Goal: Task Accomplishment & Management: Complete application form

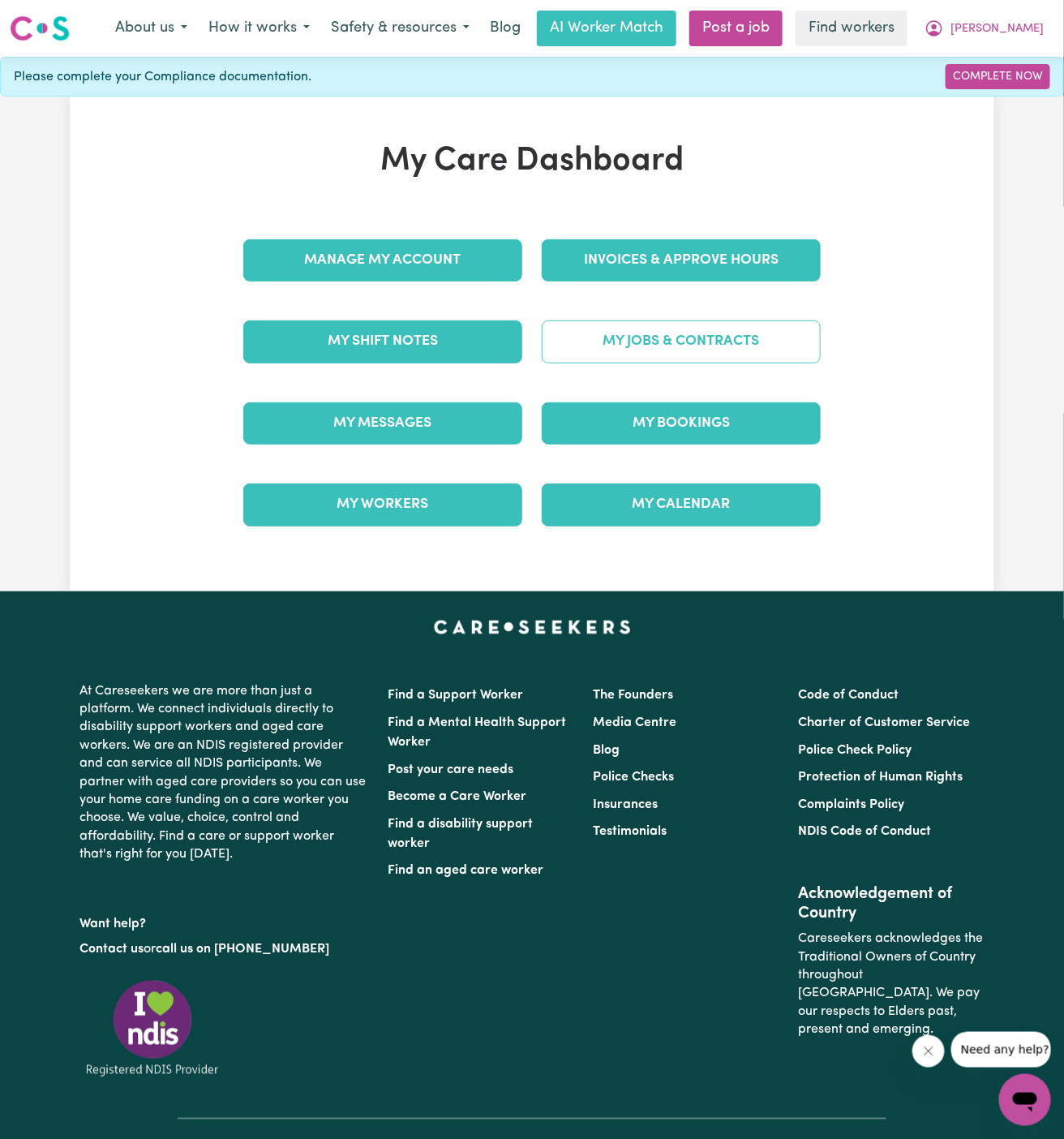
click at [724, 348] on link "My Jobs & Contracts" at bounding box center [681, 340] width 279 height 42
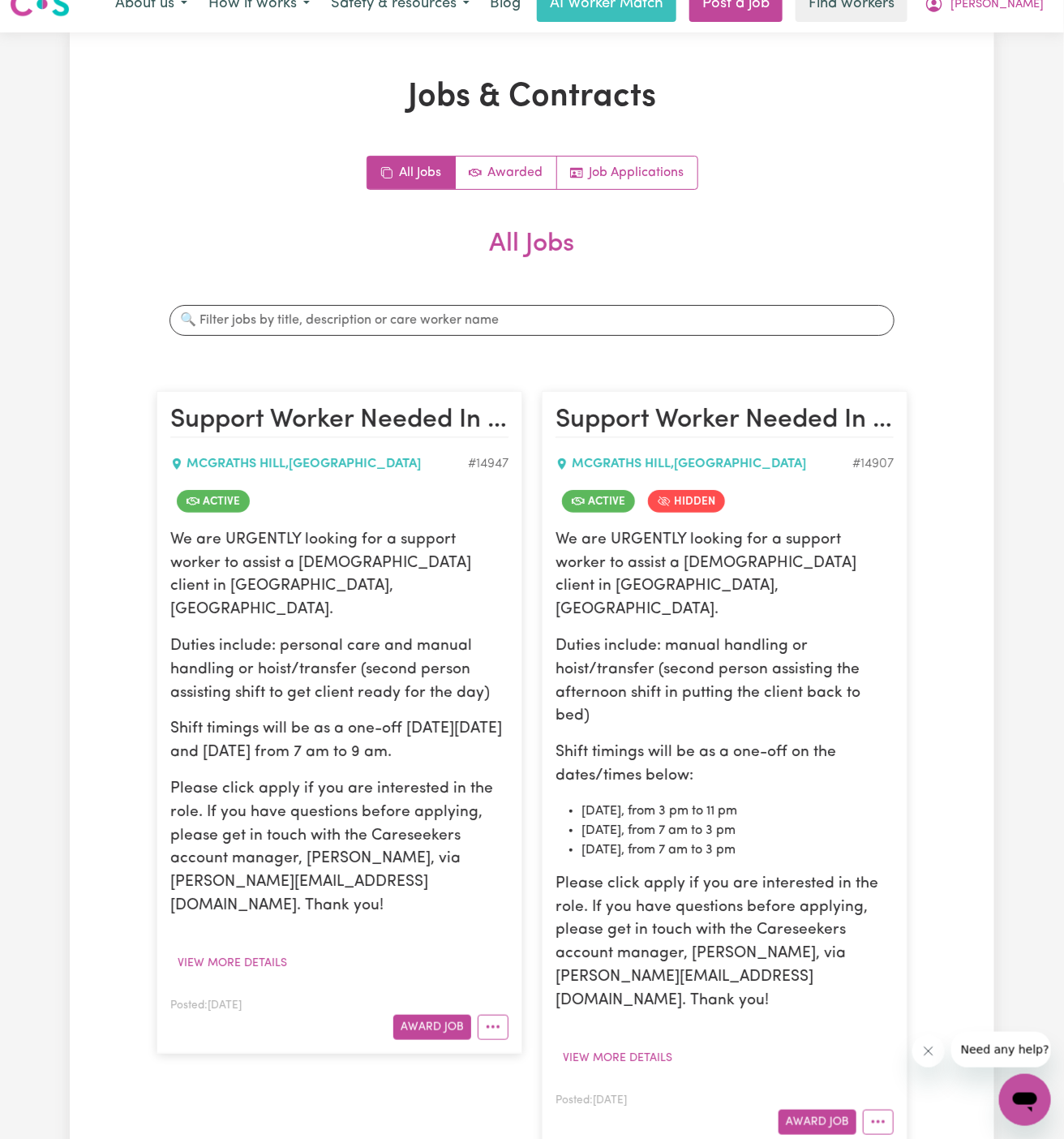
scroll to position [202, 0]
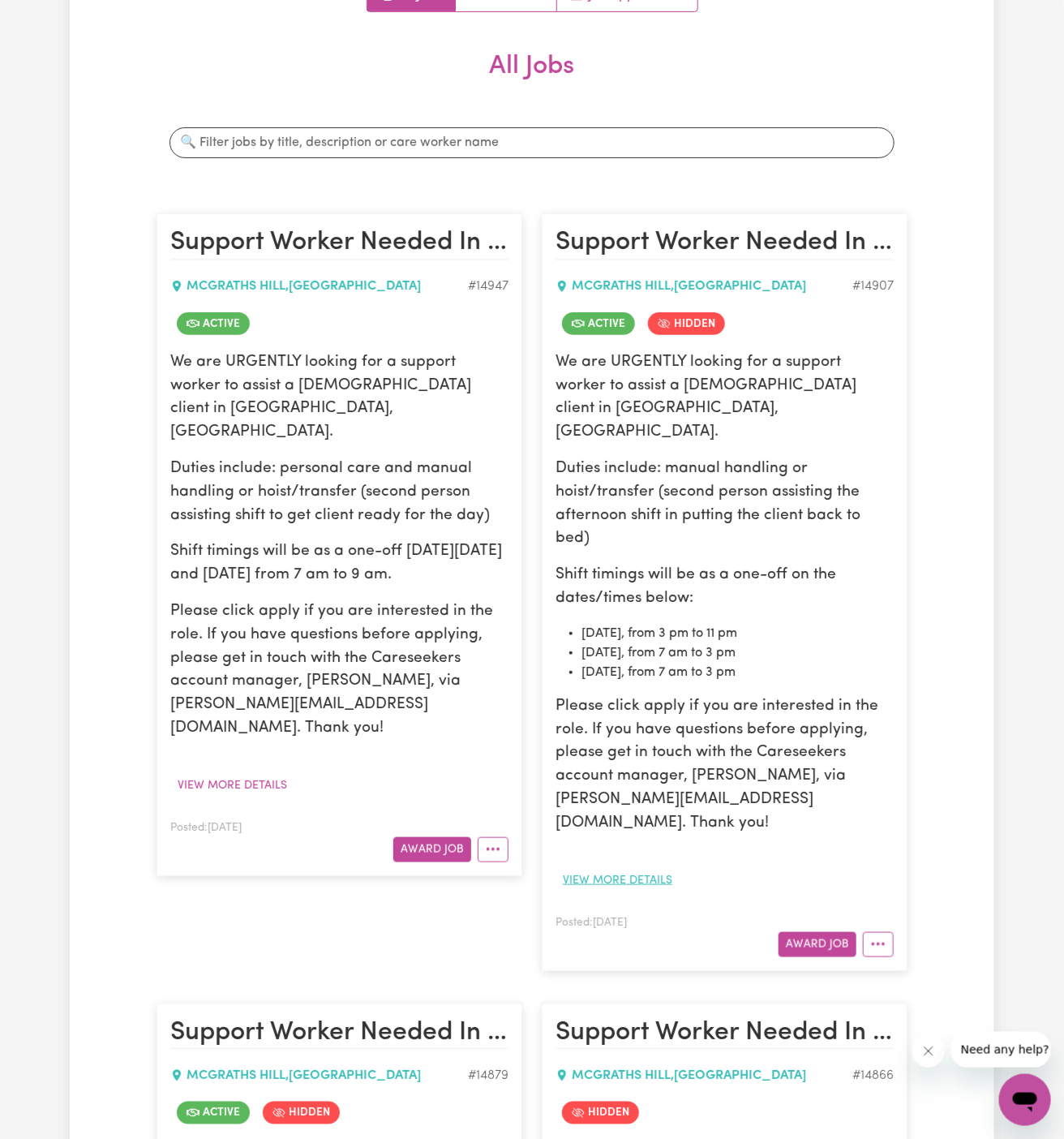
click at [650, 868] on button "View more details" at bounding box center [617, 881] width 124 height 25
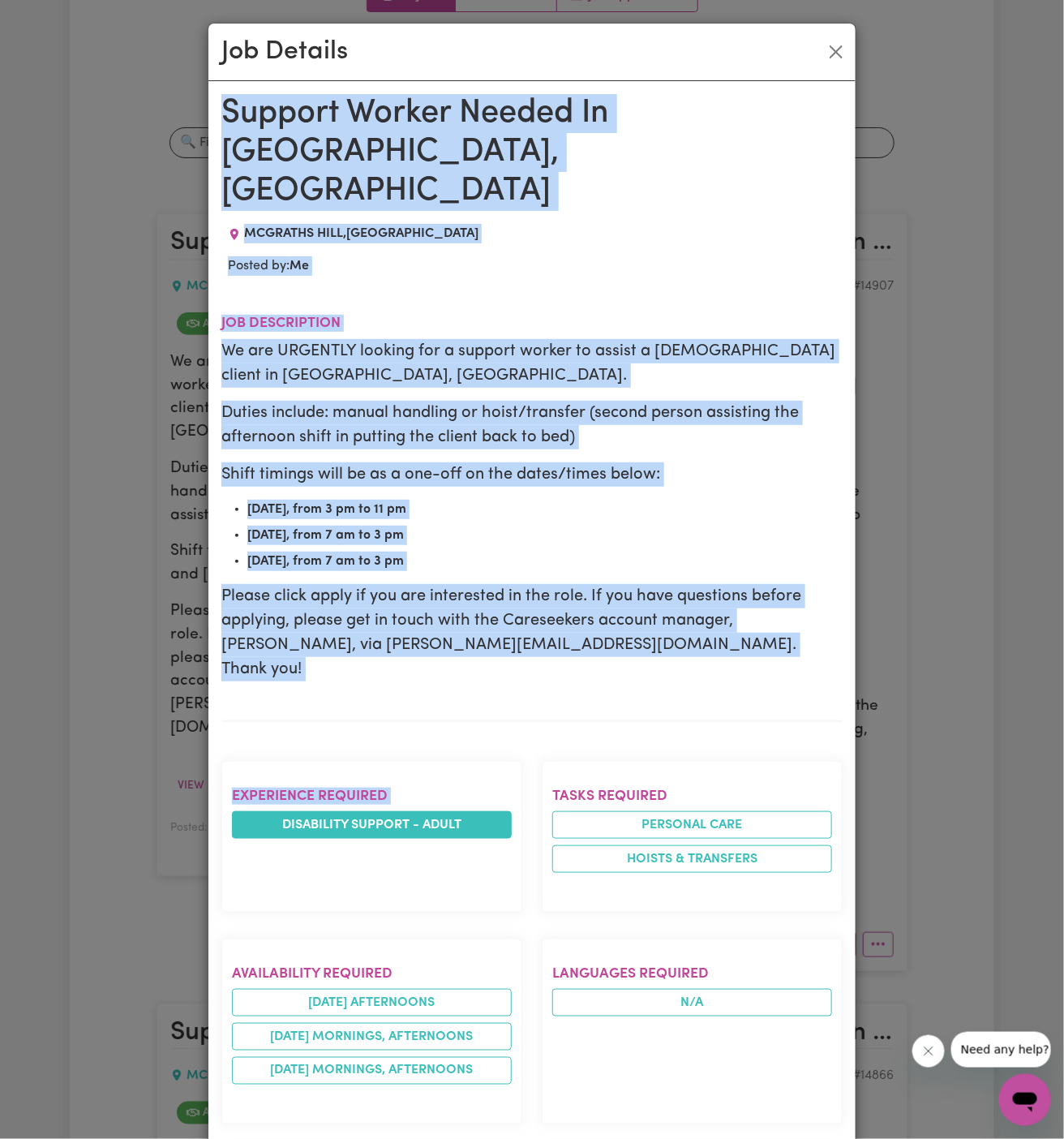
drag, startPoint x: 221, startPoint y: 106, endPoint x: 351, endPoint y: 747, distance: 654.0
click at [351, 747] on div "Support Worker Needed In [GEOGRAPHIC_DATA], [GEOGRAPHIC_DATA] [GEOGRAPHIC_DATA]…" at bounding box center [531, 965] width 621 height 1742
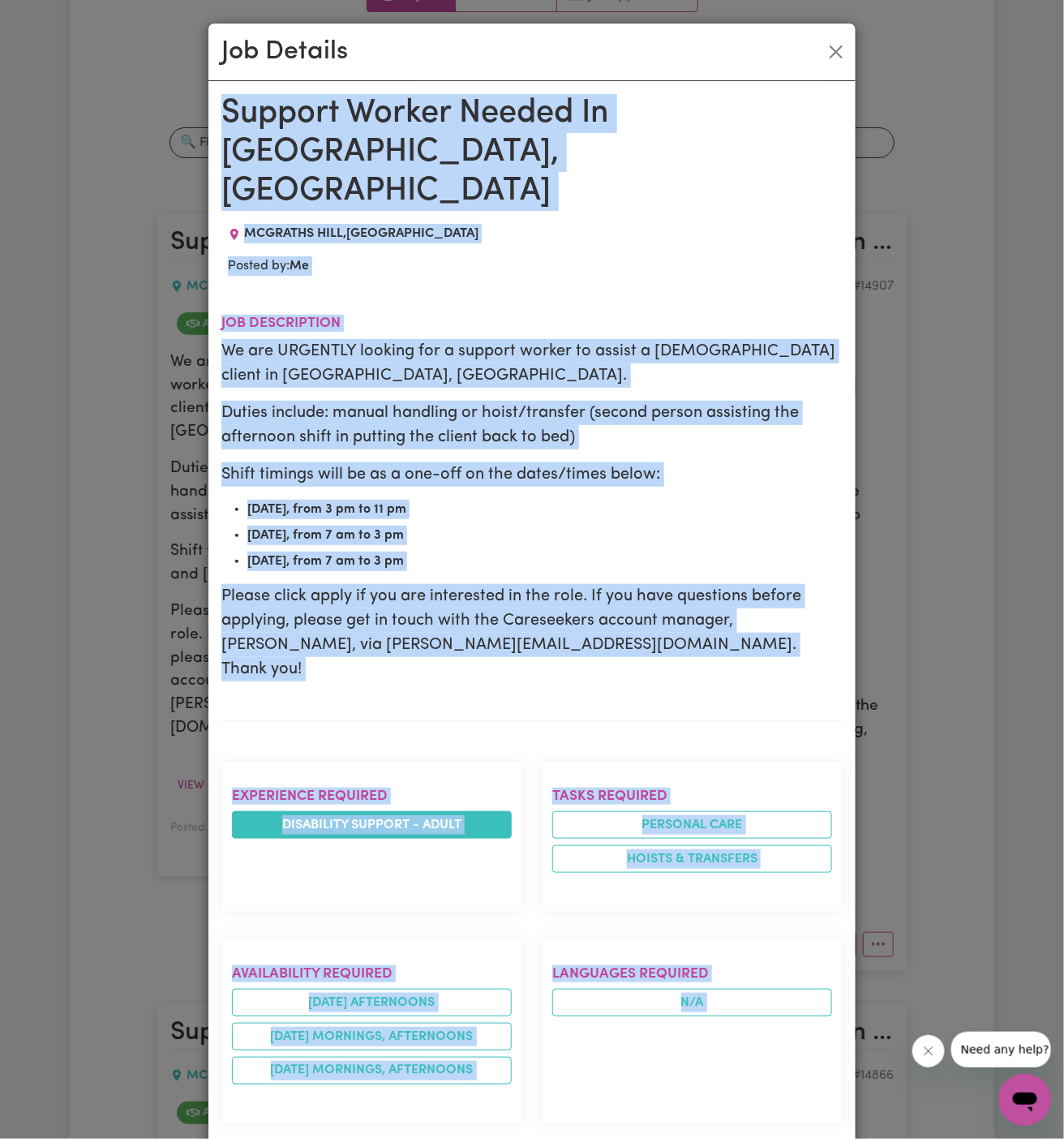
scroll to position [577, 0]
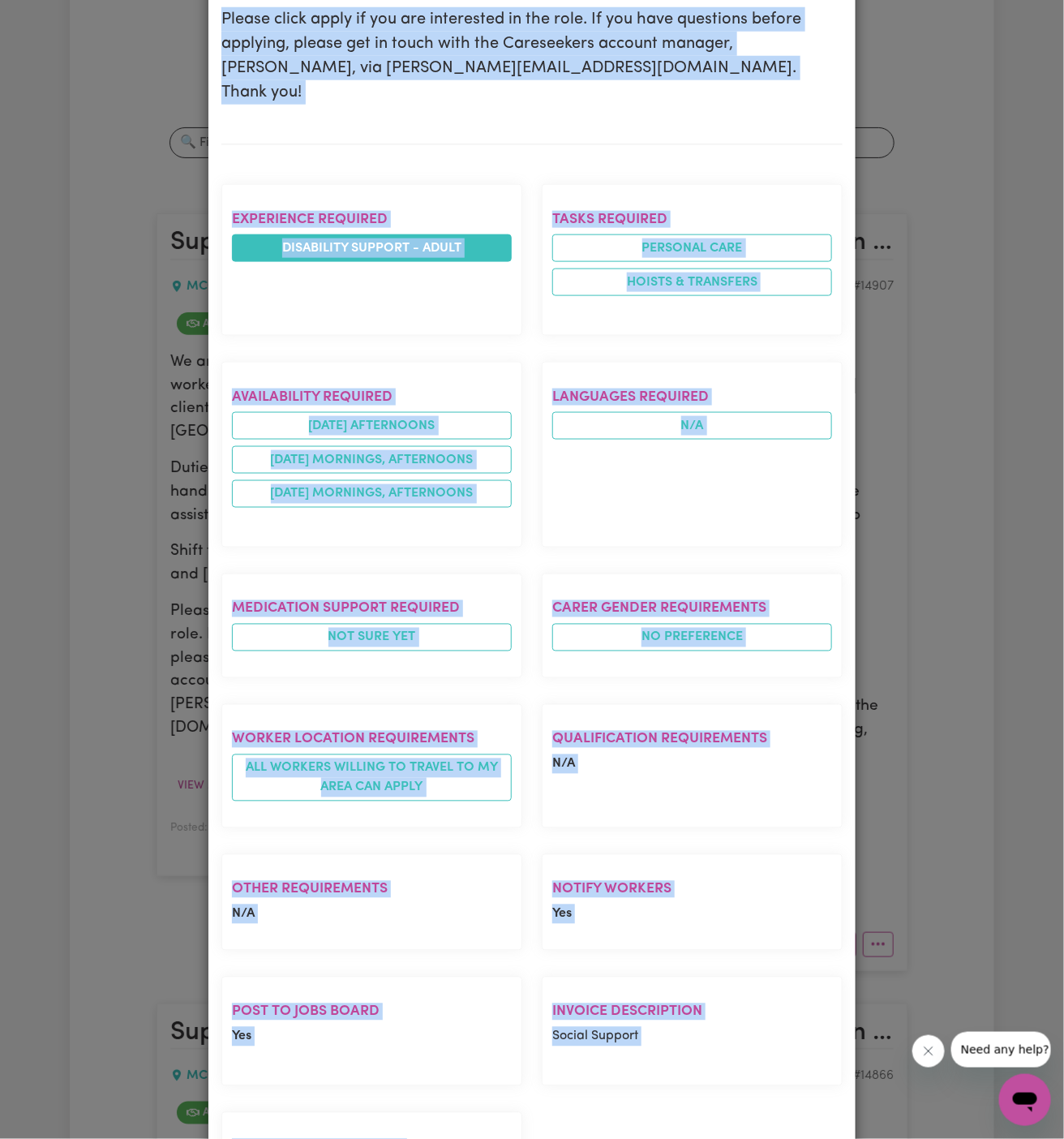
copy div "Support Worker Needed In [GEOGRAPHIC_DATA], [GEOGRAPHIC_DATA] [GEOGRAPHIC_DATA]…"
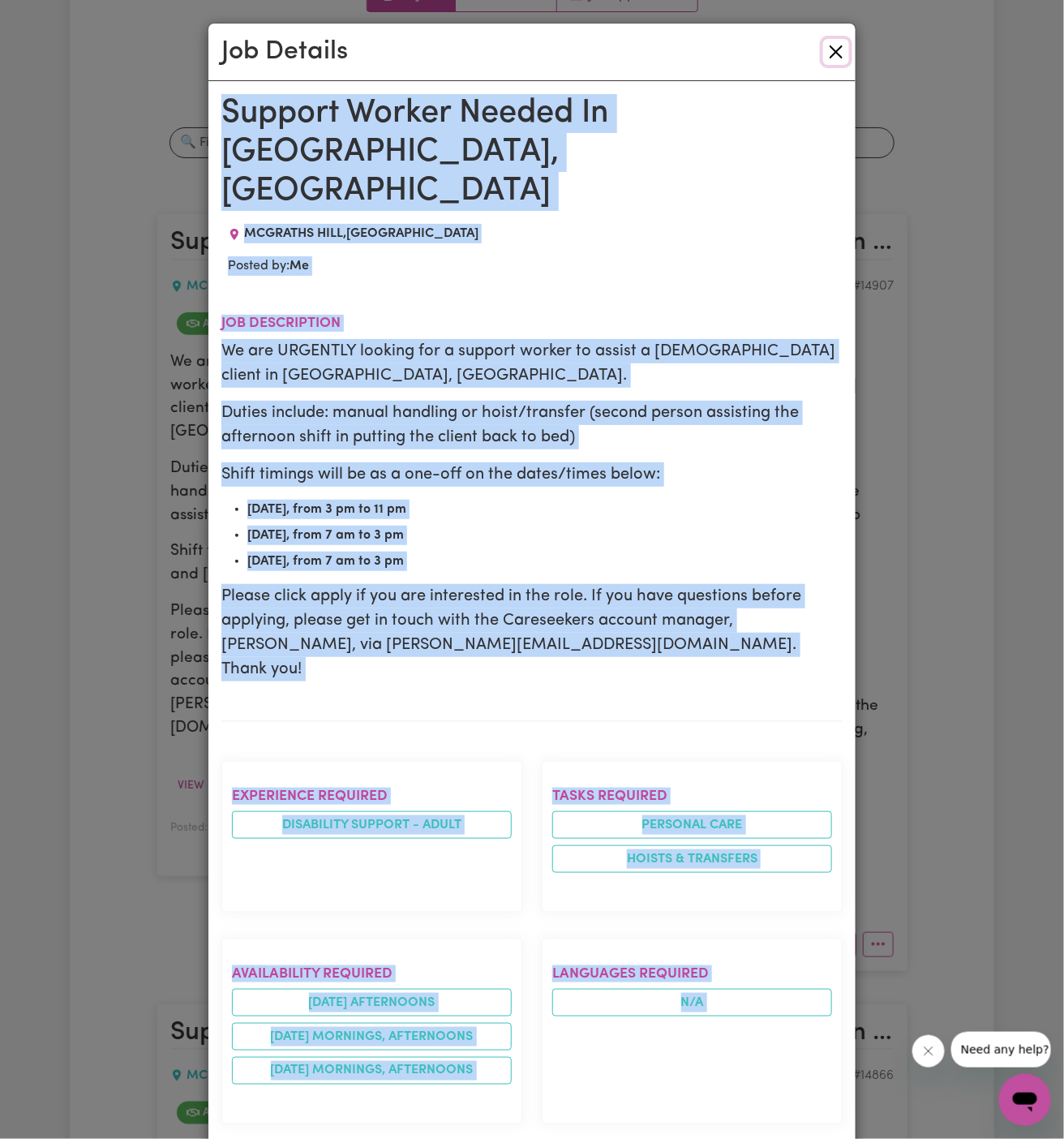
click at [830, 56] on button "Close" at bounding box center [836, 52] width 26 height 26
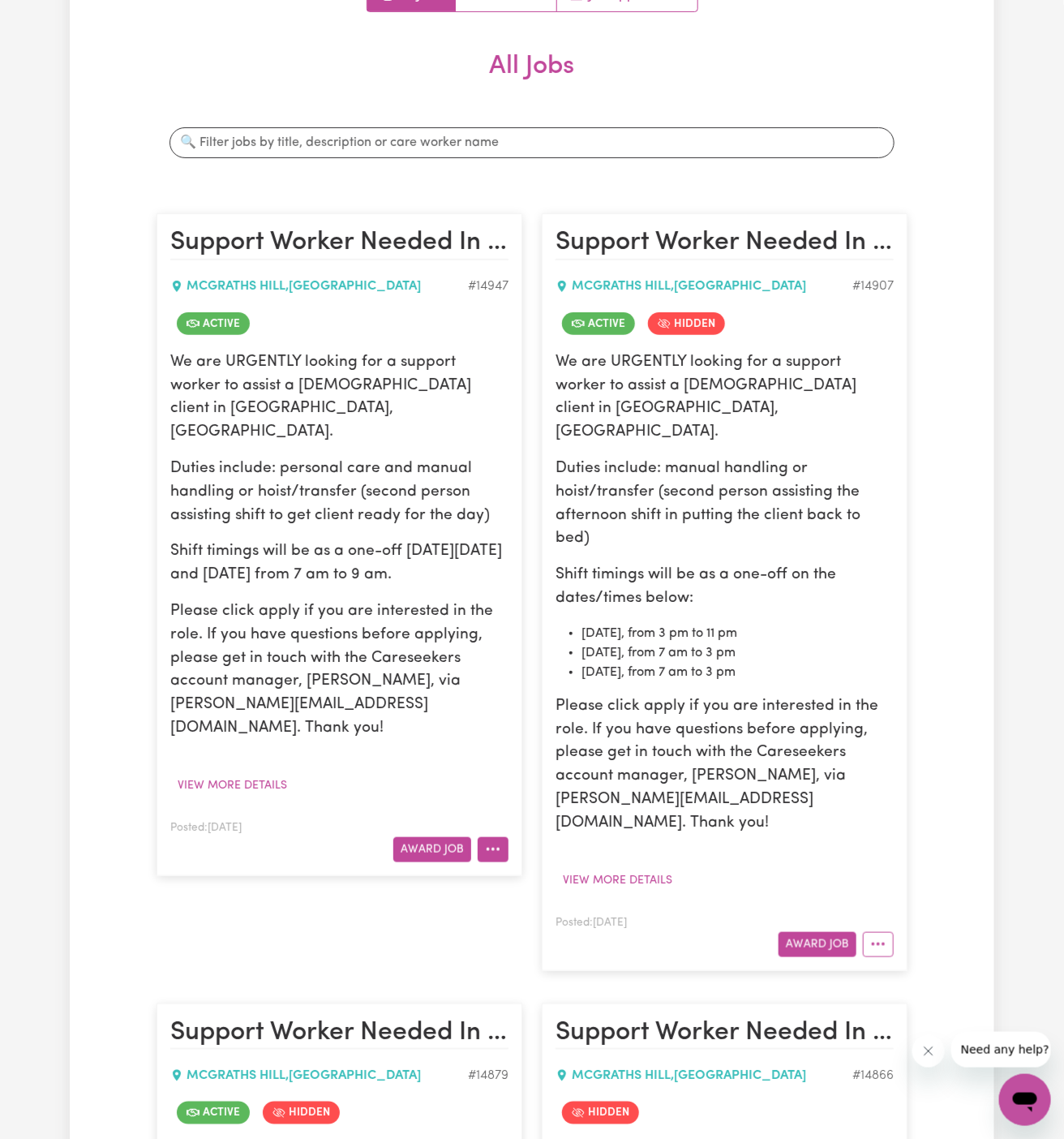
click at [496, 841] on icon "More options" at bounding box center [493, 849] width 16 height 16
click at [547, 870] on link "View/Edit Contract" at bounding box center [557, 886] width 158 height 32
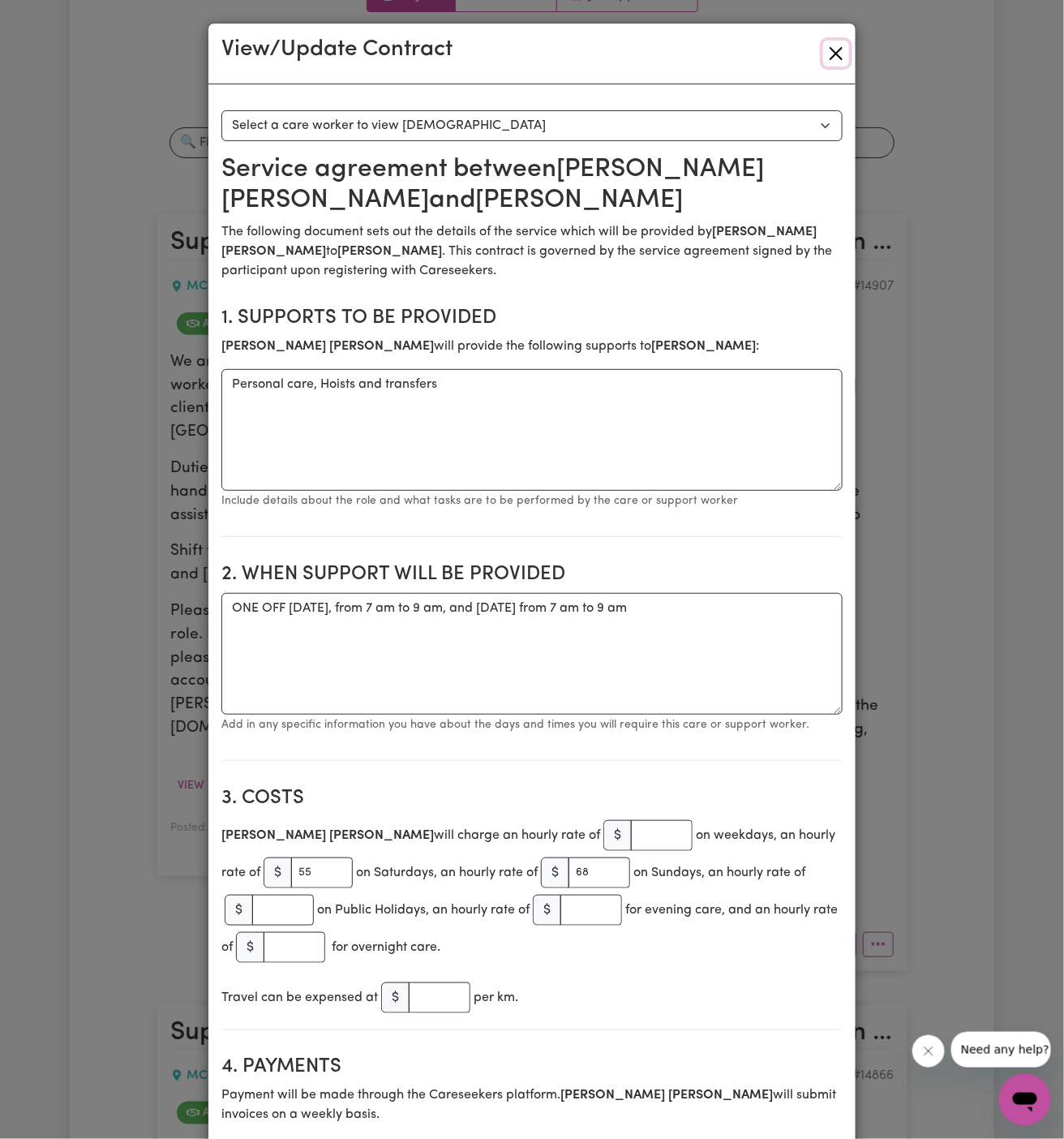
click at [838, 55] on button "Close" at bounding box center [836, 53] width 26 height 26
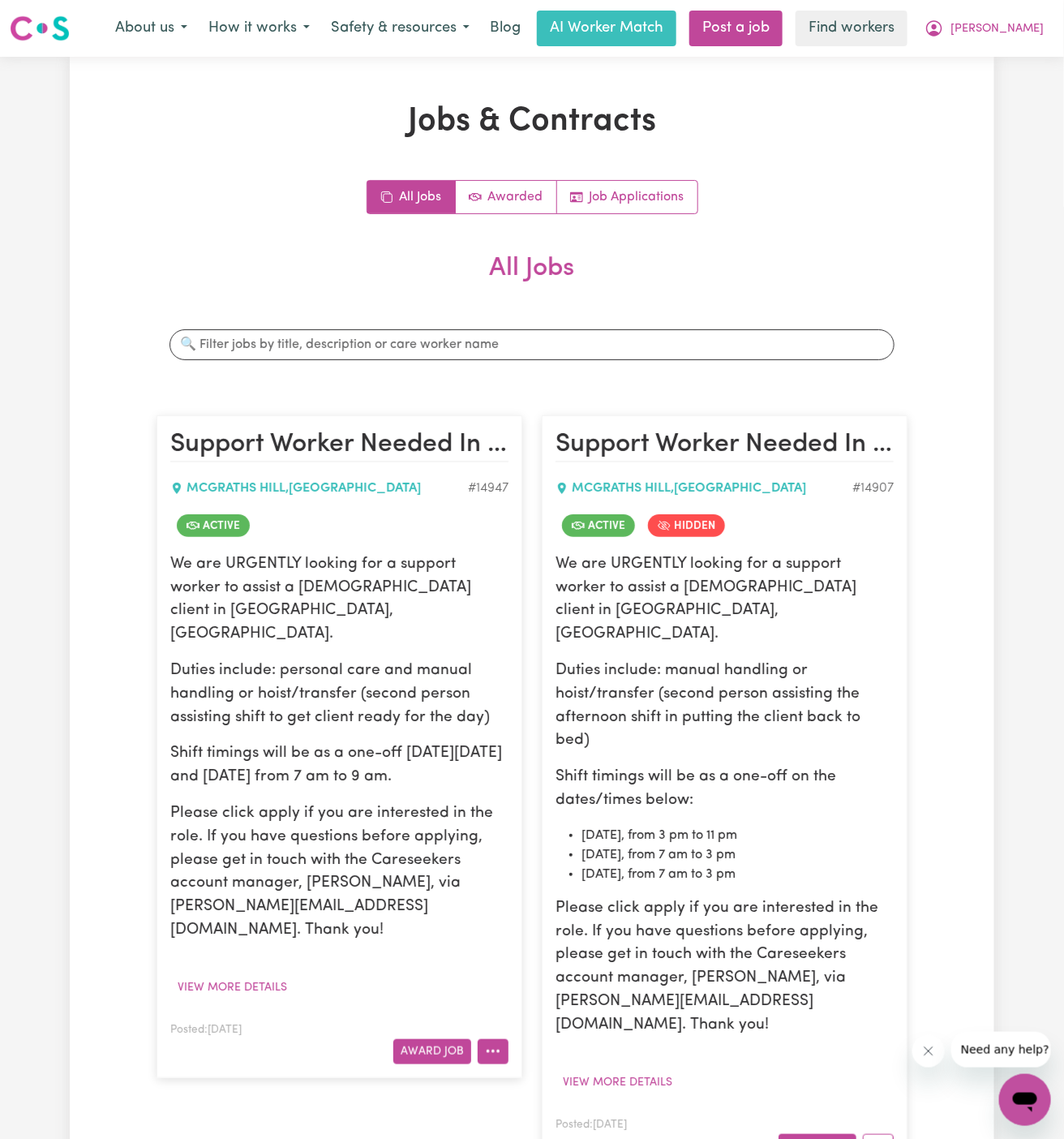
click at [492, 1043] on icon "More options" at bounding box center [493, 1051] width 16 height 16
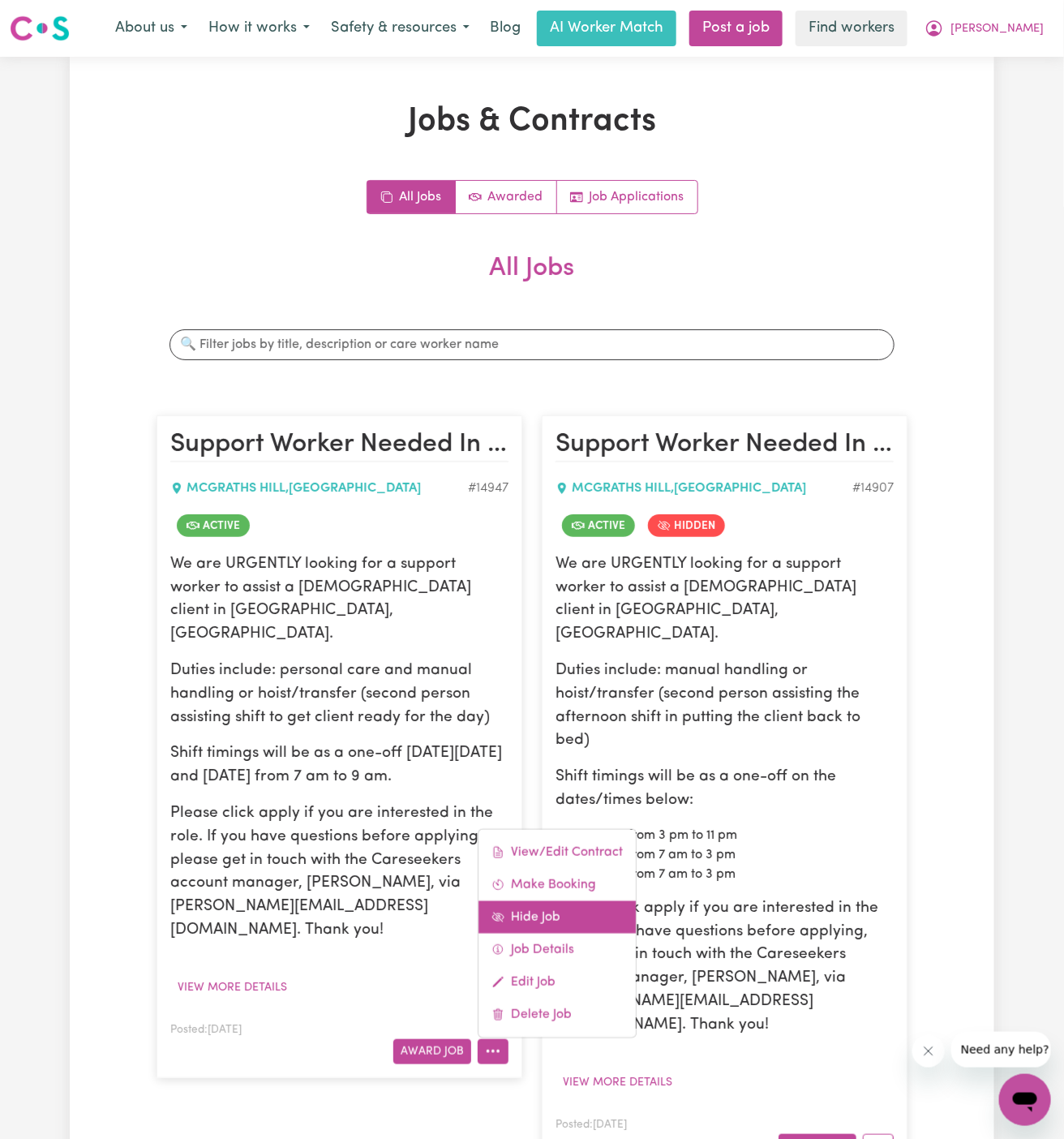
click at [548, 900] on link "Hide Job" at bounding box center [557, 916] width 158 height 32
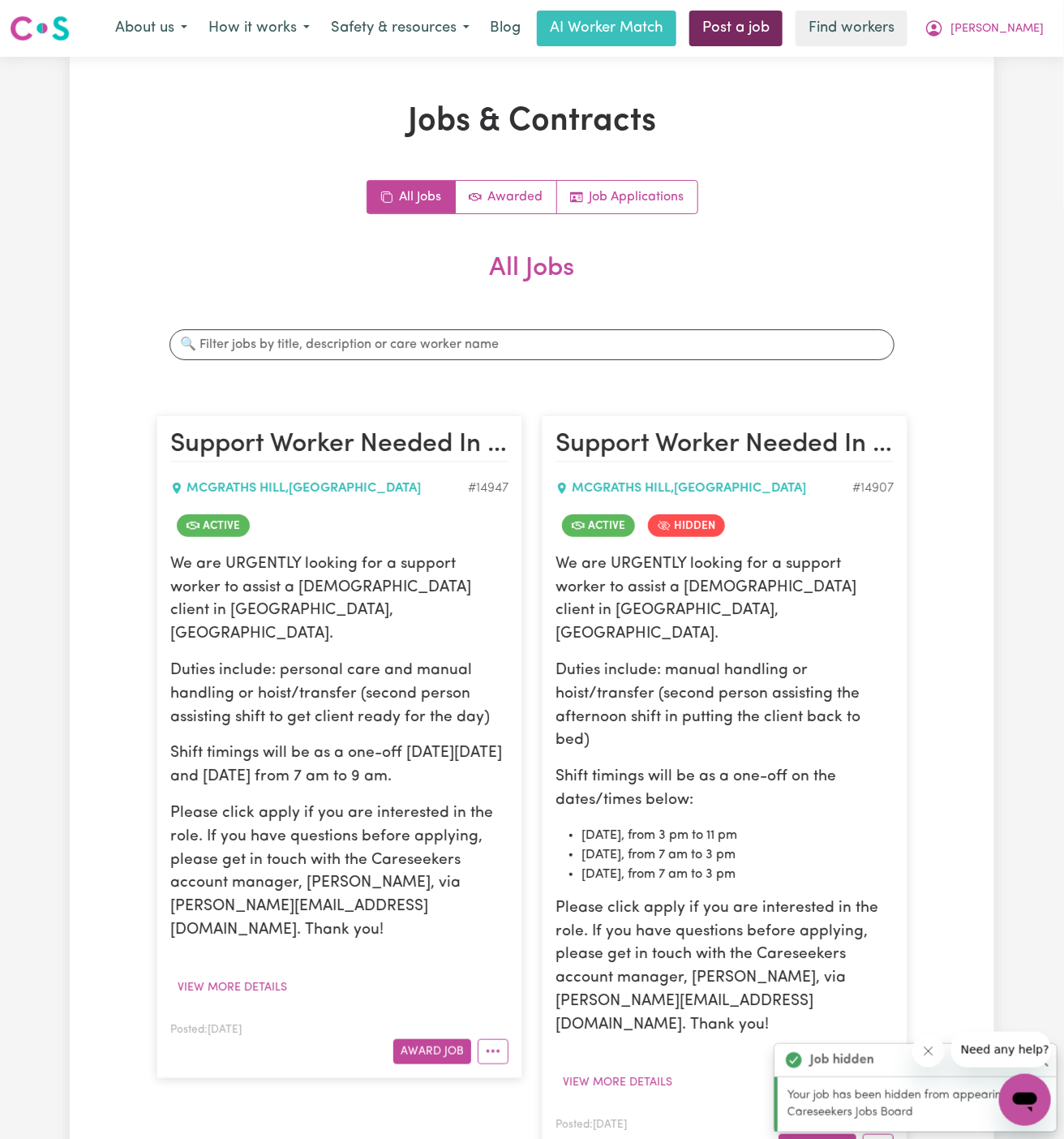
click at [782, 15] on link "Post a job" at bounding box center [735, 29] width 94 height 36
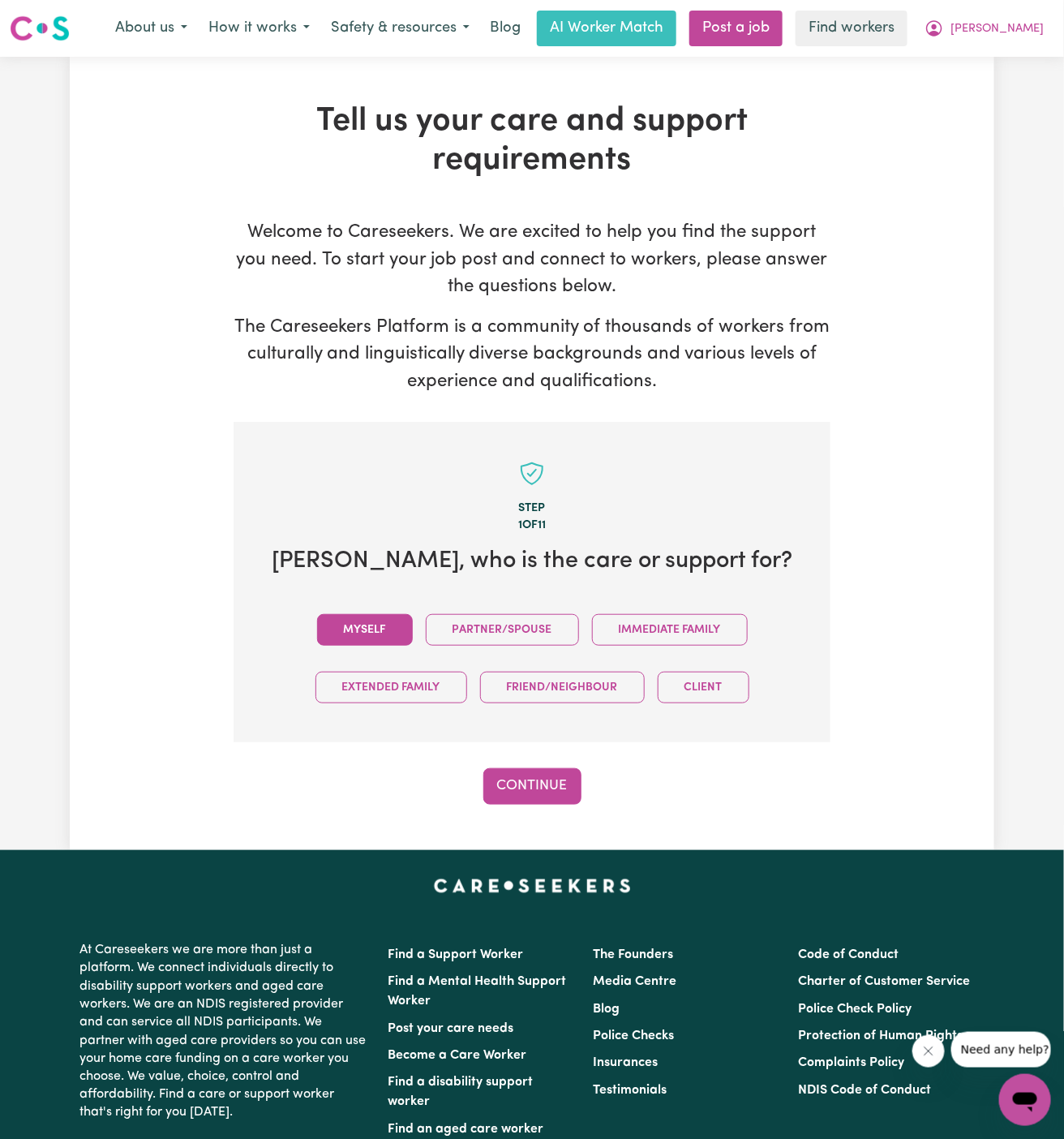
click at [361, 628] on button "Myself" at bounding box center [364, 629] width 95 height 31
click at [536, 780] on button "Continue" at bounding box center [532, 786] width 98 height 36
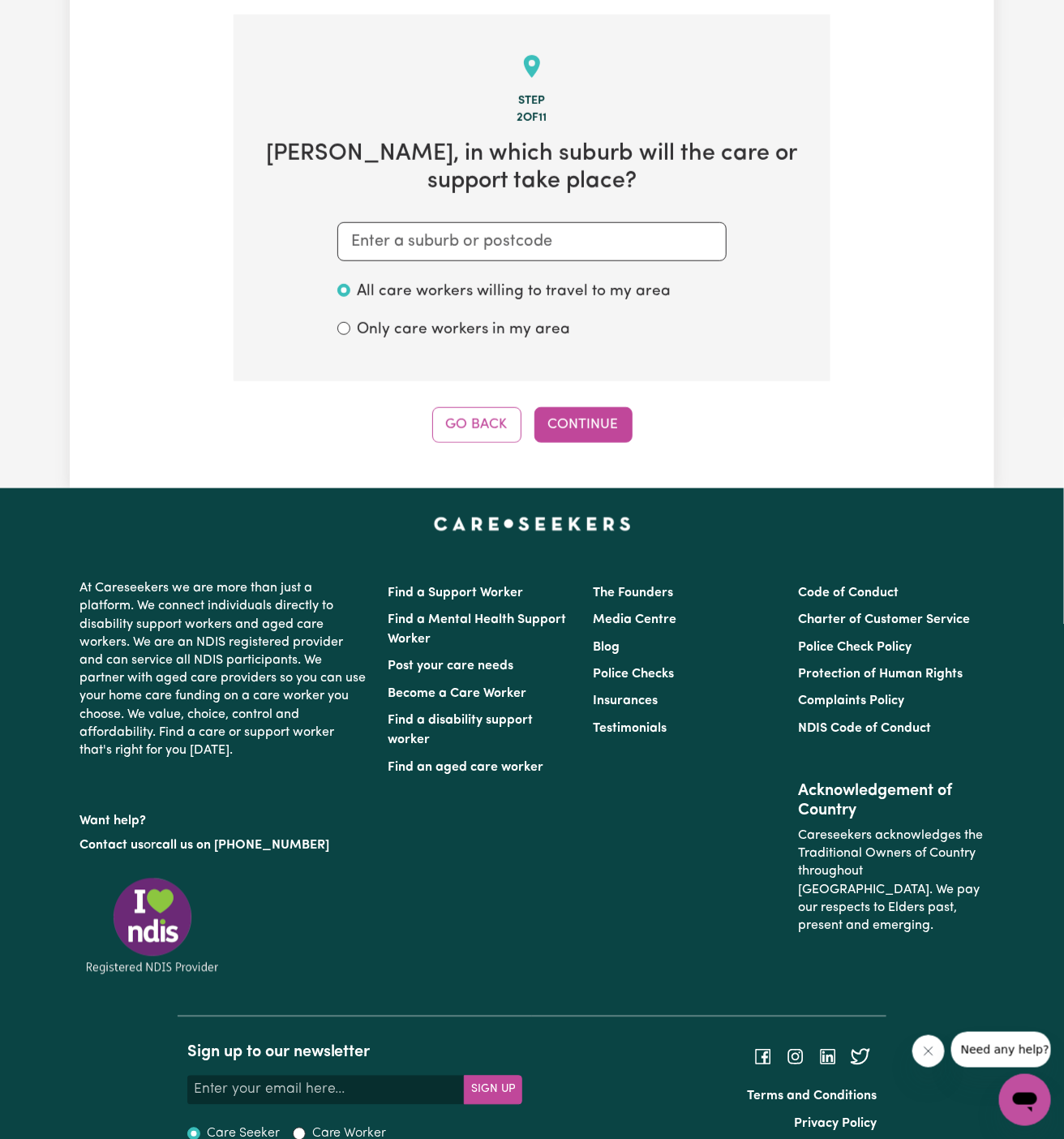
scroll to position [421, 0]
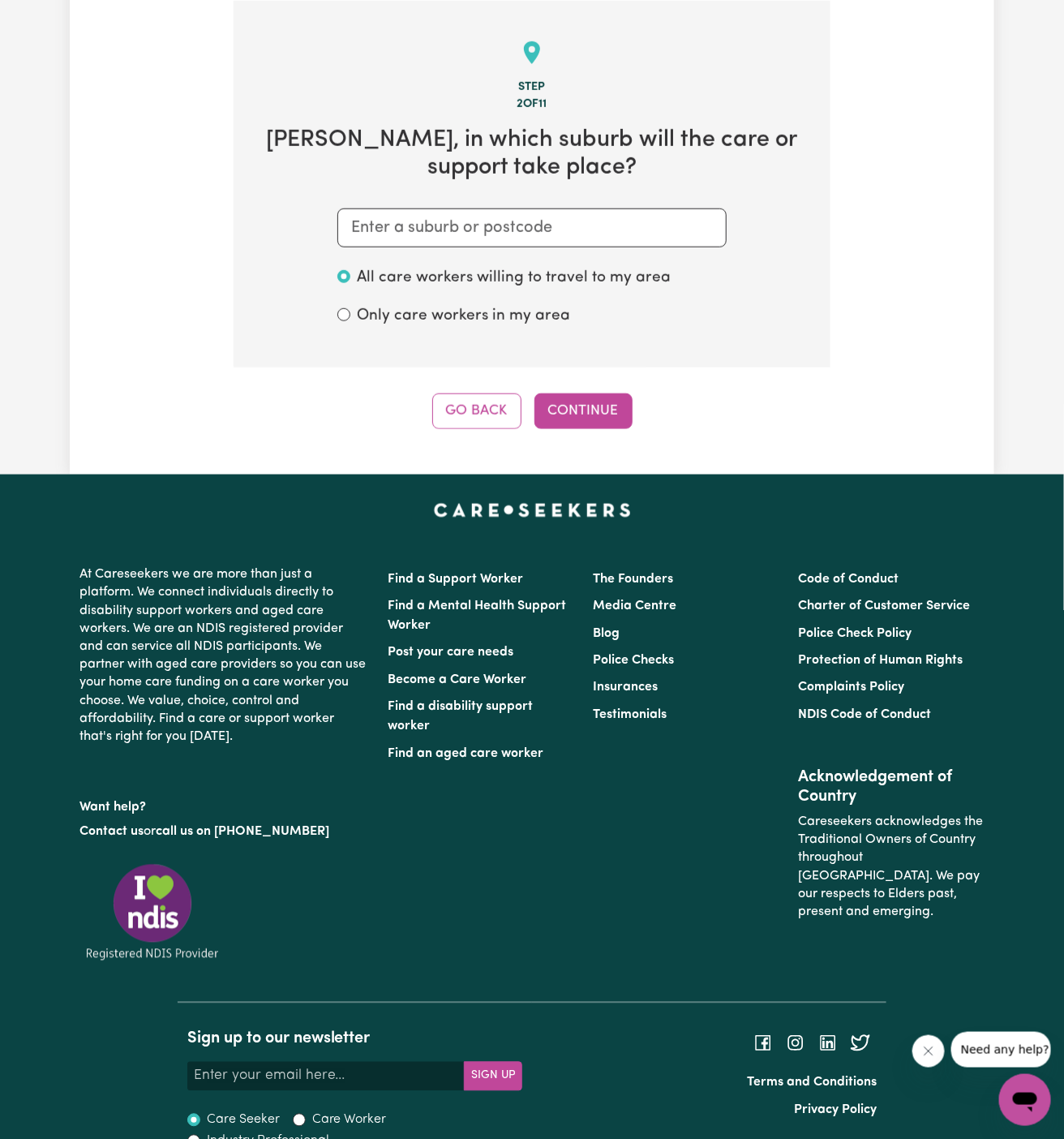
click at [554, 248] on section "Step 2 of 11 [PERSON_NAME] , in which suburb will the care or support take plac…" at bounding box center [532, 184] width 597 height 366
click at [530, 236] on input "text" at bounding box center [532, 228] width 389 height 39
paste input "McGraths Hill"
type input "McGraths Hill"
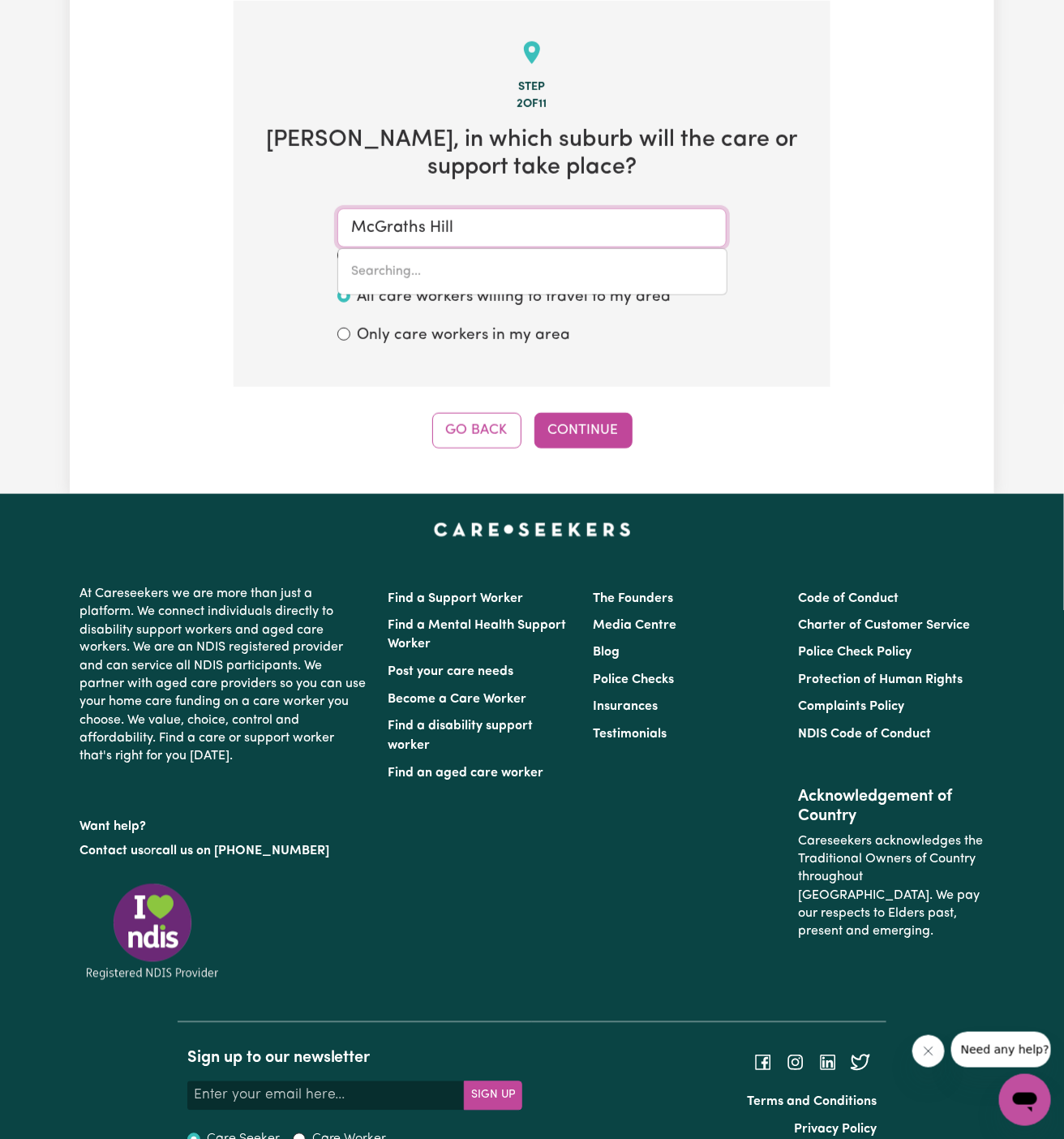
type input "[GEOGRAPHIC_DATA], [GEOGRAPHIC_DATA], 2756"
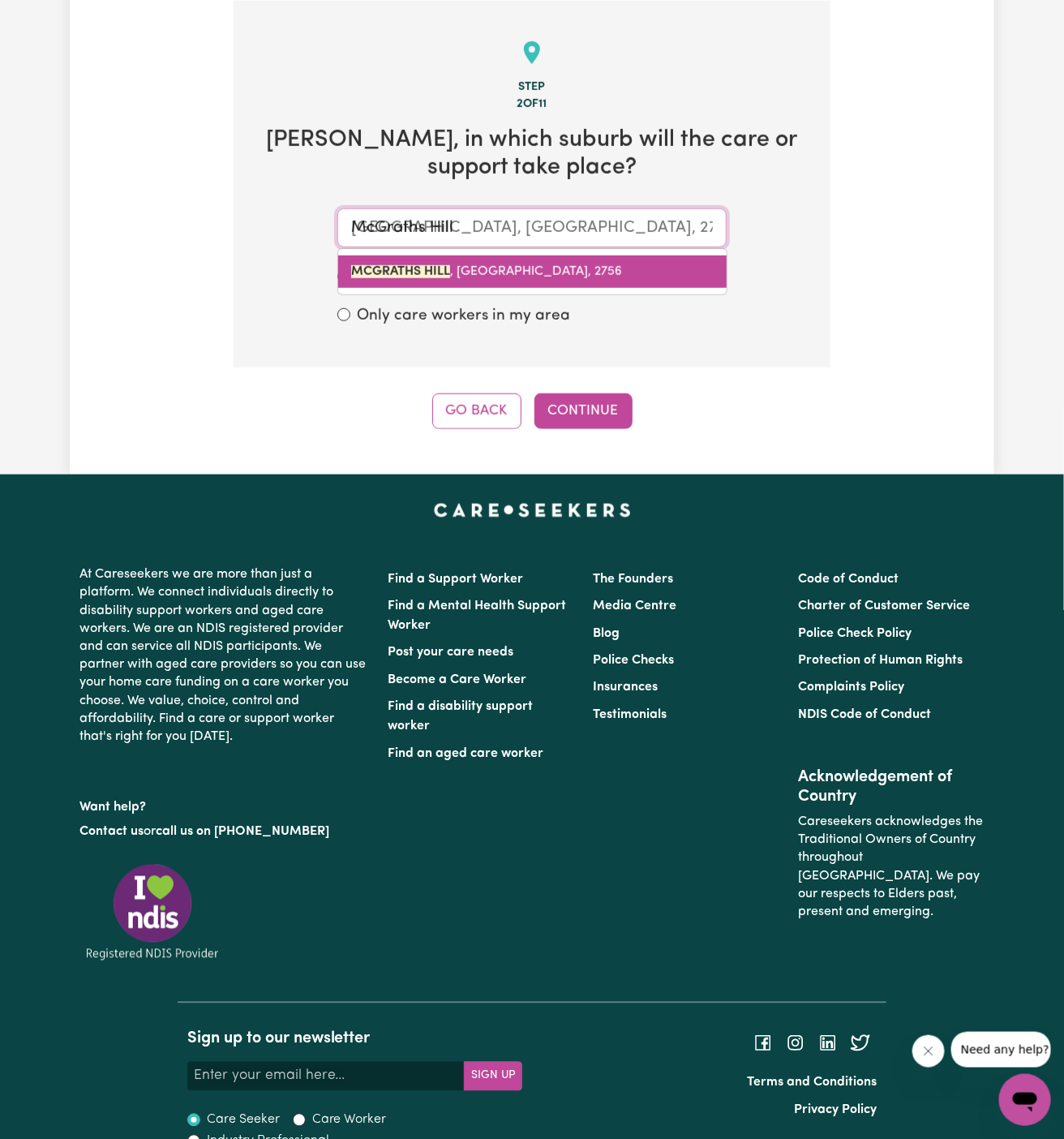
click at [551, 276] on link "[GEOGRAPHIC_DATA] , [GEOGRAPHIC_DATA], 2756" at bounding box center [532, 272] width 389 height 32
type input "[GEOGRAPHIC_DATA], [GEOGRAPHIC_DATA], 2756"
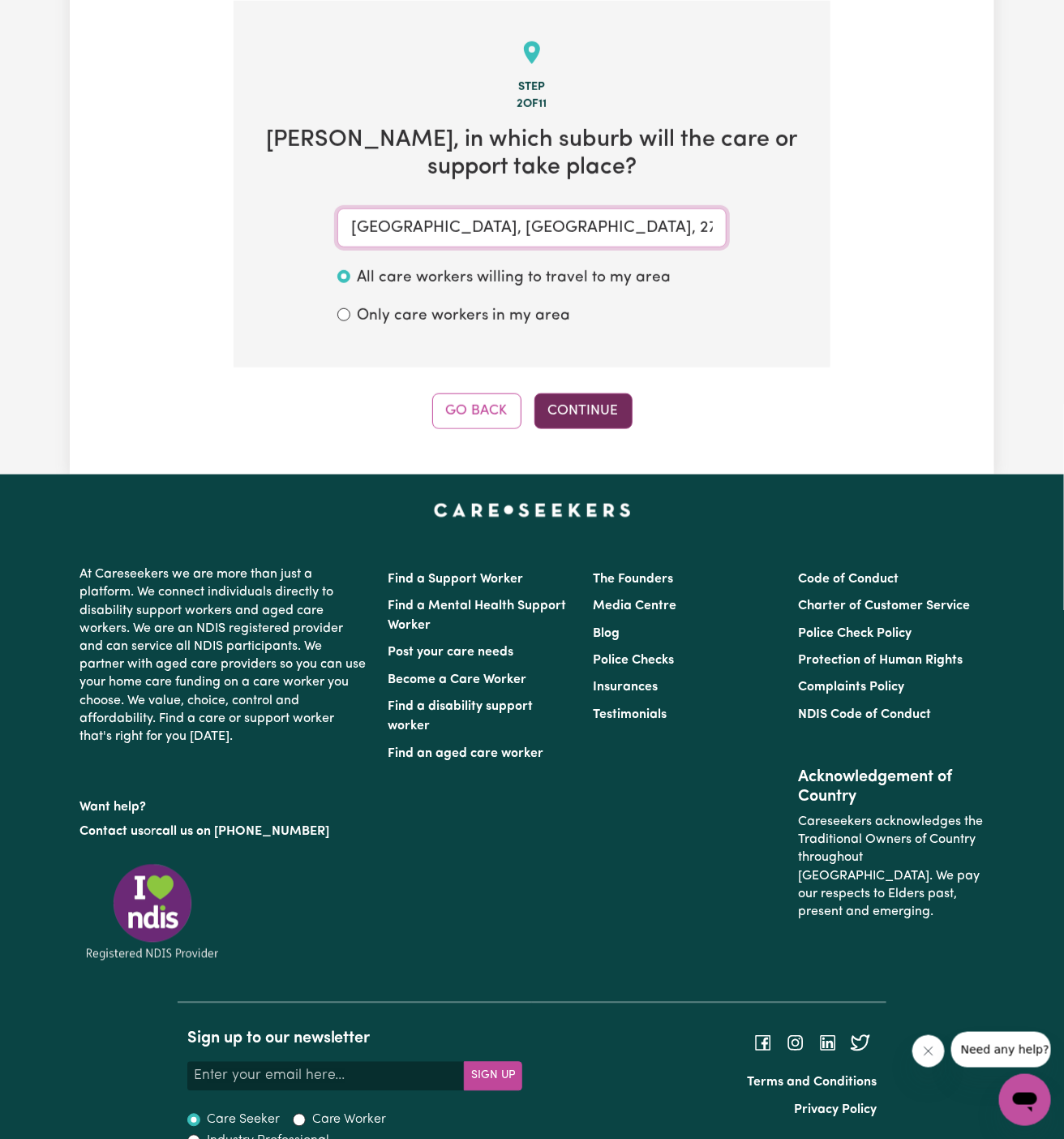
type input "[GEOGRAPHIC_DATA], [GEOGRAPHIC_DATA], 2756"
click at [582, 404] on button "Continue" at bounding box center [584, 411] width 98 height 36
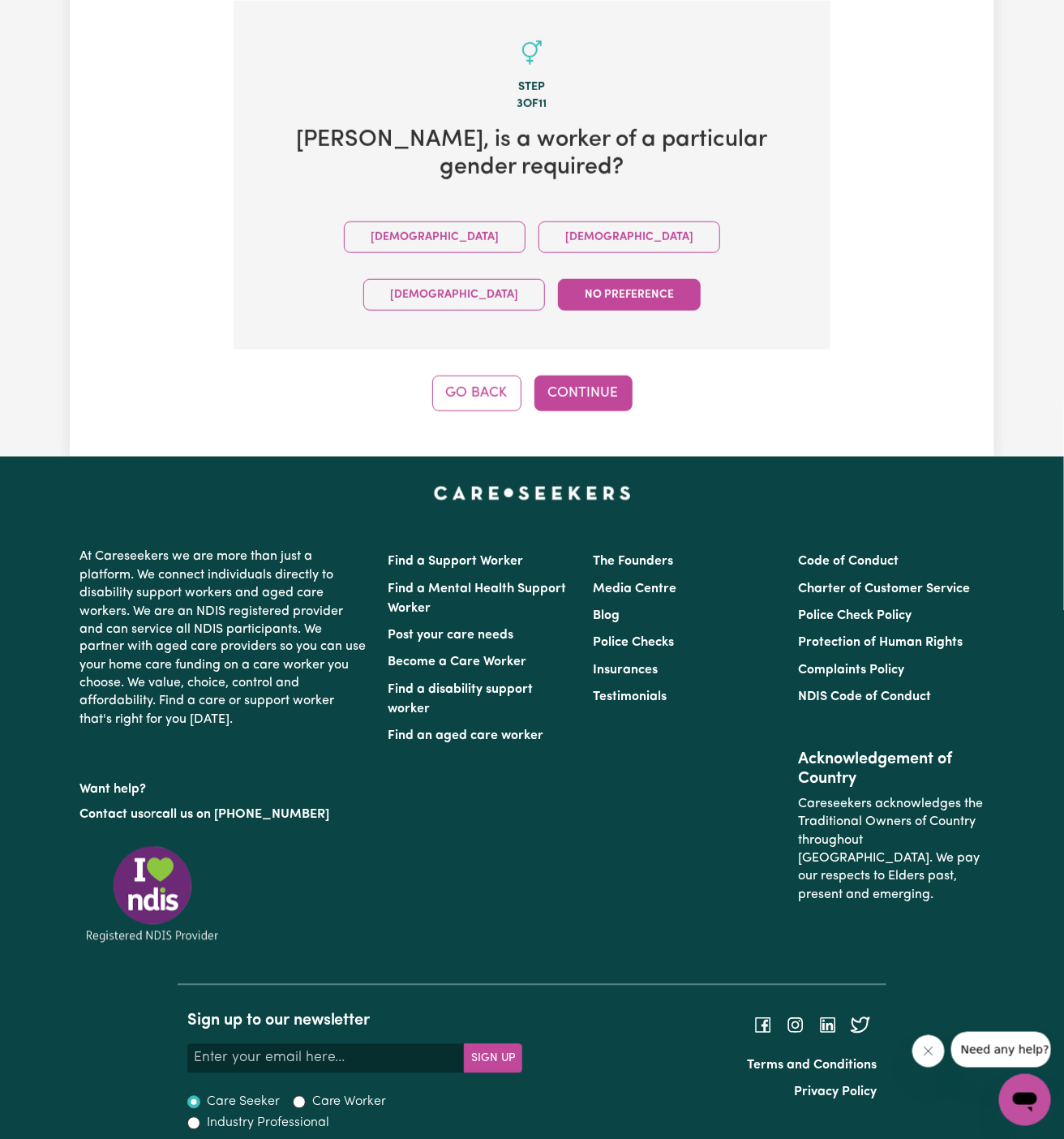
scroll to position [377, 0]
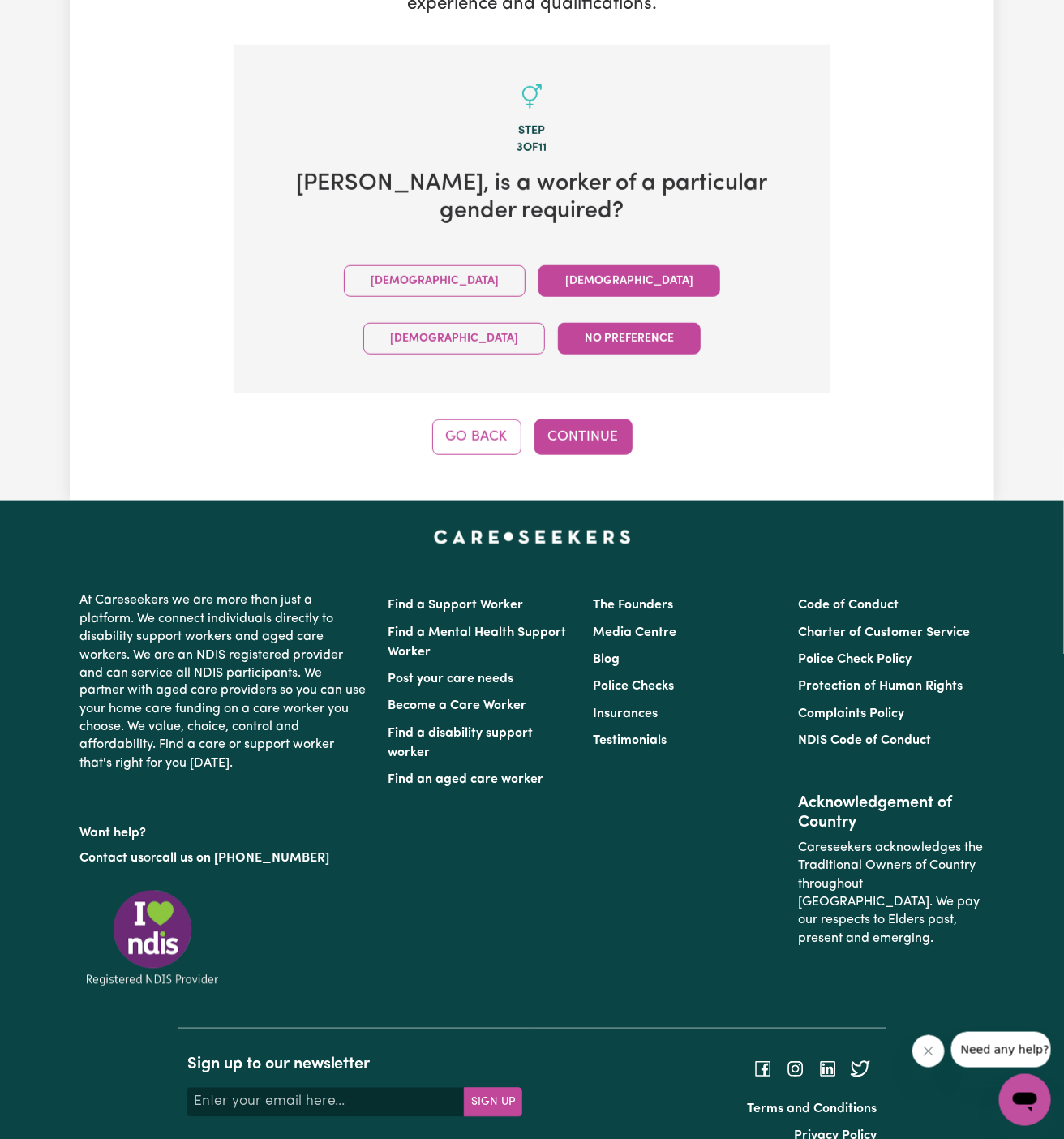
click at [538, 280] on button "[DEMOGRAPHIC_DATA]" at bounding box center [629, 281] width 182 height 31
click at [677, 323] on button "No preference" at bounding box center [629, 338] width 143 height 31
click at [624, 419] on button "Continue" at bounding box center [584, 437] width 98 height 36
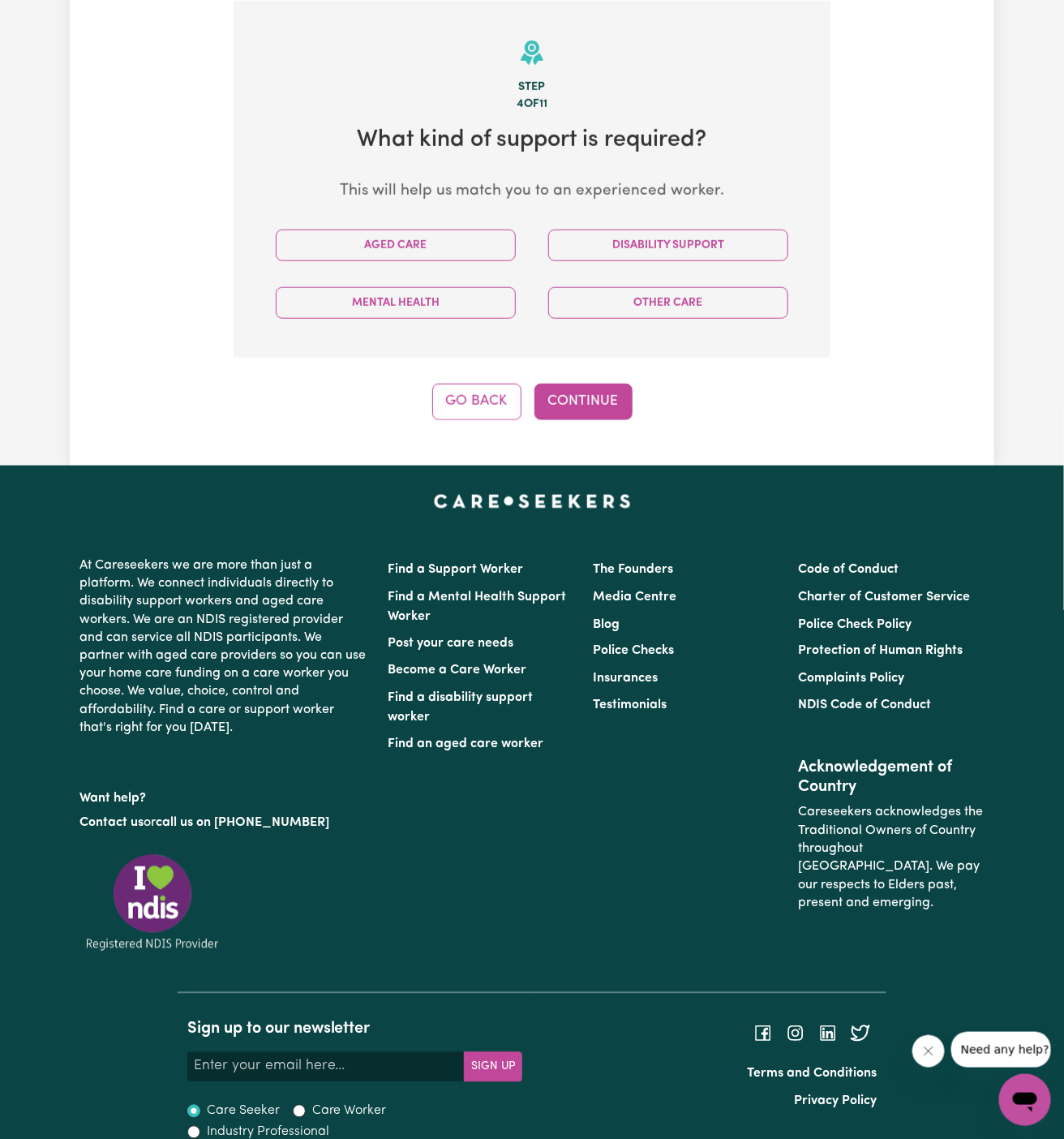
scroll to position [421, 0]
click at [696, 257] on button "Disability Support" at bounding box center [667, 245] width 240 height 31
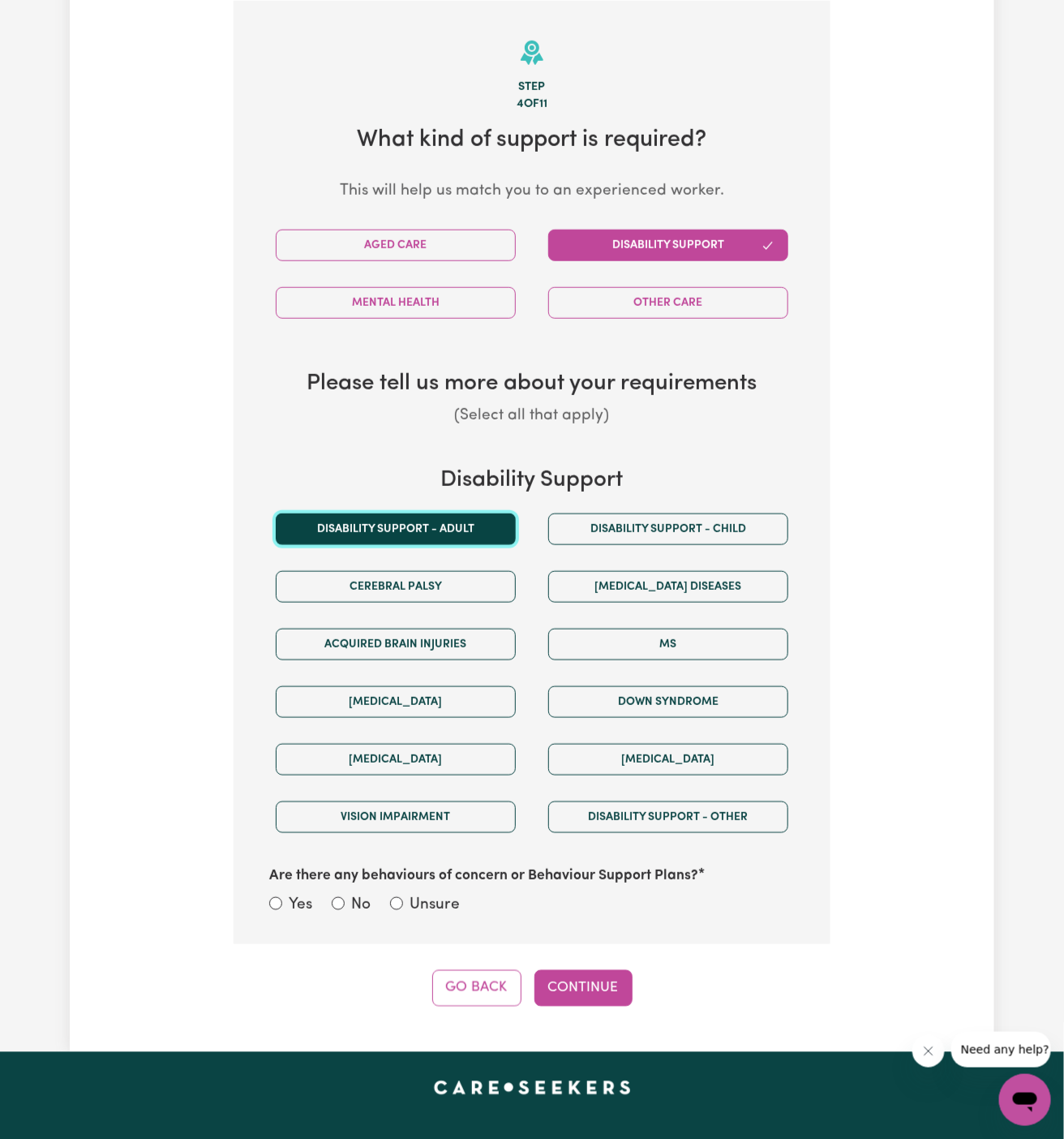
click at [415, 516] on button "Disability support - Adult" at bounding box center [395, 529] width 240 height 31
click at [433, 906] on label "Unsure" at bounding box center [435, 905] width 50 height 23
click at [403, 906] on input "Unsure" at bounding box center [397, 903] width 13 height 13
radio input "true"
click at [587, 962] on div "Step 4 of 11 What kind of support is required? This will help us match you to a…" at bounding box center [532, 504] width 597 height 1005
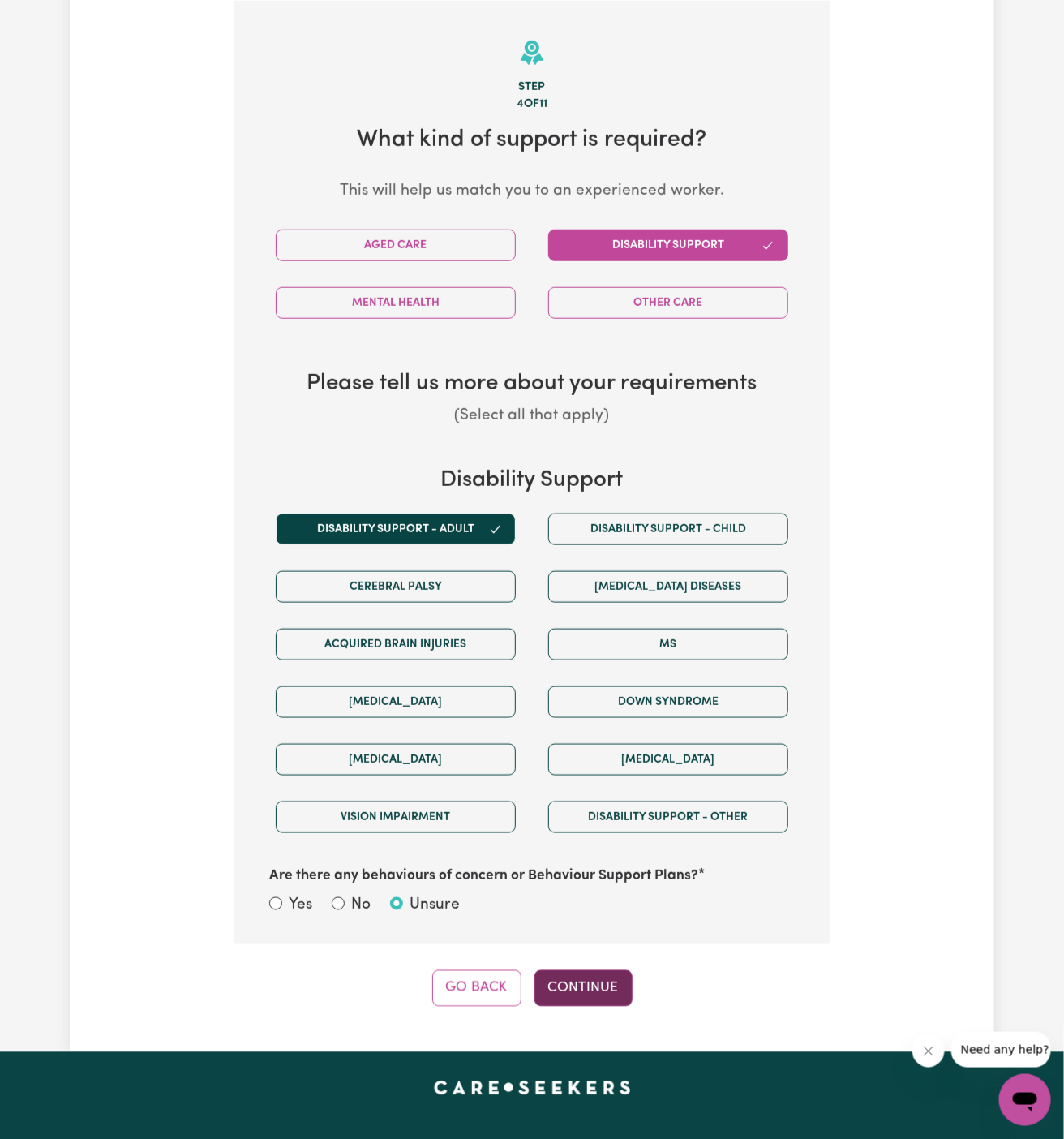
click at [587, 980] on button "Continue" at bounding box center [584, 987] width 98 height 36
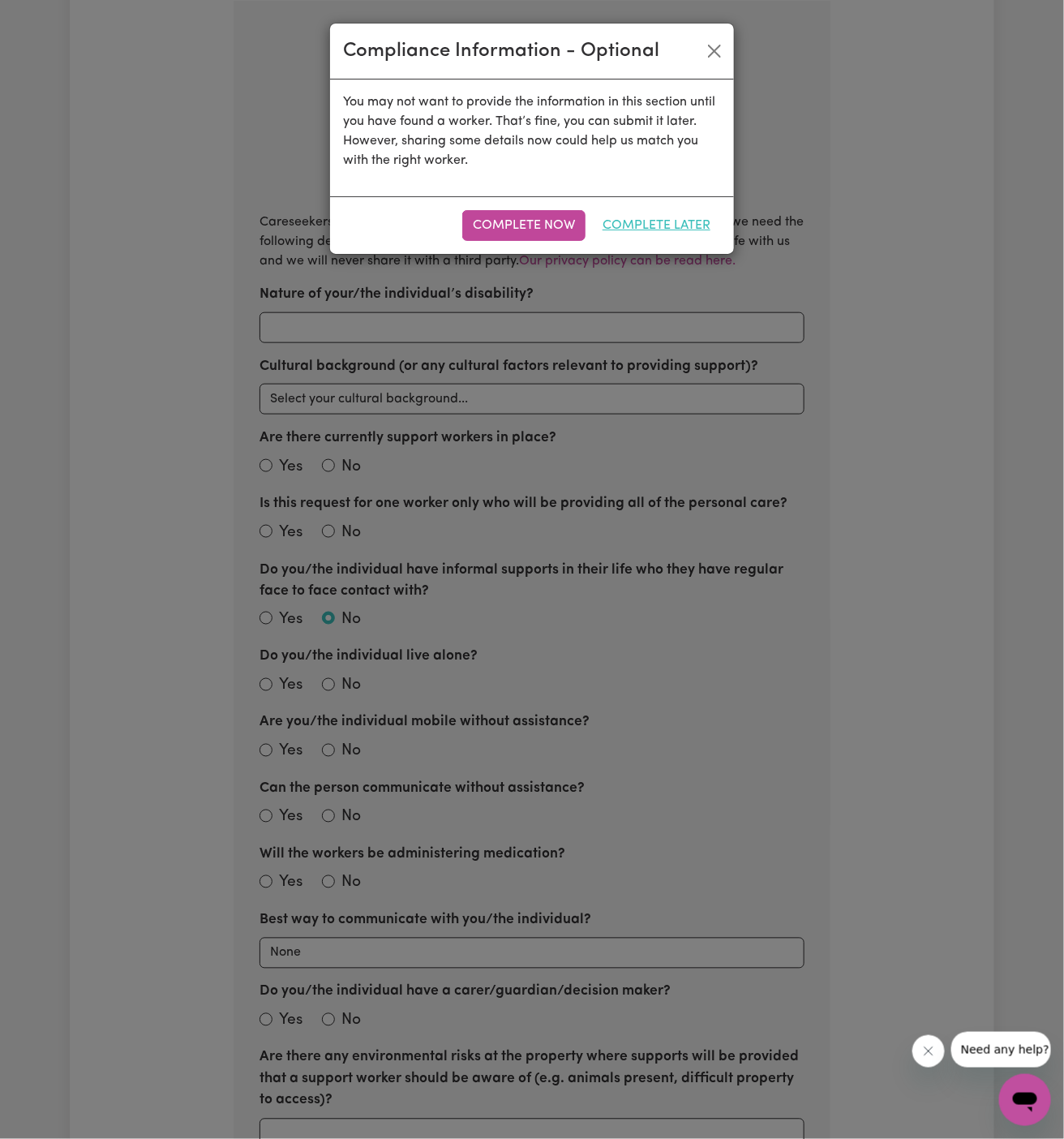
click at [665, 226] on button "Complete Later" at bounding box center [656, 225] width 129 height 31
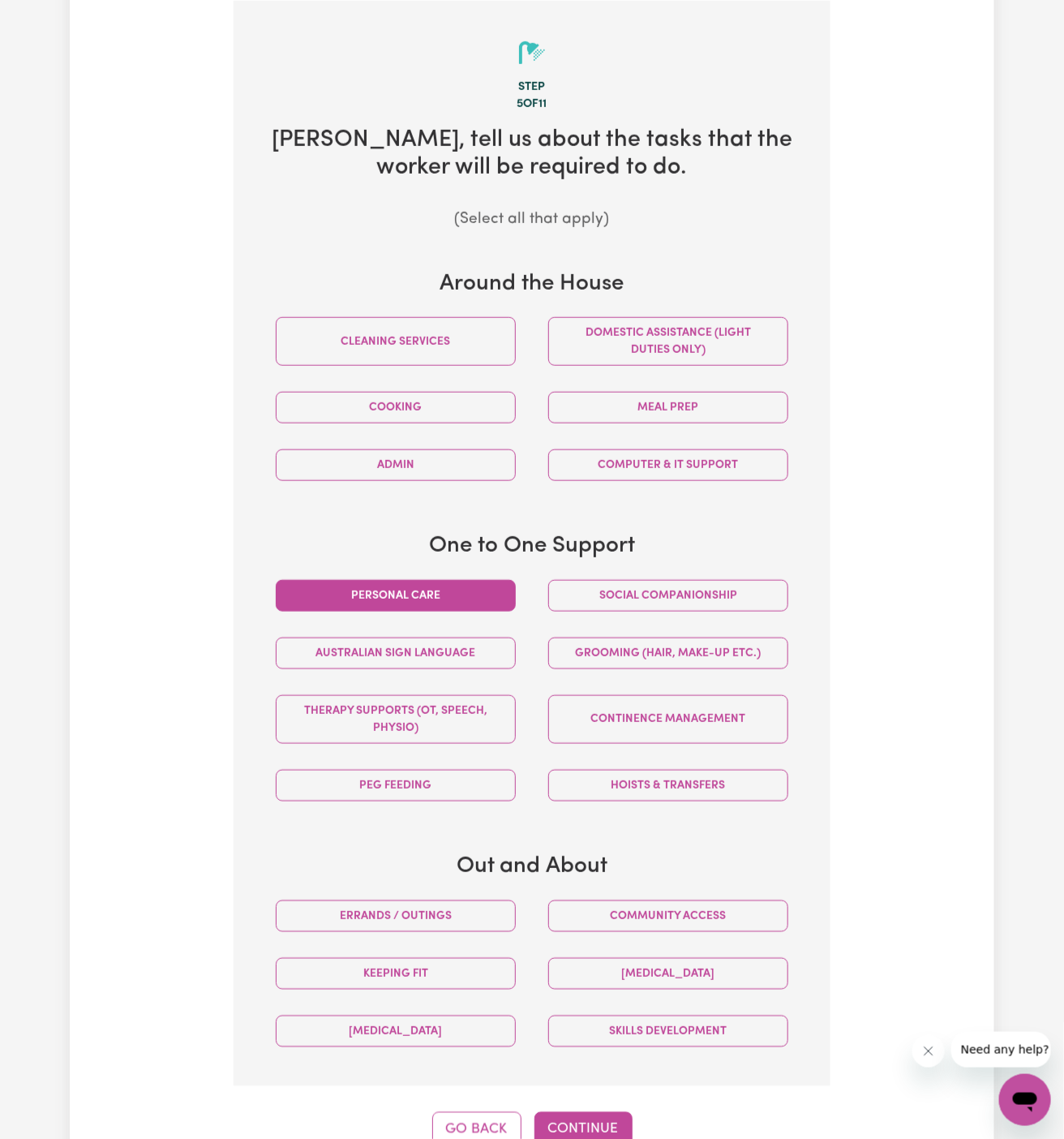
click at [441, 594] on button "Personal care" at bounding box center [395, 595] width 240 height 31
click at [653, 594] on button "Social companionship" at bounding box center [667, 595] width 240 height 31
click at [647, 591] on button "Social companionship" at bounding box center [667, 595] width 240 height 31
click at [662, 791] on button "Hoists & transfers" at bounding box center [667, 785] width 240 height 31
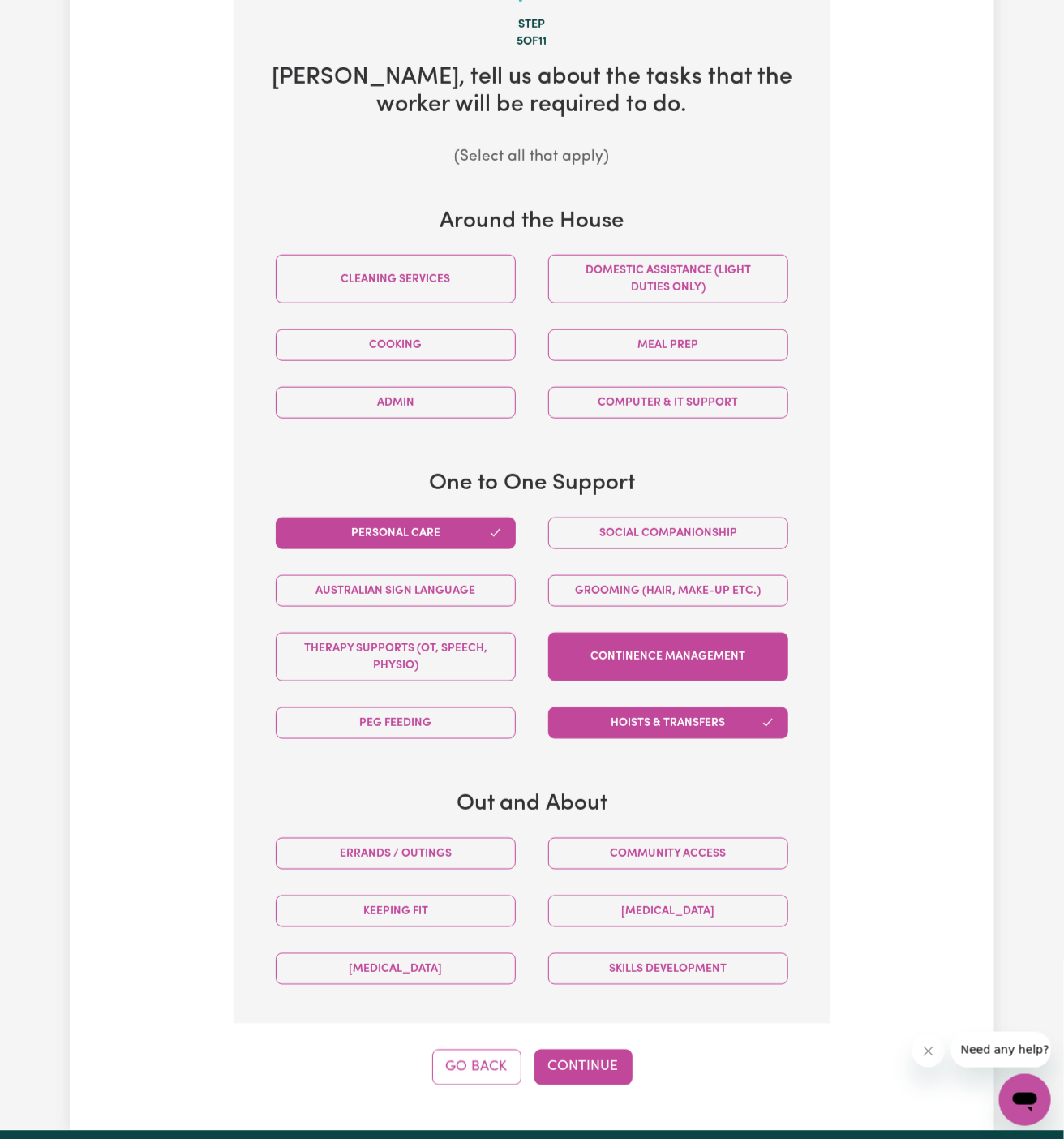
scroll to position [523, 0]
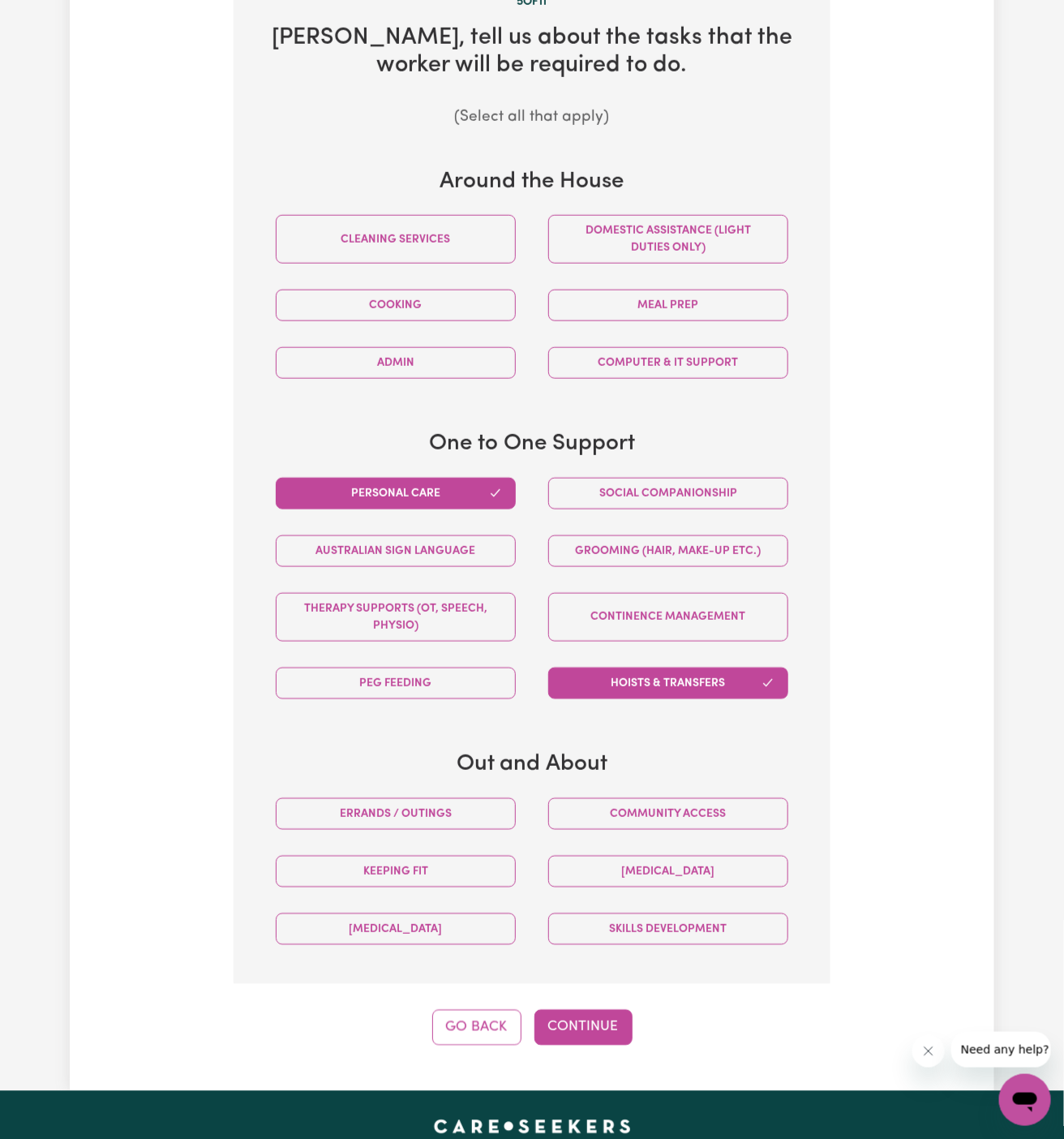
click at [600, 996] on div "Step 5 of 11 [PERSON_NAME] , tell us about the tasks that the worker will be re…" at bounding box center [532, 471] width 597 height 1147
click at [598, 1010] on button "Continue" at bounding box center [584, 1028] width 98 height 36
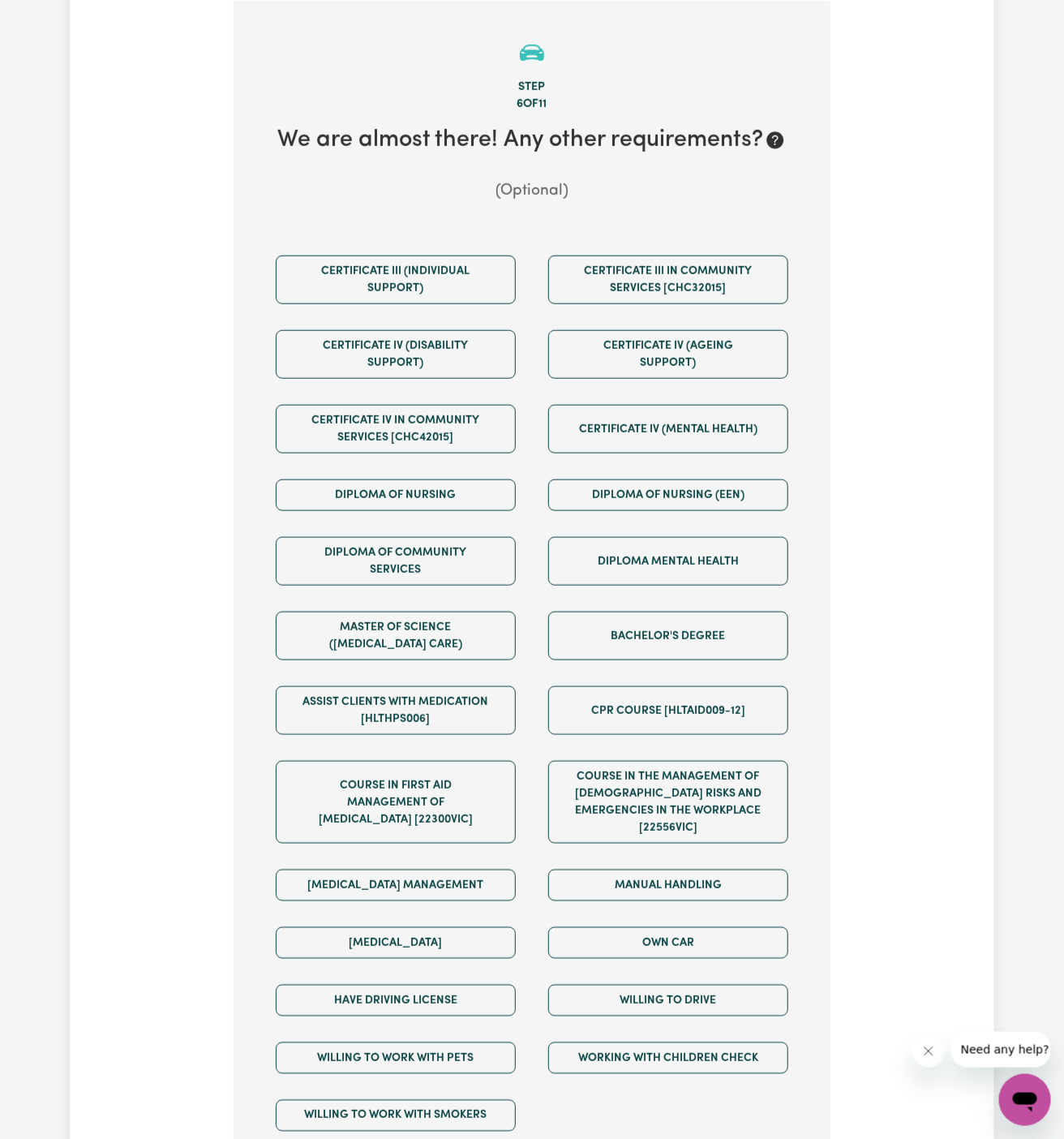
scroll to position [791, 0]
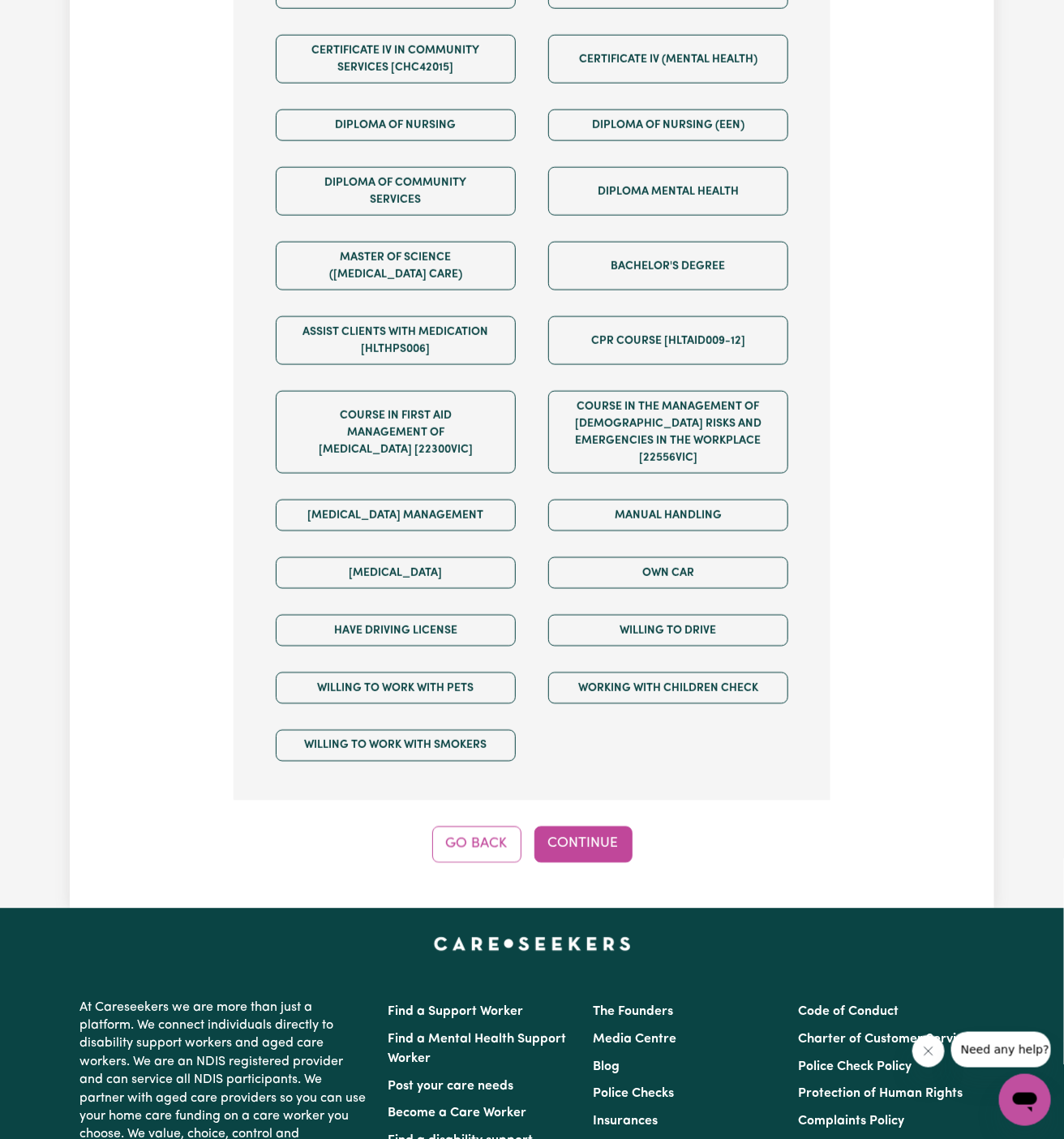
click at [607, 846] on div "Tell us your care and support requirements Welcome to Careseekers. We are excit…" at bounding box center [531, 86] width 924 height 1643
click at [598, 829] on button "Continue" at bounding box center [584, 844] width 98 height 36
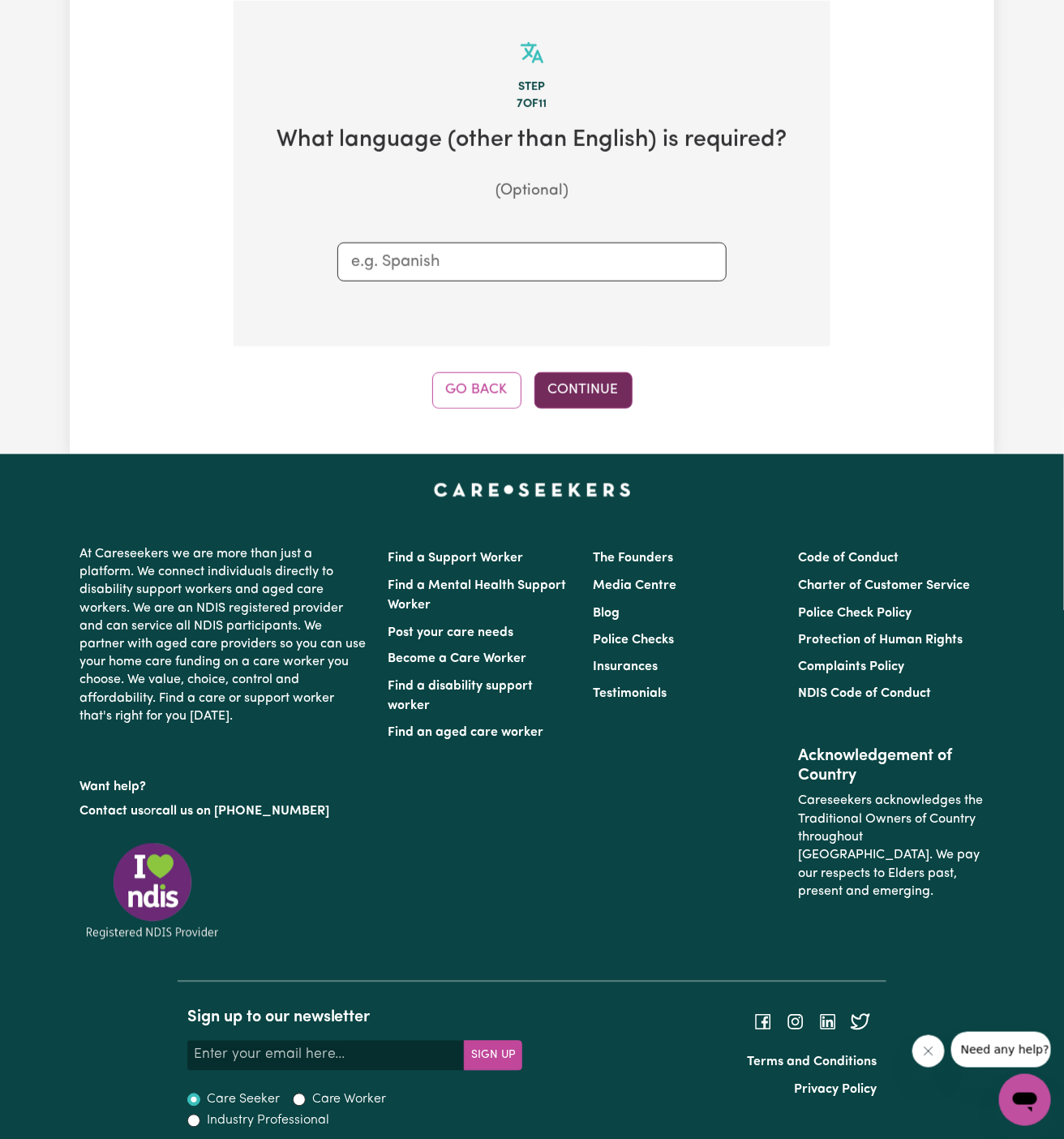
click at [568, 382] on button "Continue" at bounding box center [584, 390] width 98 height 36
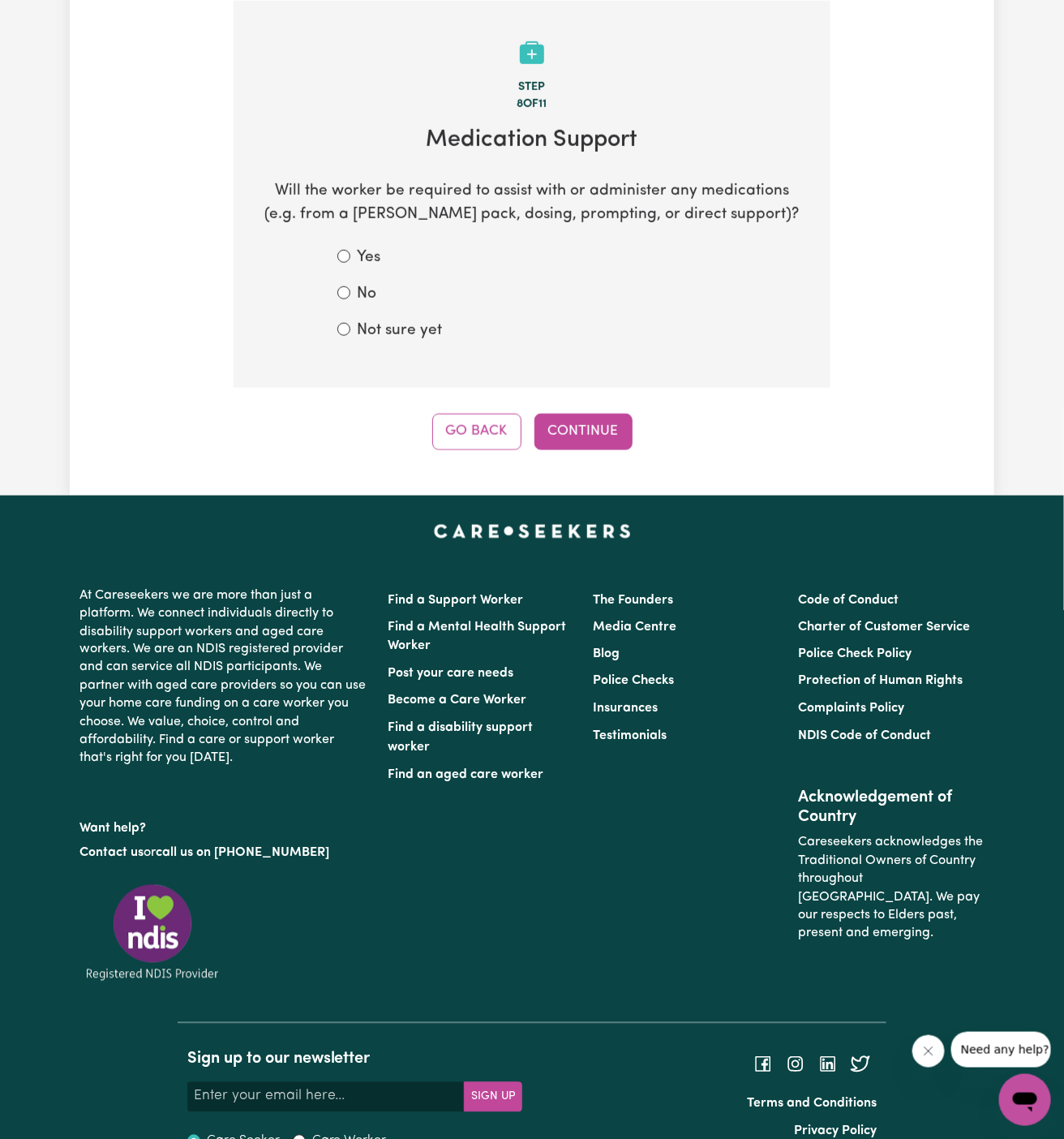
click at [356, 305] on label "No" at bounding box center [366, 295] width 20 height 23
click at [350, 299] on input "No" at bounding box center [344, 292] width 13 height 13
radio input "true"
click at [372, 323] on label "Not sure yet" at bounding box center [399, 332] width 86 height 23
click at [350, 323] on input "Not sure yet" at bounding box center [344, 329] width 13 height 13
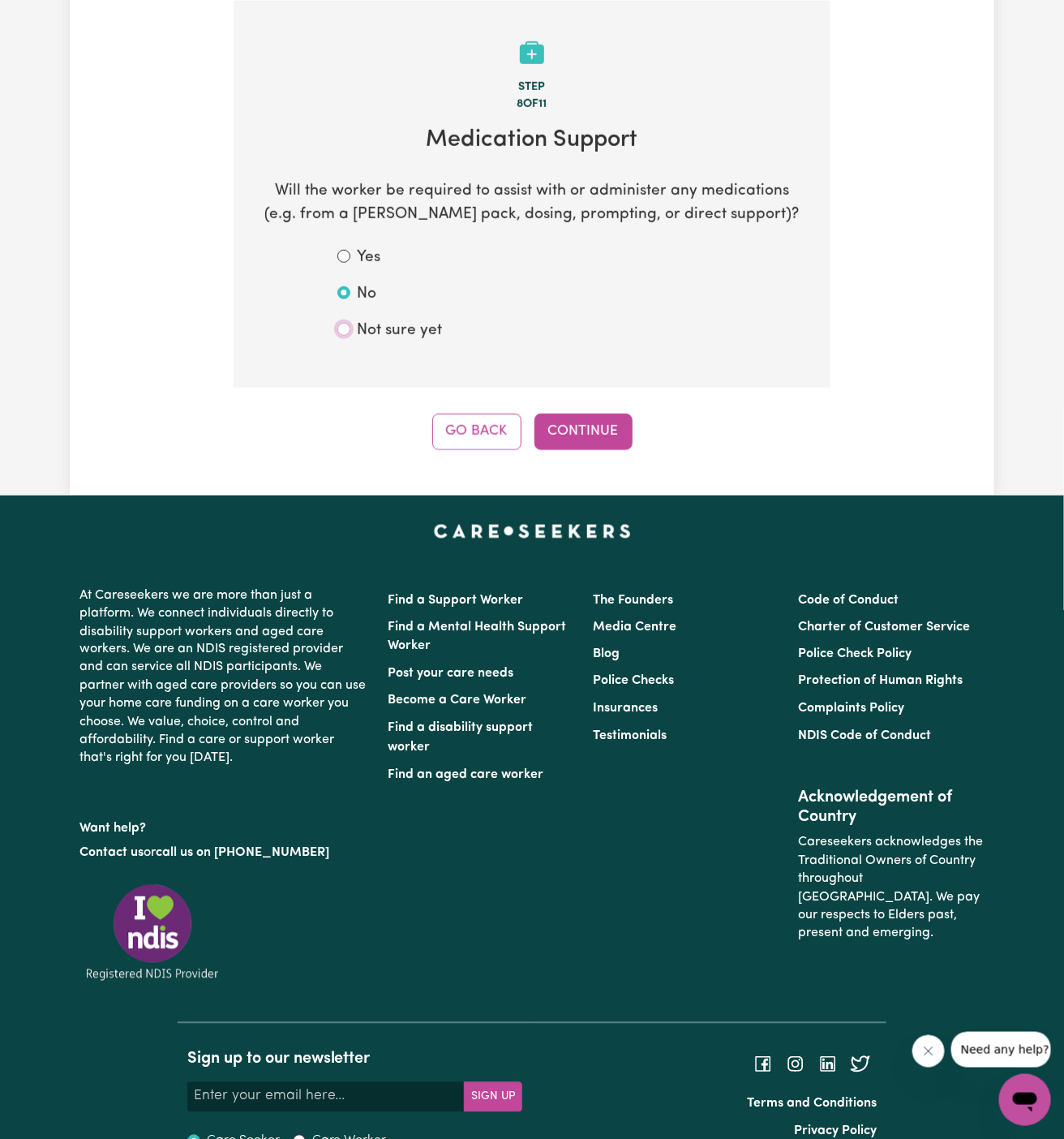
radio input "true"
click at [586, 427] on button "Continue" at bounding box center [584, 431] width 98 height 36
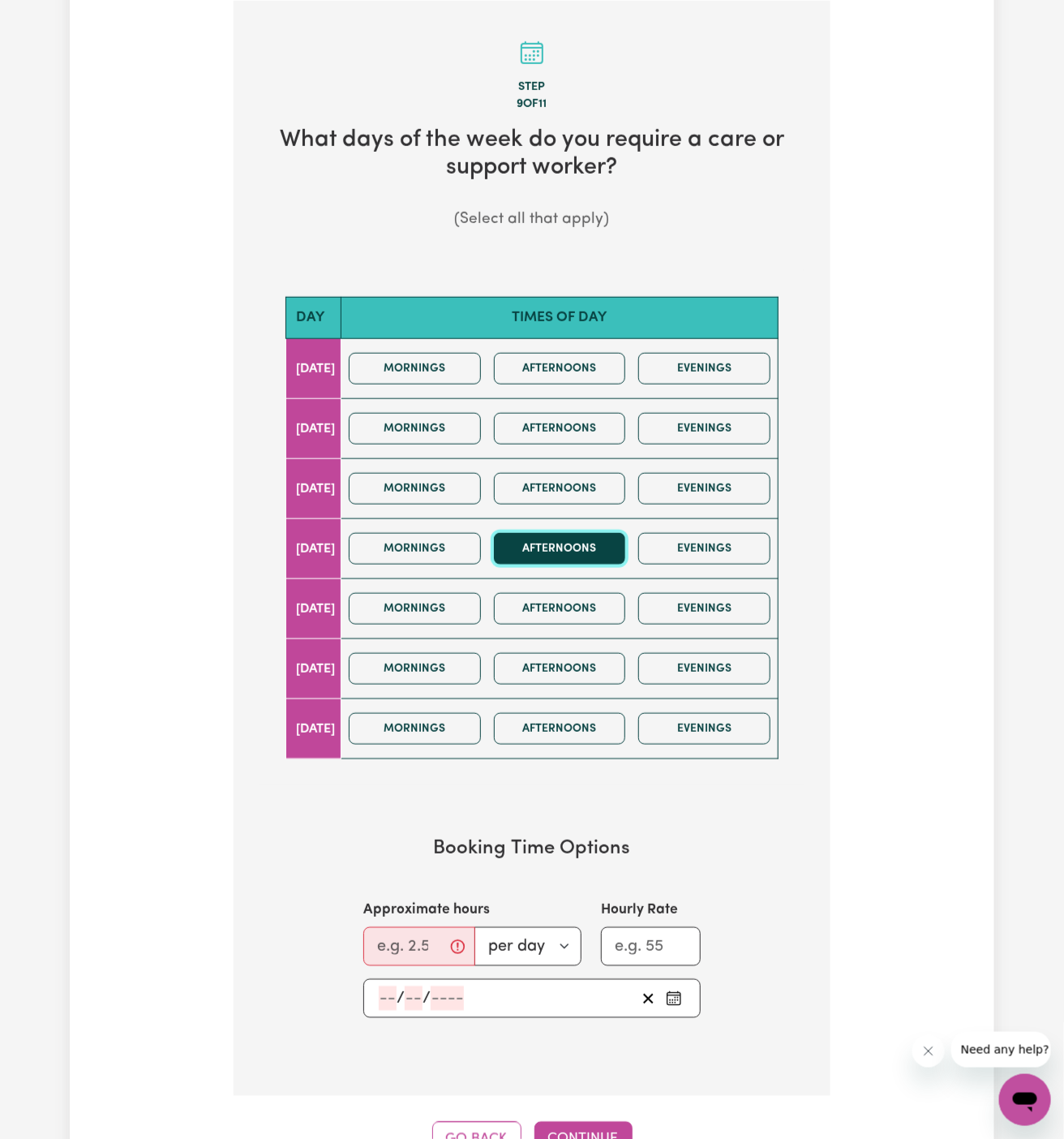
click at [588, 547] on button "Afternoons" at bounding box center [560, 548] width 132 height 31
click at [671, 553] on button "Evenings" at bounding box center [704, 548] width 132 height 31
click at [608, 536] on button "Afternoons" at bounding box center [560, 548] width 132 height 31
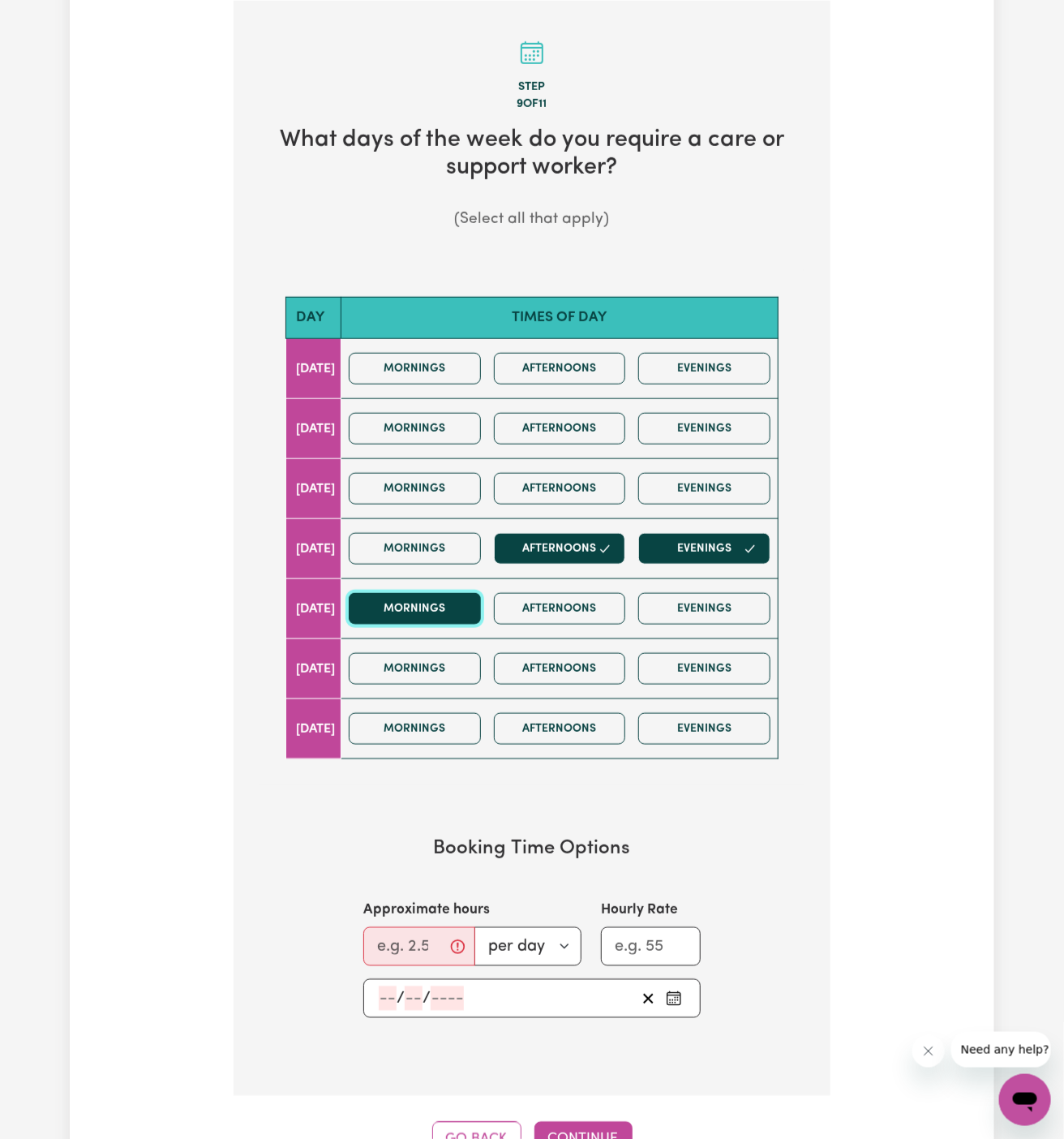
click at [435, 607] on button "Mornings" at bounding box center [414, 608] width 132 height 31
click at [579, 661] on button "Afternoons" at bounding box center [560, 668] width 132 height 31
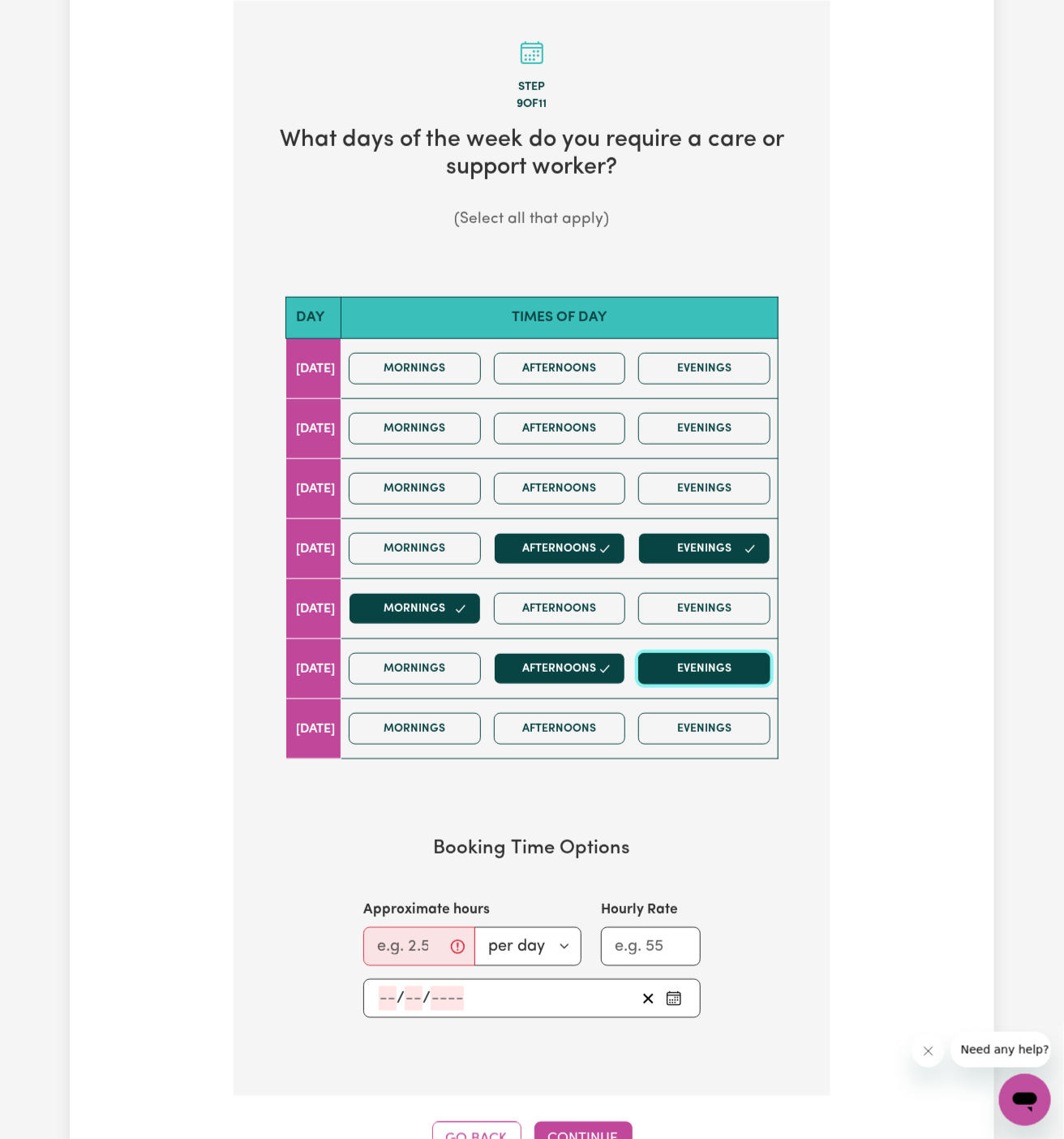
click at [699, 663] on button "Evenings" at bounding box center [704, 668] width 132 height 31
click at [433, 373] on button "Mornings" at bounding box center [414, 368] width 132 height 31
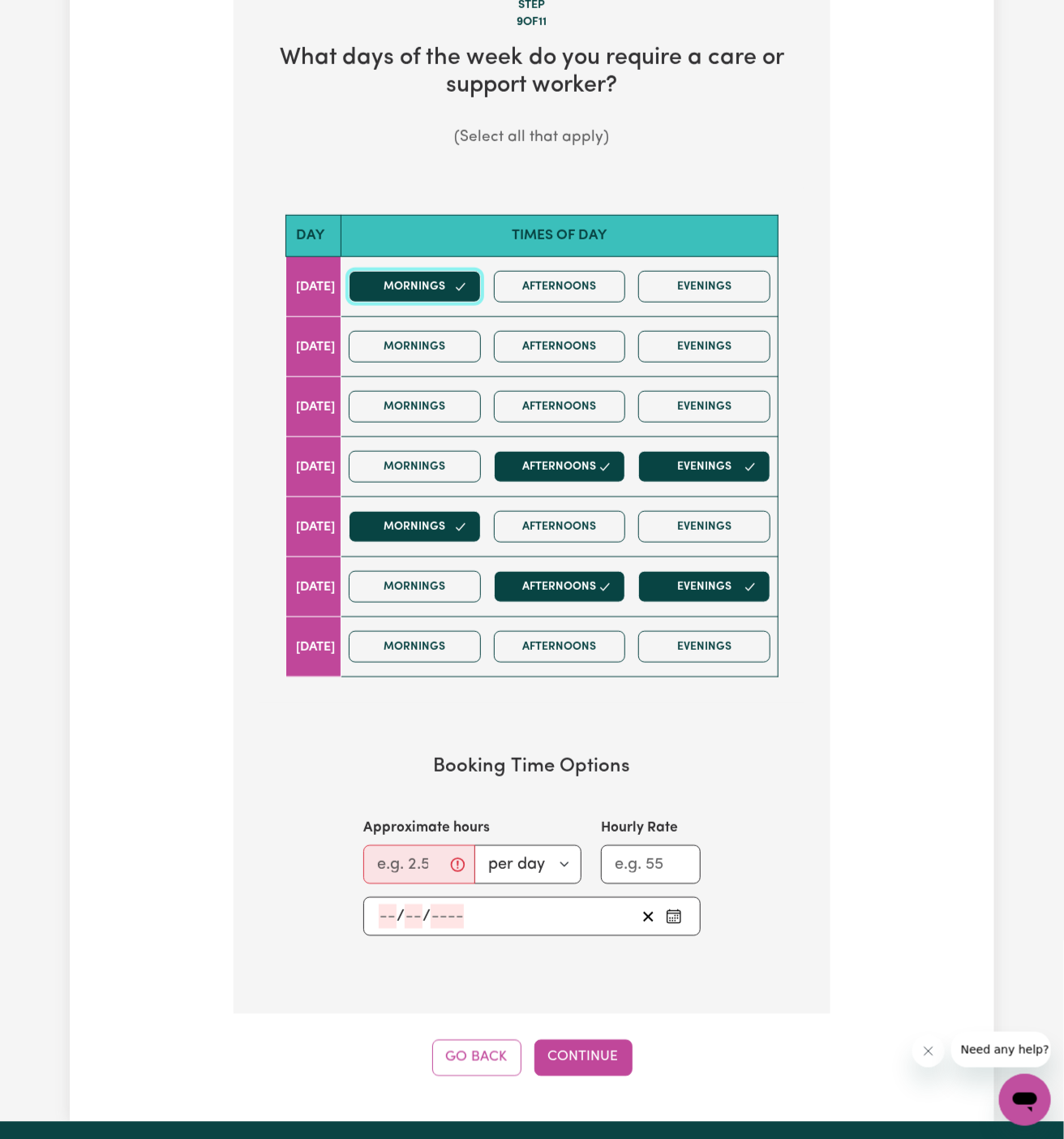
scroll to position [584, 0]
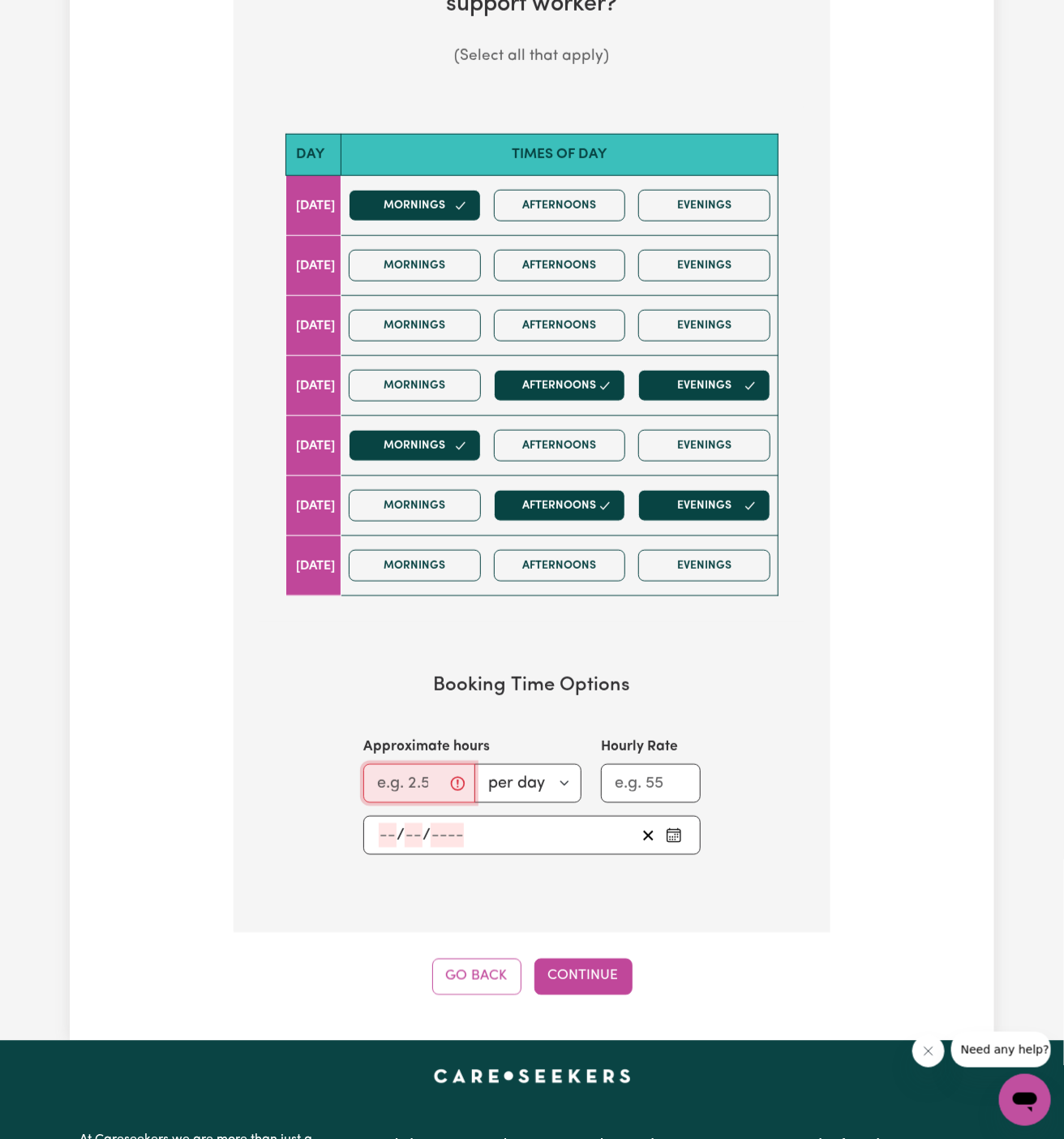
click at [380, 774] on input "Approximate hours" at bounding box center [420, 783] width 112 height 39
click at [395, 777] on input "Approximate hours" at bounding box center [420, 783] width 112 height 39
type input "8"
click at [377, 827] on div "/ /" at bounding box center [506, 835] width 258 height 24
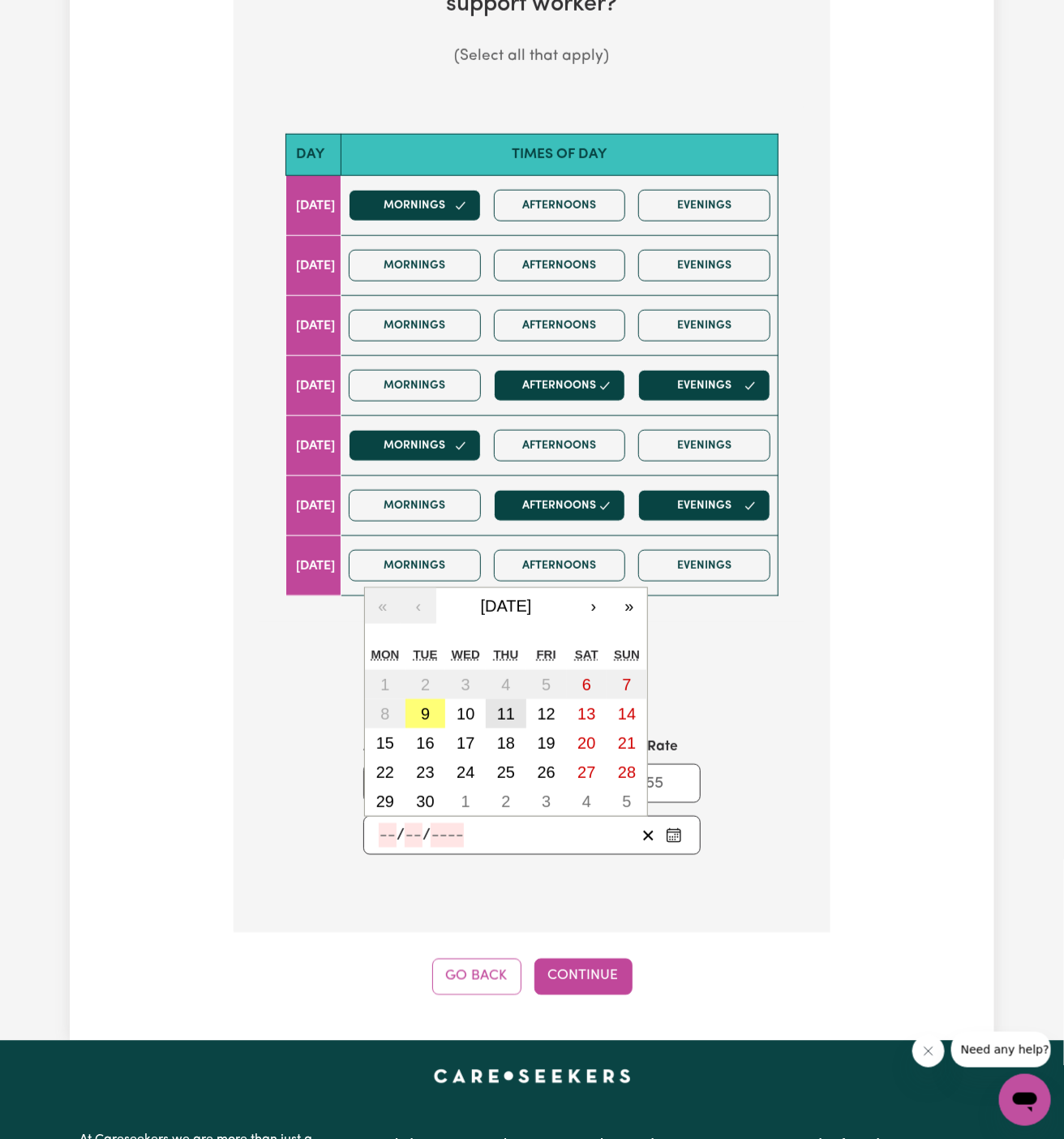
click at [508, 716] on abbr "11" at bounding box center [506, 714] width 18 height 18
type input "[DATE]"
type input "11"
type input "9"
type input "2025"
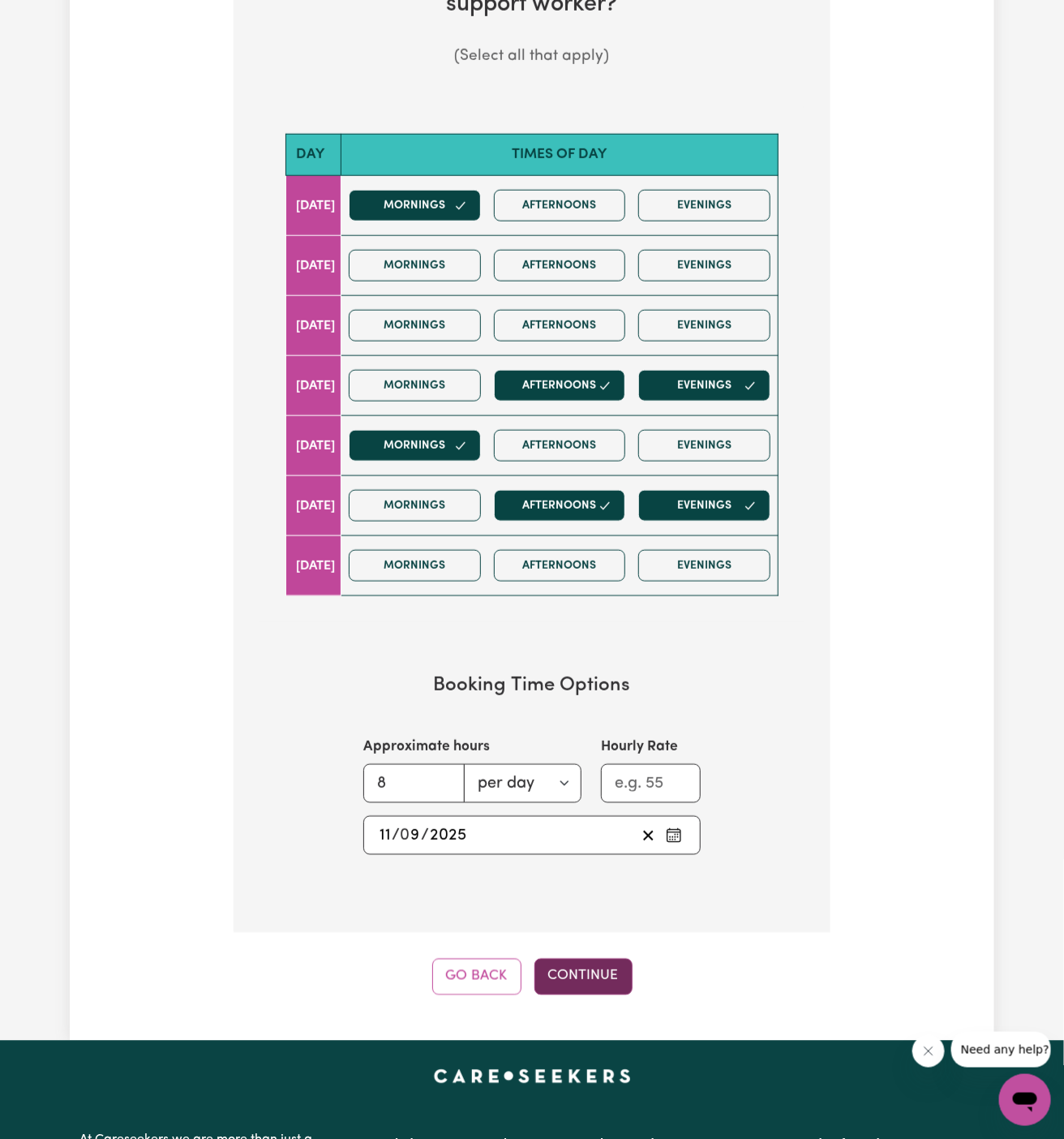
click at [553, 963] on button "Continue" at bounding box center [584, 977] width 98 height 36
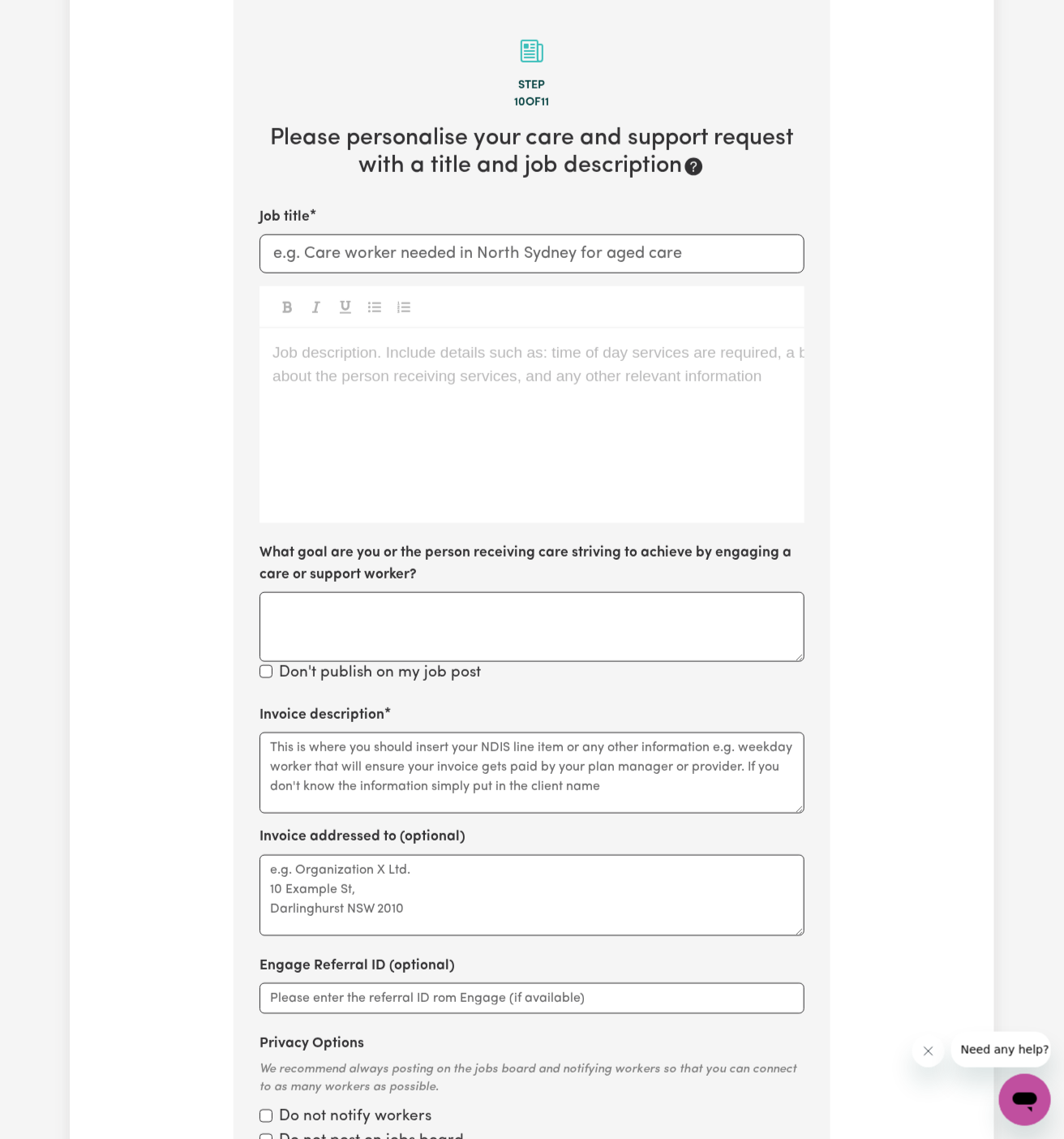
scroll to position [421, 0]
click at [499, 441] on div "Job description. Include details such as: time of day services are required, a …" at bounding box center [531, 427] width 544 height 194
click at [650, 455] on div "Job description. Include details such as: time of day services are required, a …" at bounding box center [531, 427] width 544 height 194
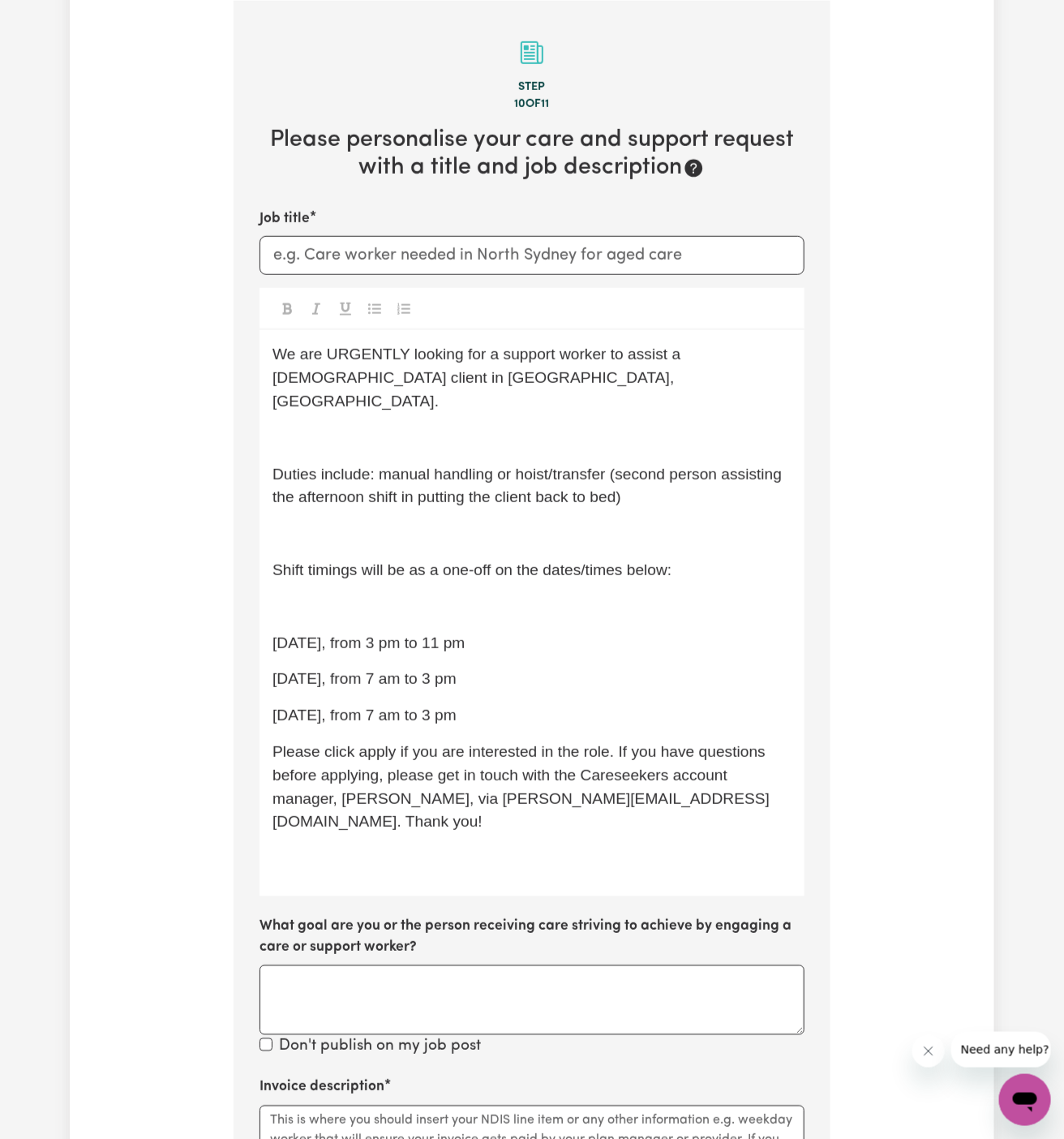
click at [558, 463] on p "Duties include: manual handling or hoist/transfer (second person assisting the …" at bounding box center [532, 487] width 519 height 47
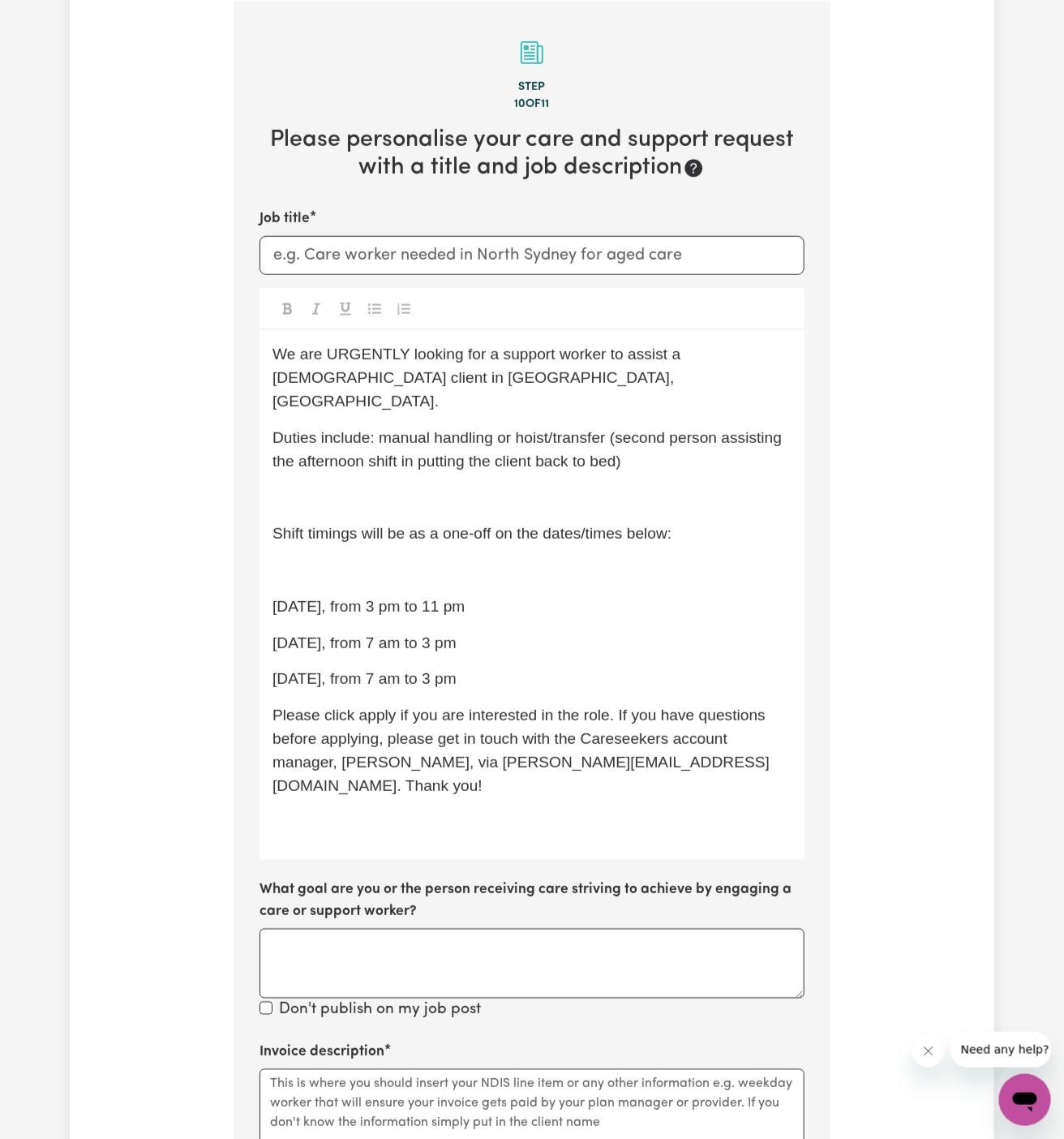
click at [555, 486] on p "﻿" at bounding box center [532, 497] width 519 height 23
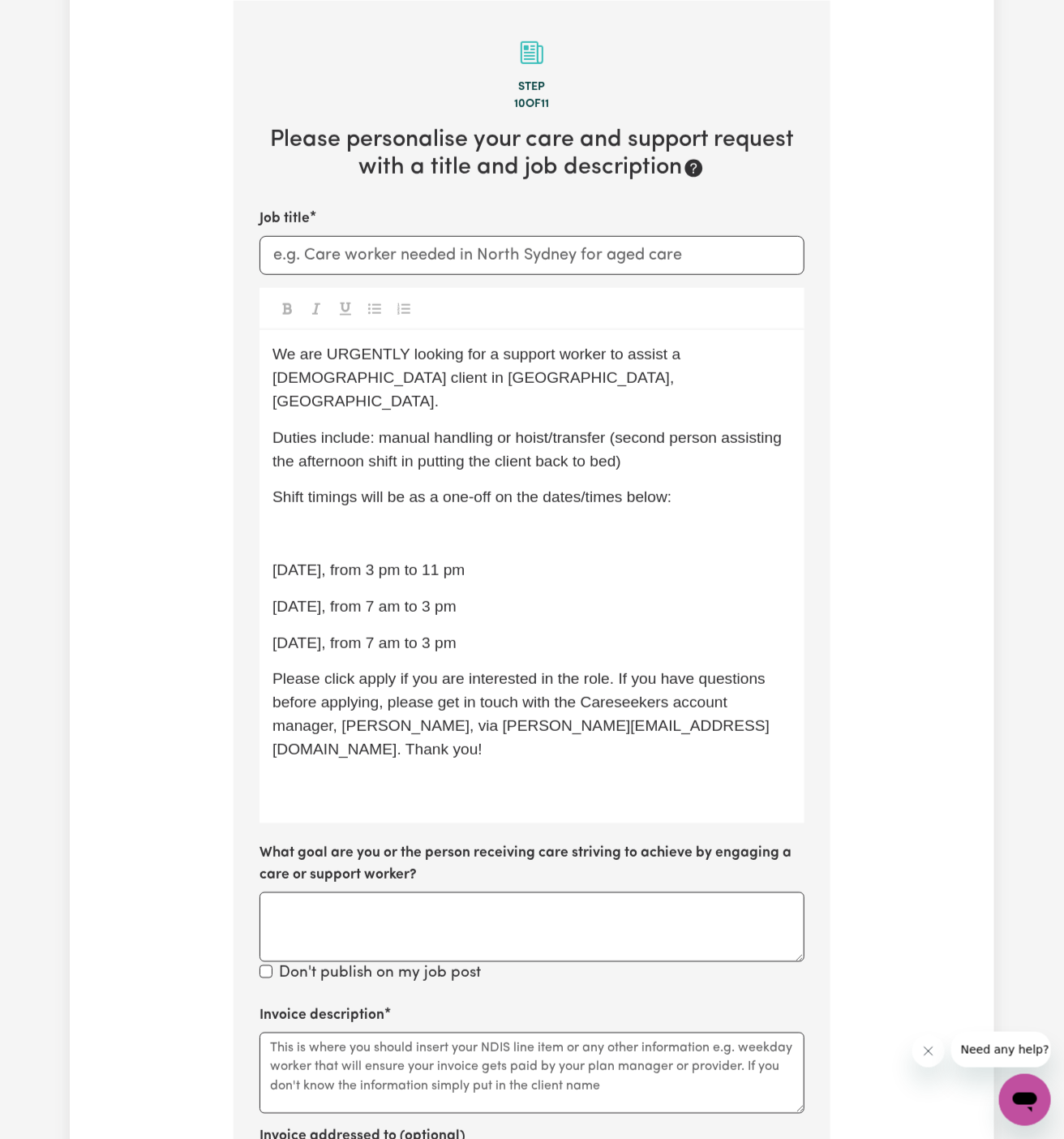
click at [552, 522] on p "﻿" at bounding box center [532, 534] width 519 height 23
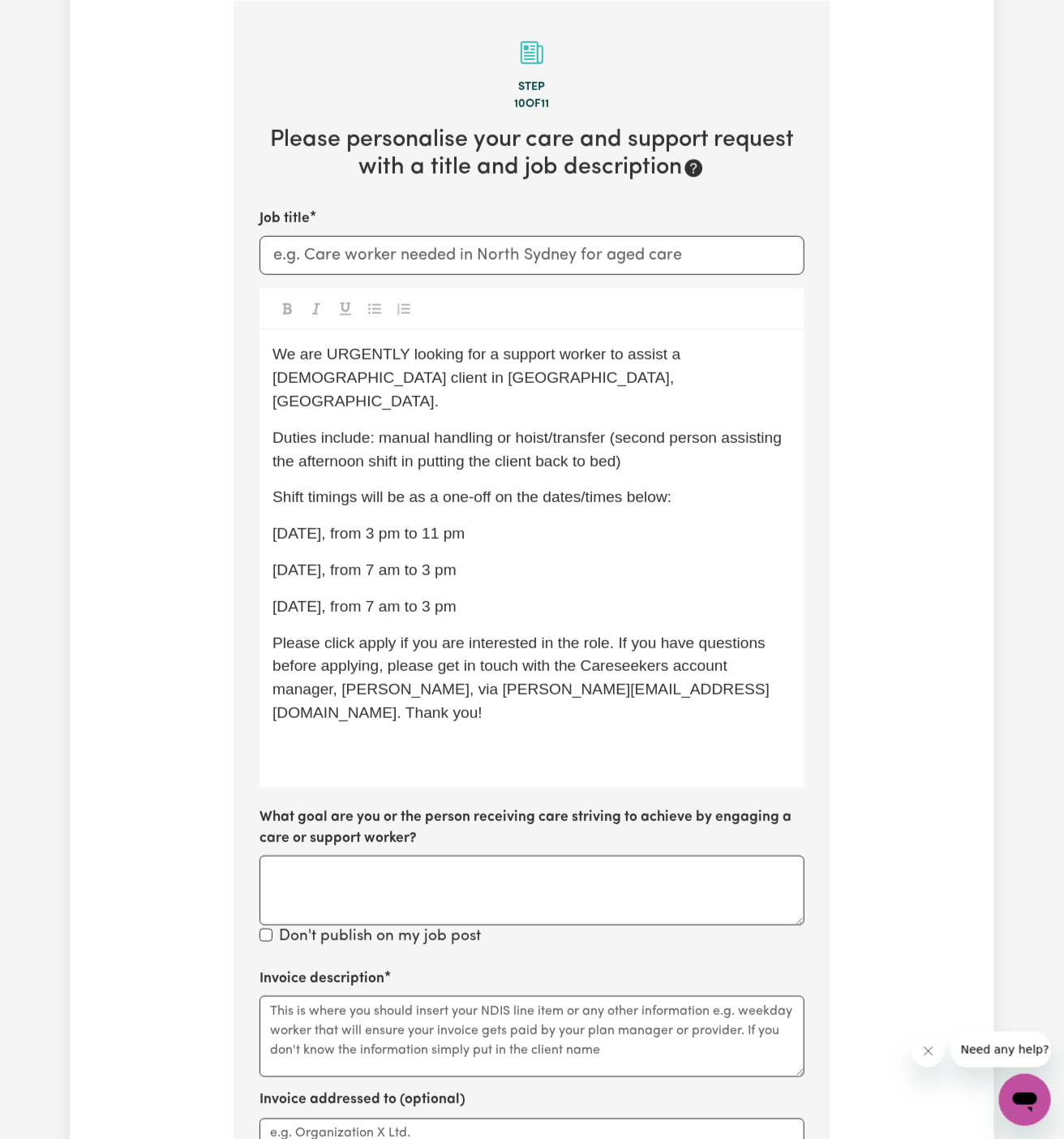
click at [554, 522] on p "[DATE], from 3 pm to 11 pm" at bounding box center [532, 534] width 519 height 23
click at [552, 595] on p "[DATE], from 7 am to 3 pm" at bounding box center [532, 607] width 519 height 23
drag, startPoint x: 552, startPoint y: 581, endPoint x: 424, endPoint y: 557, distance: 130.2
click at [424, 557] on div "We are URGENTLY looking for a support worker to assist a [DEMOGRAPHIC_DATA] cli…" at bounding box center [531, 558] width 544 height 456
click at [360, 525] on span "[DATE], from 3 pm to 11 pm" at bounding box center [369, 533] width 192 height 17
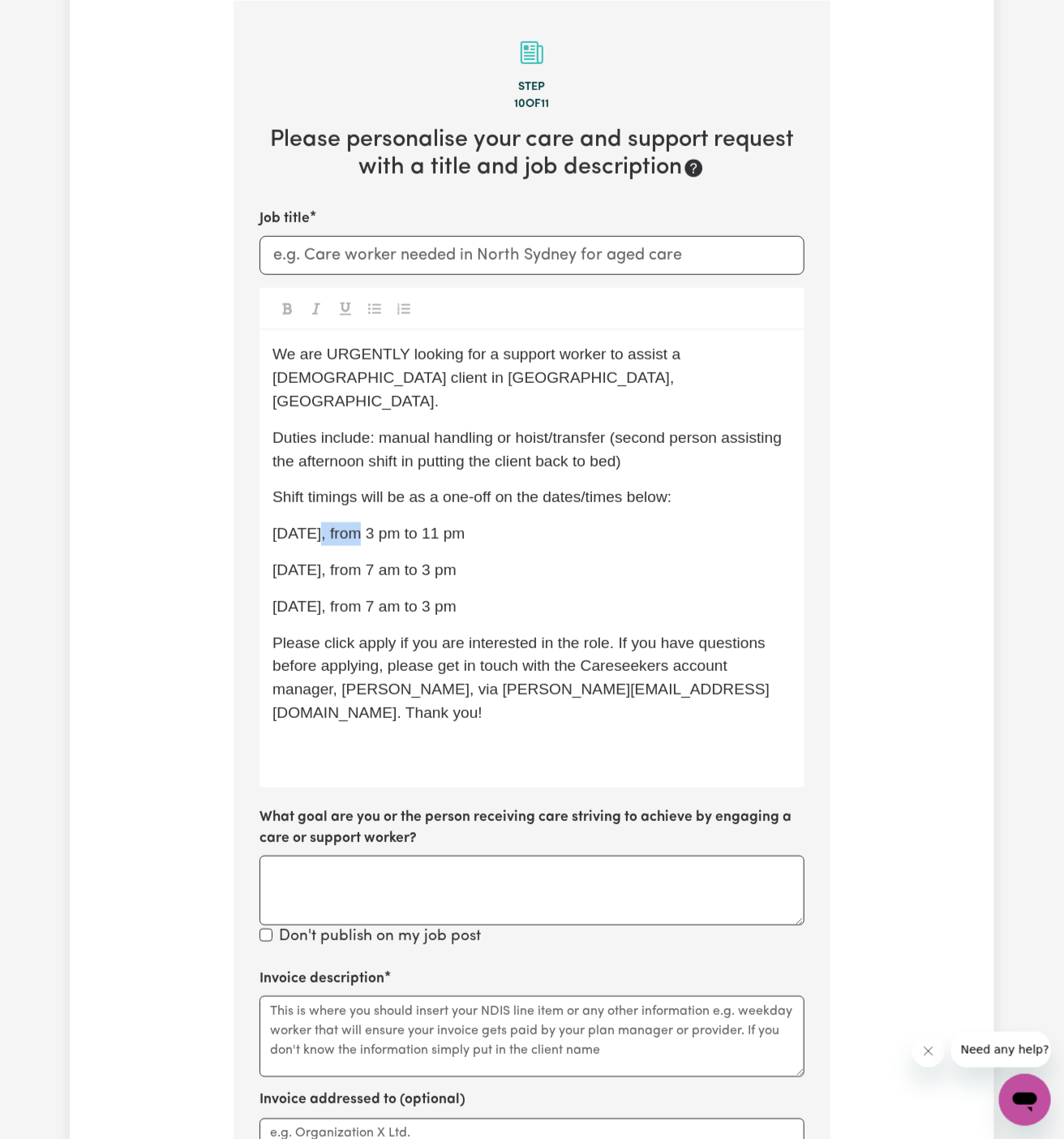
click at [360, 525] on span "[DATE], from 3 pm to 11 pm" at bounding box center [369, 533] width 192 height 17
click at [365, 528] on div "We are URGENTLY looking for a support worker to assist a [DEMOGRAPHIC_DATA] cli…" at bounding box center [531, 558] width 544 height 456
click at [356, 561] on span "[DATE], from 7 am to 3 pm" at bounding box center [364, 570] width 184 height 17
click at [335, 598] on span "[DATE], from 7 am to 3 pm" at bounding box center [364, 606] width 184 height 17
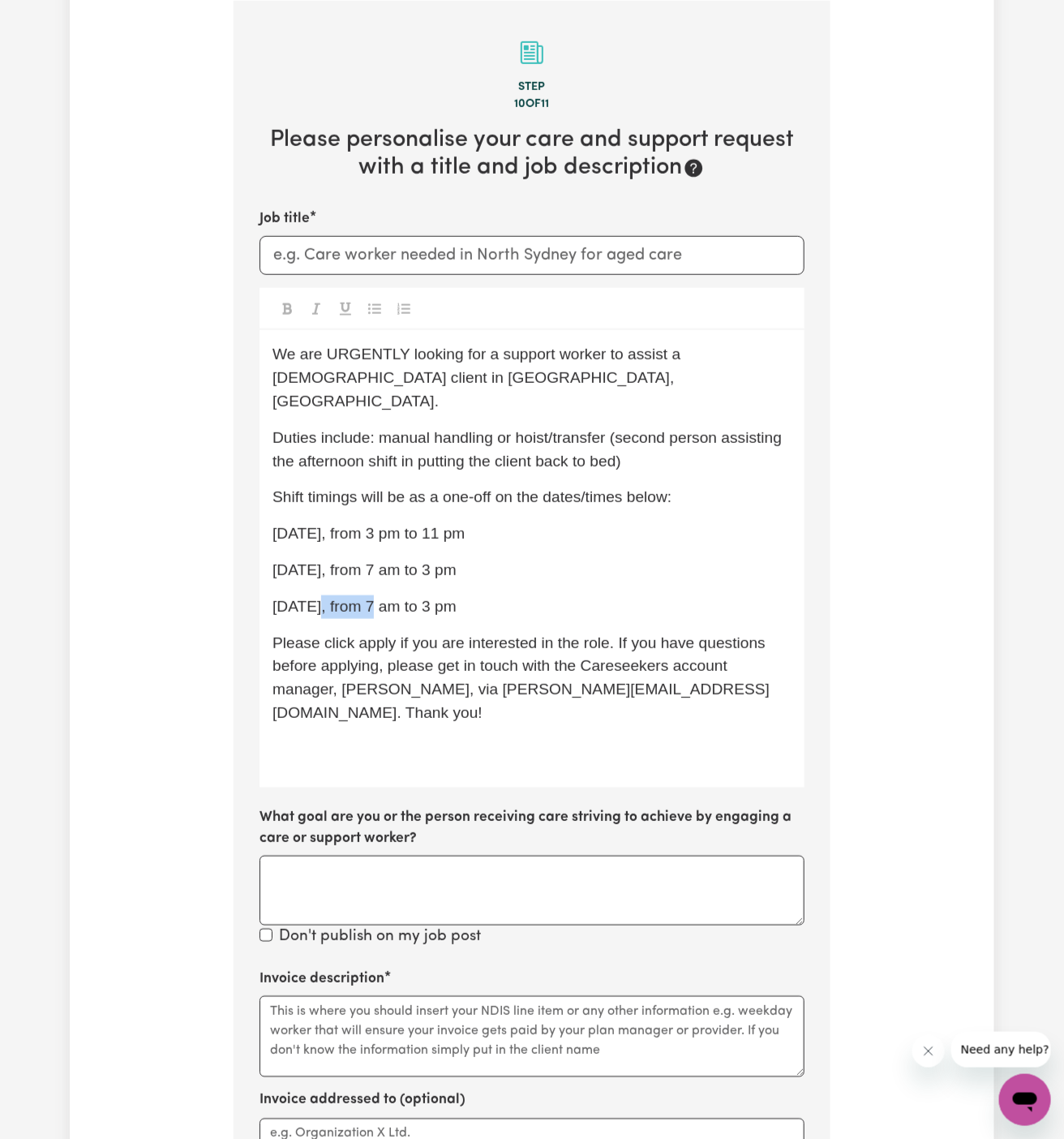
click at [335, 598] on span "[DATE], from 7 am to 3 pm" at bounding box center [364, 606] width 184 height 17
click at [618, 595] on p "[DATE], from 7 am to 3 pm" at bounding box center [532, 607] width 519 height 23
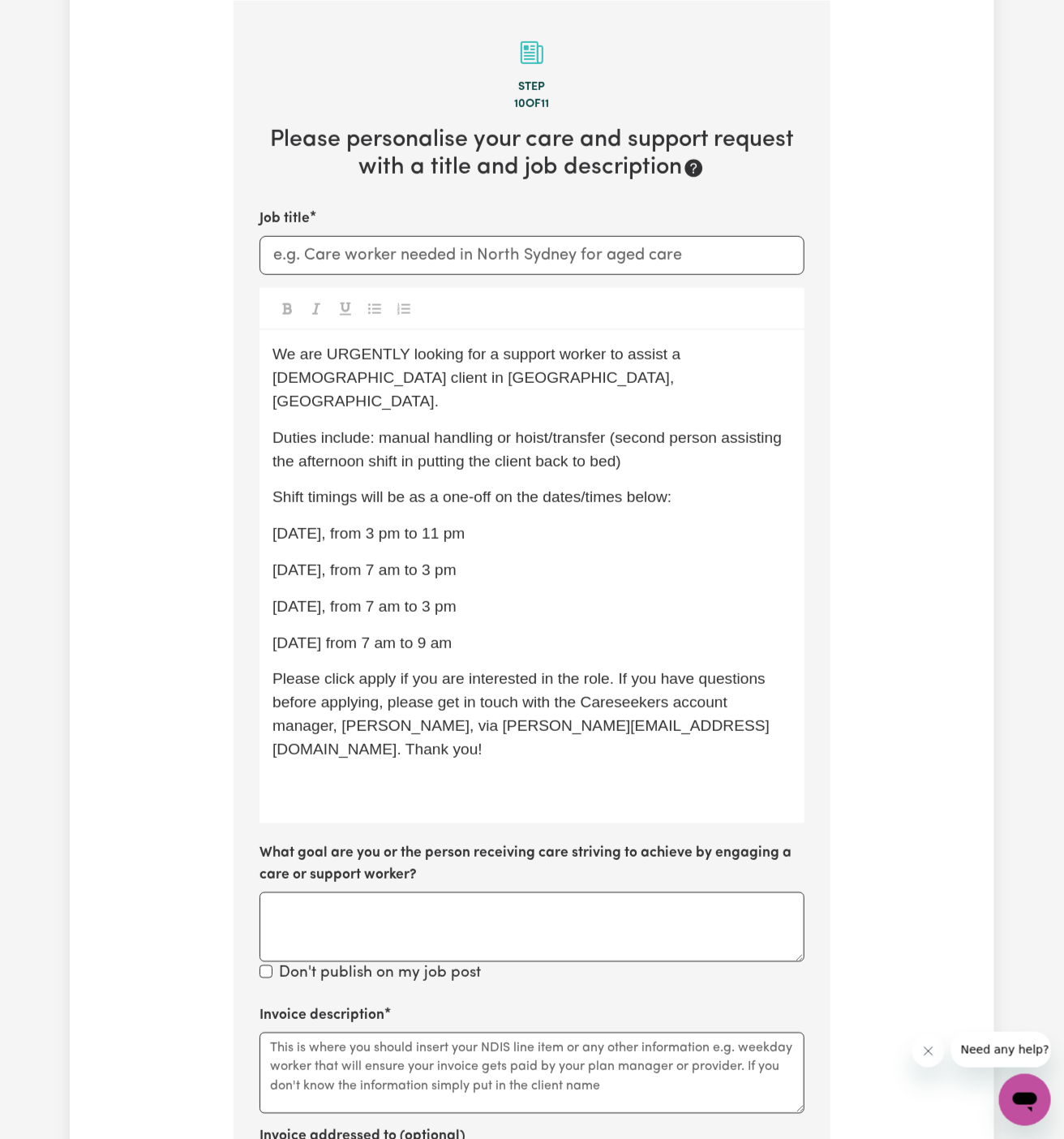
click at [275, 635] on span "[DATE] from 7 am to 9 am" at bounding box center [362, 643] width 179 height 17
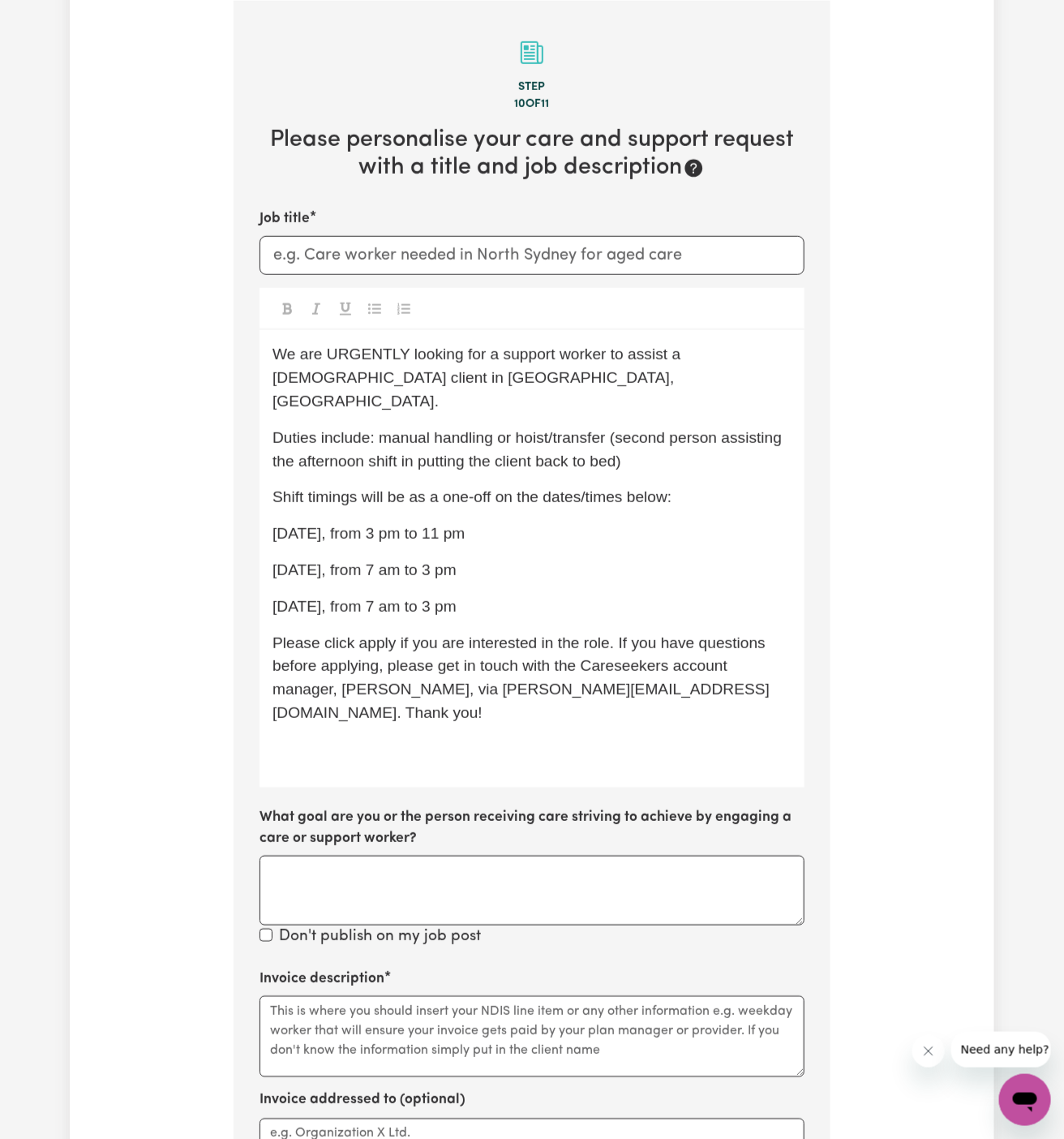
drag, startPoint x: 320, startPoint y: 636, endPoint x: 281, endPoint y: 612, distance: 45.8
click at [281, 612] on div "We are URGENTLY looking for a support worker to assist a [DEMOGRAPHIC_DATA] cli…" at bounding box center [531, 558] width 544 height 456
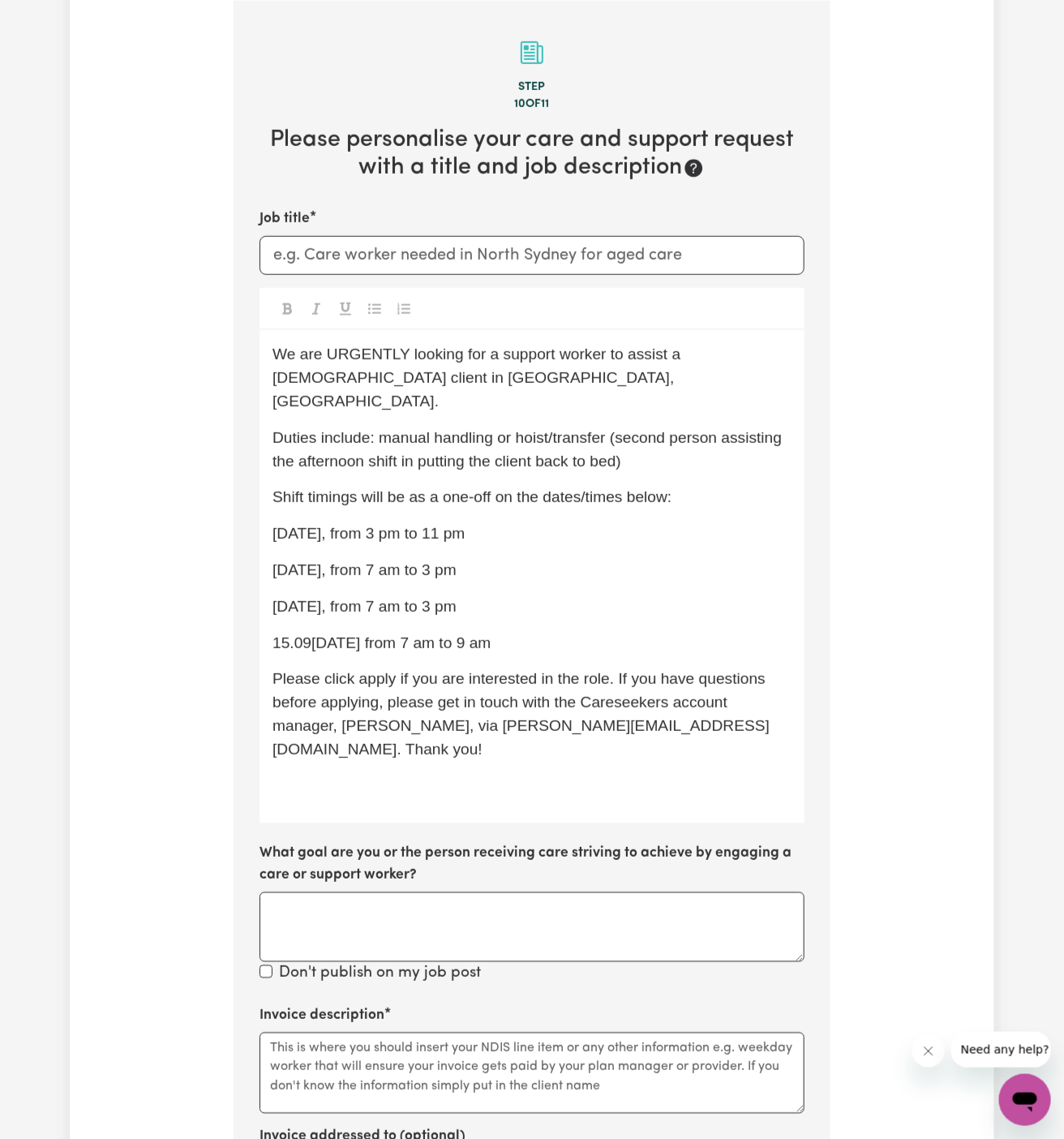
click at [299, 635] on span "15.09[DATE] from 7 am to 9 am" at bounding box center [381, 643] width 218 height 17
click at [294, 635] on span "15.09[DATE] from 7 am to 9 am" at bounding box center [381, 643] width 218 height 17
click at [299, 635] on span "[DATE] from 7 am to 9 am" at bounding box center [362, 643] width 179 height 17
click at [283, 525] on span "[DATE], from 3 pm to 11 pm" at bounding box center [369, 533] width 192 height 17
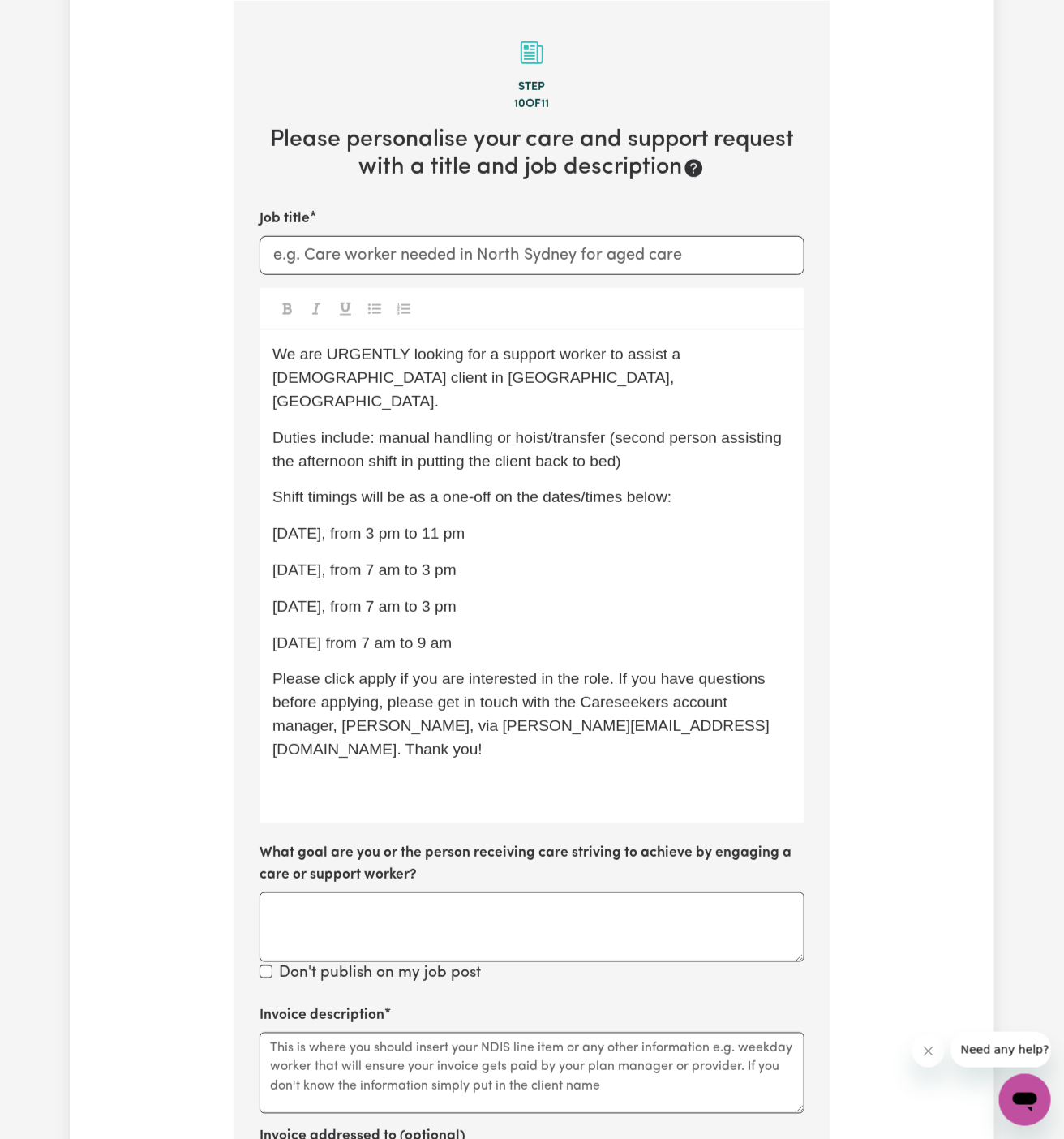
click at [278, 561] on span "[DATE], from 7 am to 3 pm" at bounding box center [364, 570] width 184 height 17
click at [307, 561] on span "[DATE], from 7 am to 3 pm" at bounding box center [364, 570] width 184 height 17
click at [282, 598] on span "[DATE], from 7 am to 3 pm" at bounding box center [364, 606] width 184 height 17
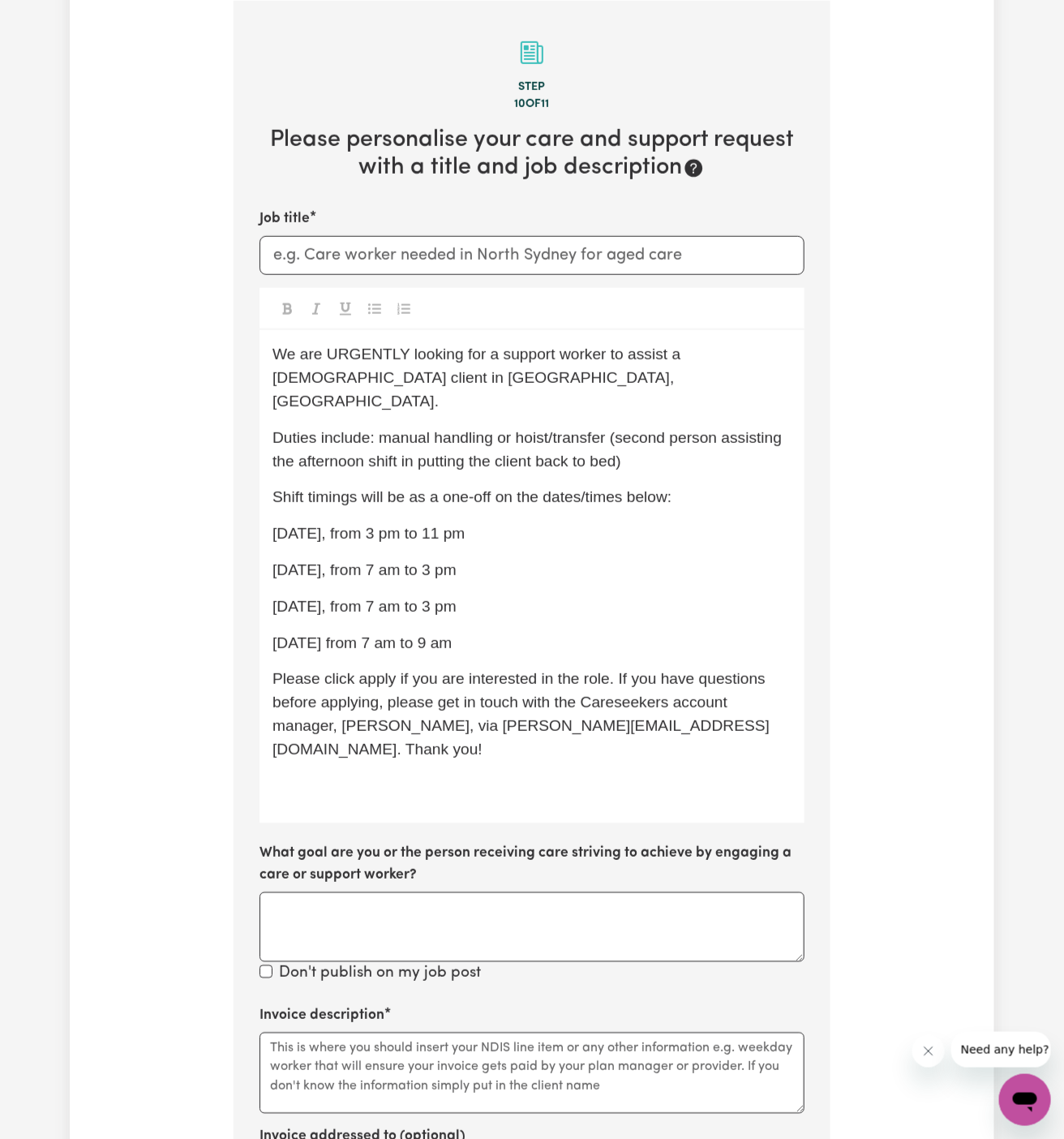
click at [306, 598] on span "[DATE], from 7 am to 3 pm" at bounding box center [364, 606] width 184 height 17
click at [342, 597] on div "We are URGENTLY looking for a support worker to assist a [DEMOGRAPHIC_DATA] cli…" at bounding box center [531, 576] width 544 height 493
click at [309, 598] on span "13/98 [DATE], from 7 am to 3 pm" at bounding box center [386, 606] width 227 height 17
click at [421, 605] on div "We are URGENTLY looking for a support worker to assist a [DEMOGRAPHIC_DATA] cli…" at bounding box center [531, 576] width 544 height 493
click at [544, 601] on div "We are URGENTLY looking for a support worker to assist a [DEMOGRAPHIC_DATA] cli…" at bounding box center [531, 576] width 544 height 493
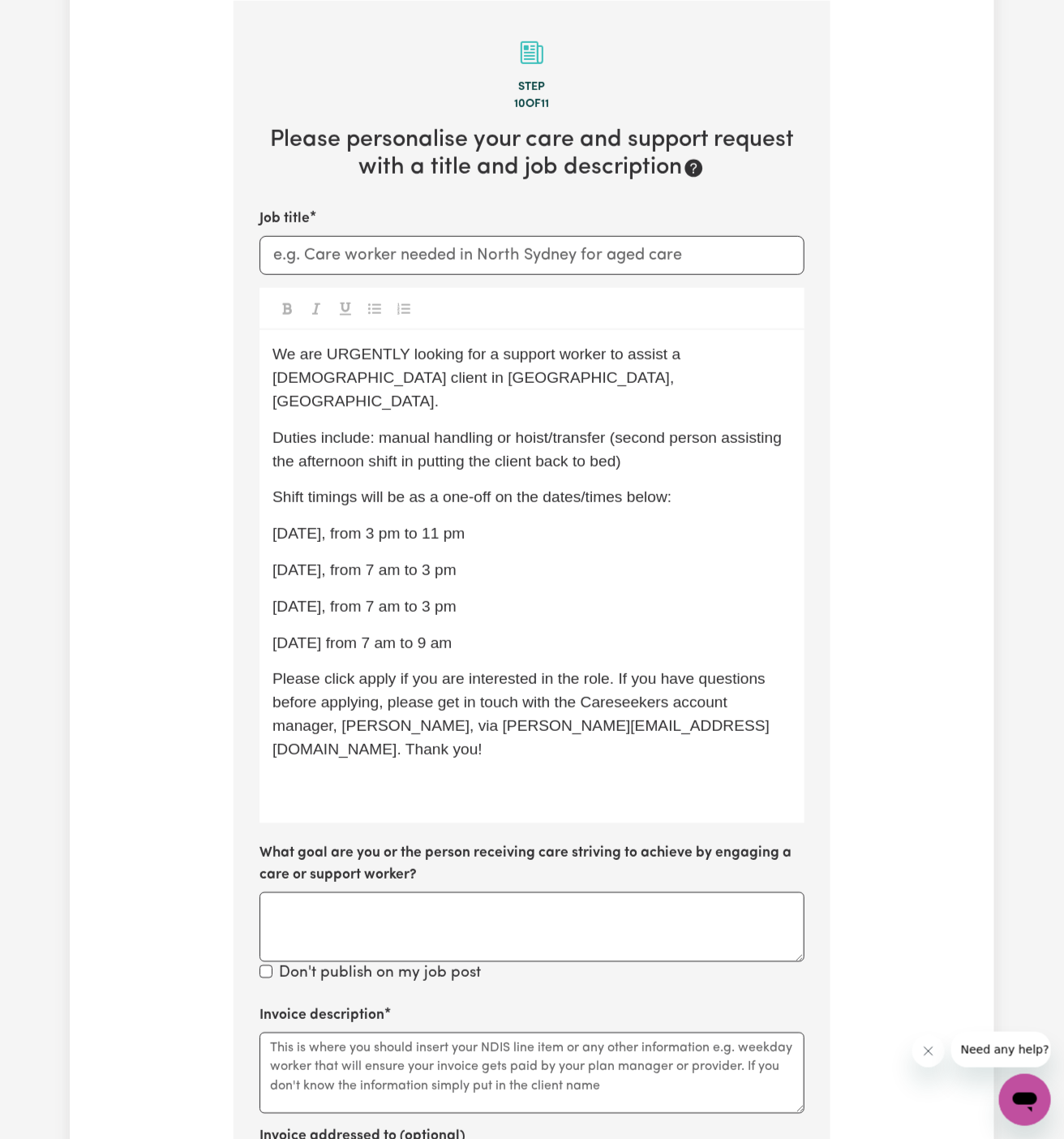
drag, startPoint x: 505, startPoint y: 627, endPoint x: 268, endPoint y: 507, distance: 265.6
click at [268, 507] on div "We are URGENTLY looking for a support worker to assist a [DEMOGRAPHIC_DATA] cli…" at bounding box center [531, 576] width 544 height 493
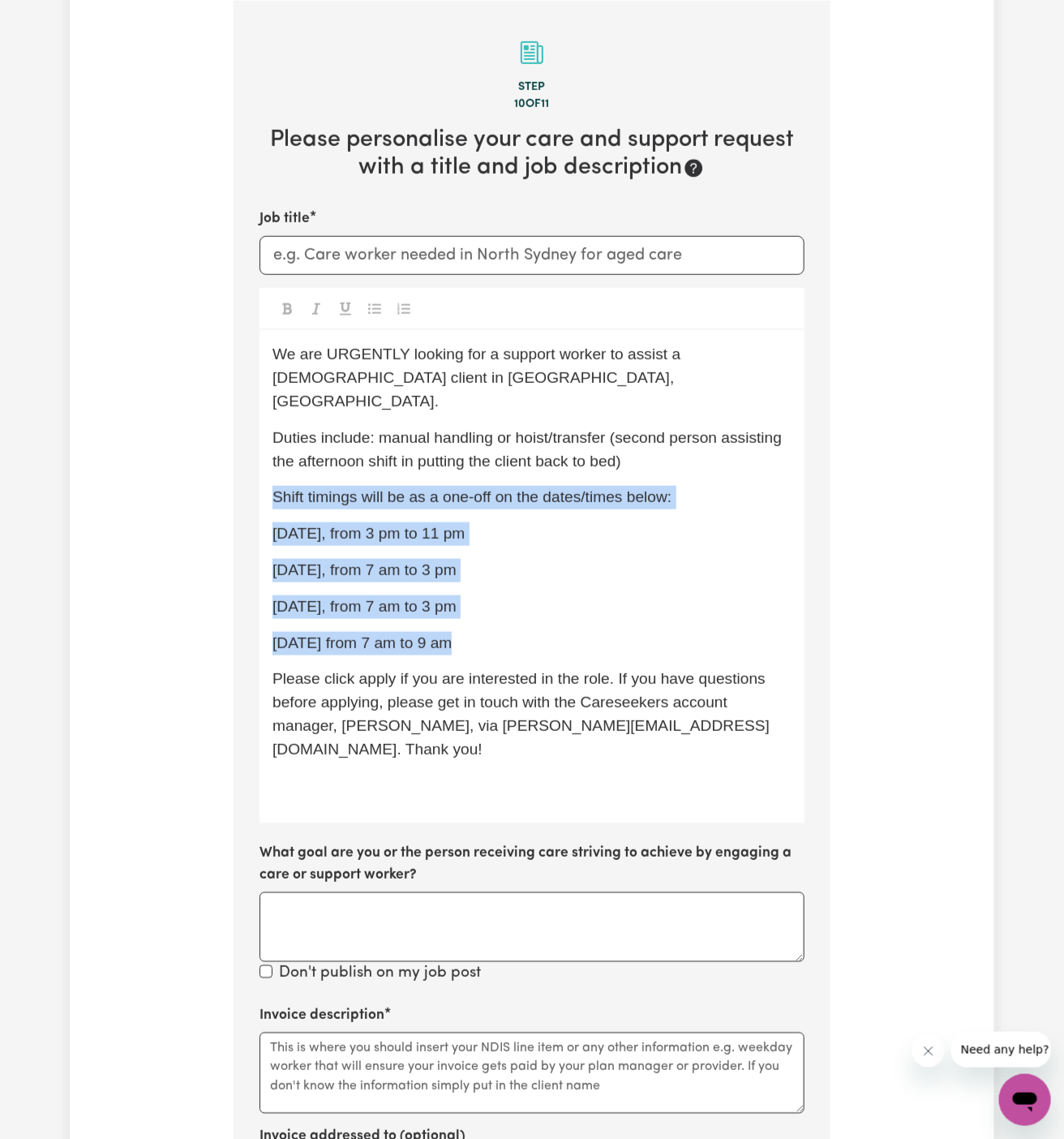
click at [376, 305] on icon "Toggle undefined" at bounding box center [374, 308] width 13 height 13
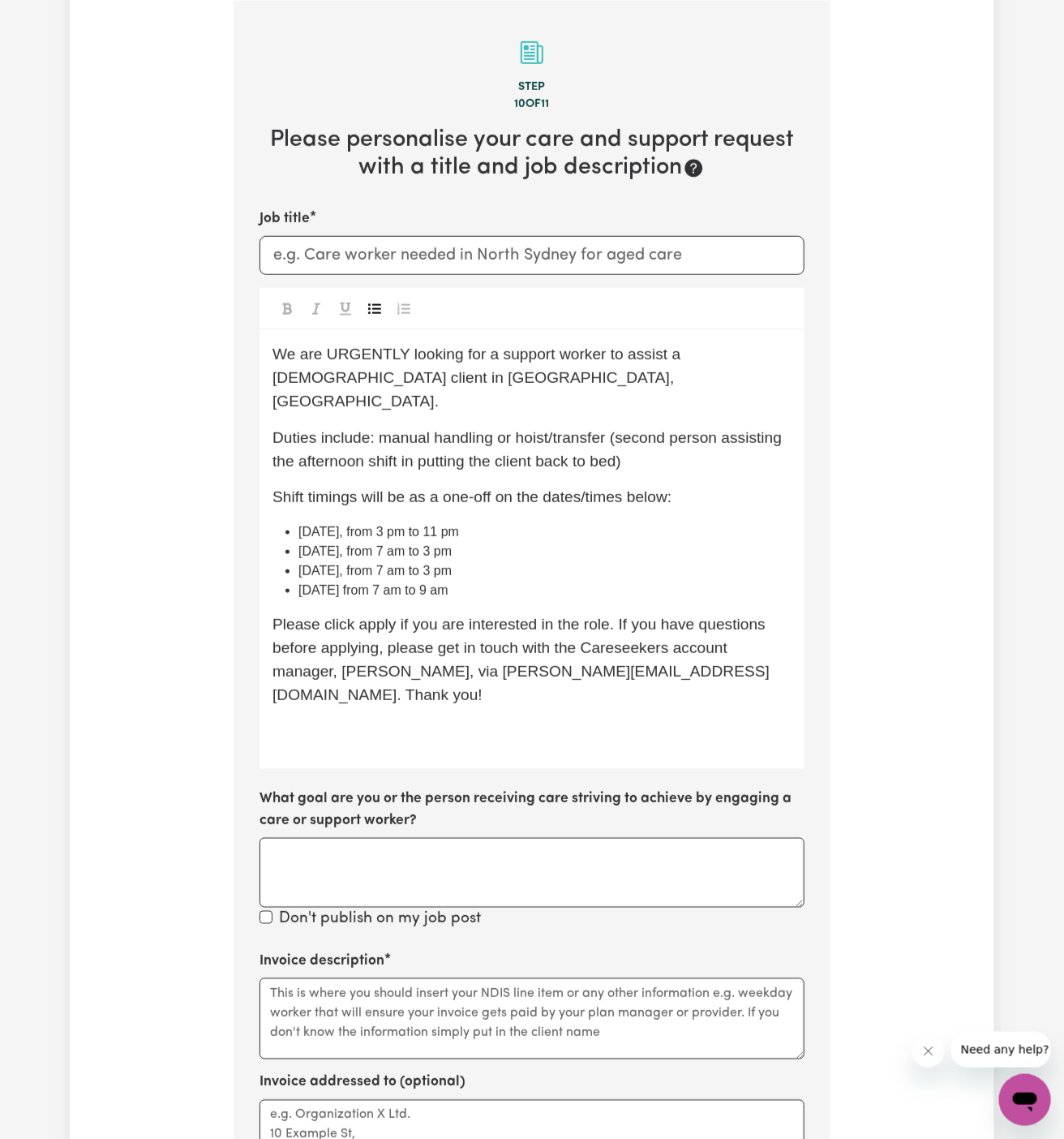
click at [553, 542] on li "[DATE], from 7 am to 3 pm" at bounding box center [544, 552] width 493 height 20
click at [358, 616] on span "Please click apply if you are interested in the role. If you have questions bef…" at bounding box center [521, 659] width 497 height 86
click at [294, 378] on span "We are URGENTLY looking for a support worker to assist a [DEMOGRAPHIC_DATA] cli…" at bounding box center [479, 378] width 413 height 64
click at [415, 488] on div "We are URGENTLY looking for a support worker to assist a [DEMOGRAPHIC_DATA] cli…" at bounding box center [531, 549] width 544 height 438
click at [443, 719] on p "﻿" at bounding box center [532, 731] width 519 height 23
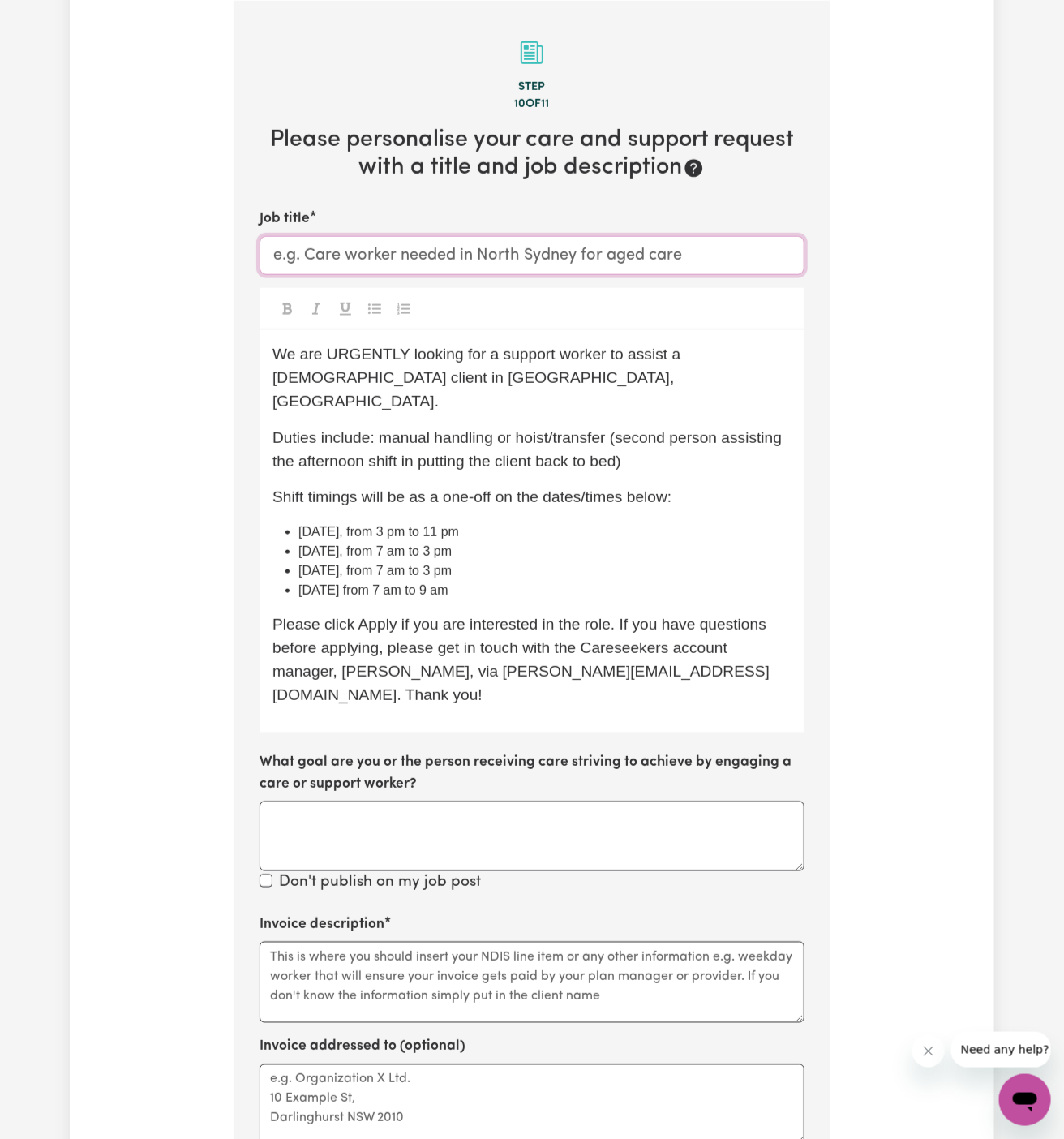
click at [637, 249] on input "Job title" at bounding box center [531, 256] width 544 height 39
paste input "Support Worker Needed In [GEOGRAPHIC_DATA], [GEOGRAPHIC_DATA]"
type input "Support Worker Needed In [GEOGRAPHIC_DATA], [GEOGRAPHIC_DATA]"
click at [599, 561] on li "[DATE], from 7 am to 3 pm" at bounding box center [544, 571] width 493 height 20
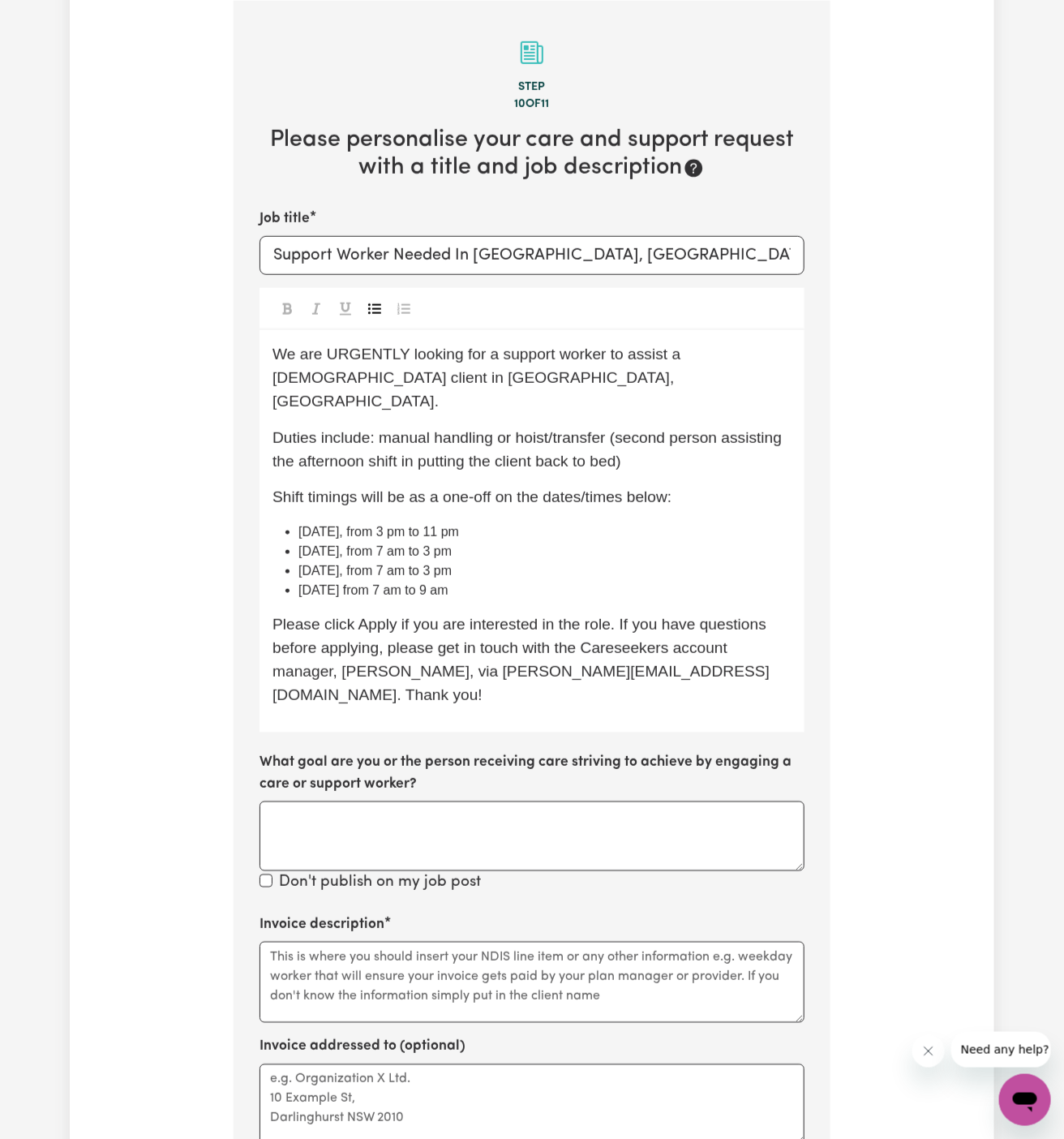
click at [607, 542] on li "[DATE], from 7 am to 3 pm" at bounding box center [544, 552] width 493 height 20
click at [557, 522] on li "[DATE], from 3 pm to 11 pm" at bounding box center [544, 532] width 493 height 20
drag, startPoint x: 428, startPoint y: 507, endPoint x: 655, endPoint y: 505, distance: 227.0
click at [655, 522] on li "[DATE], from 3 pm to 11 pm" at bounding box center [544, 532] width 493 height 20
copy span "3 pm to 11 pm"
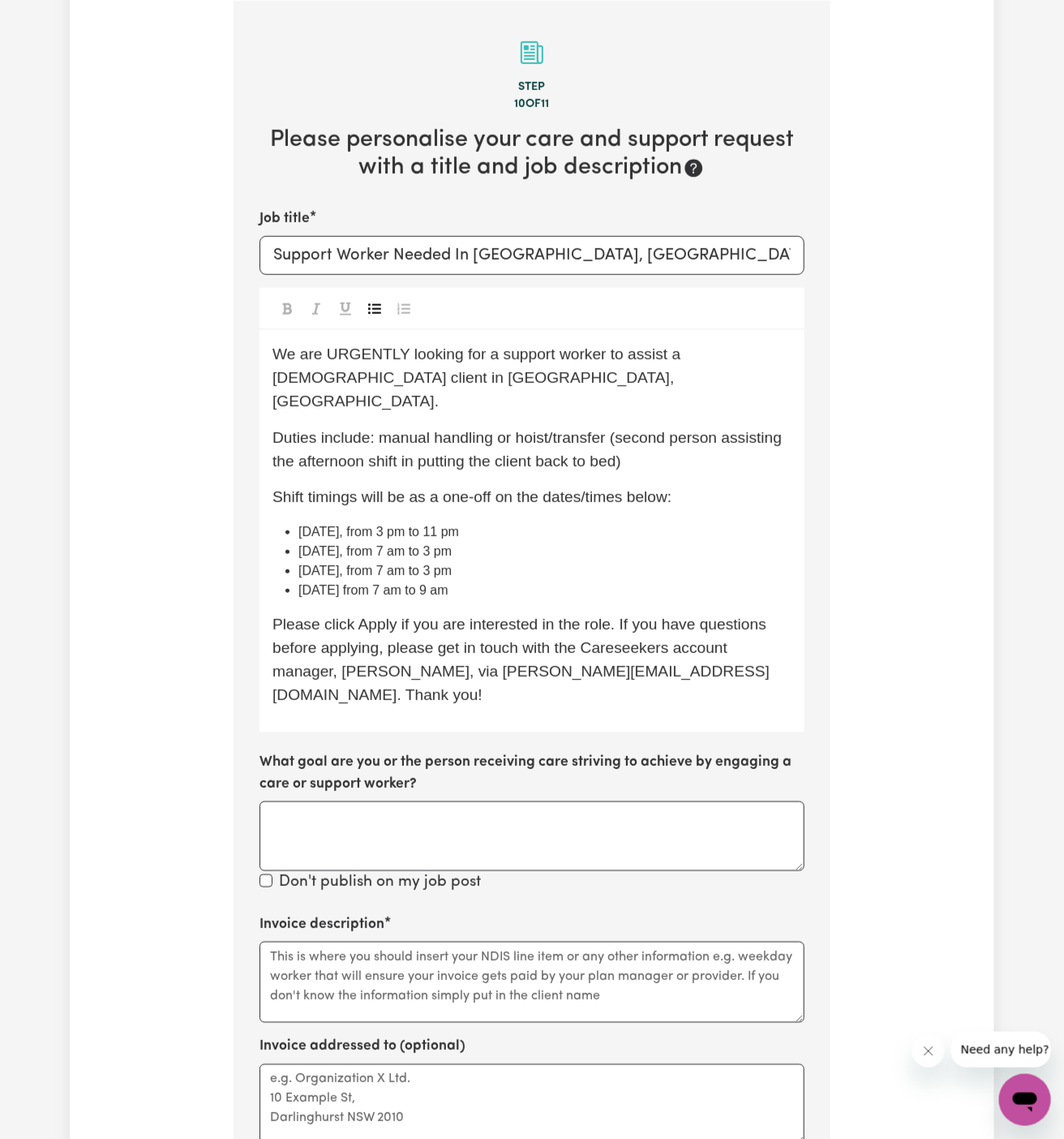
drag, startPoint x: 429, startPoint y: 550, endPoint x: 544, endPoint y: 549, distance: 115.0
click at [544, 561] on li "[DATE], from 7 am to 3 pm" at bounding box center [544, 571] width 493 height 20
click at [586, 581] on li "[DATE] from 7 am to 9 am" at bounding box center [544, 591] width 493 height 20
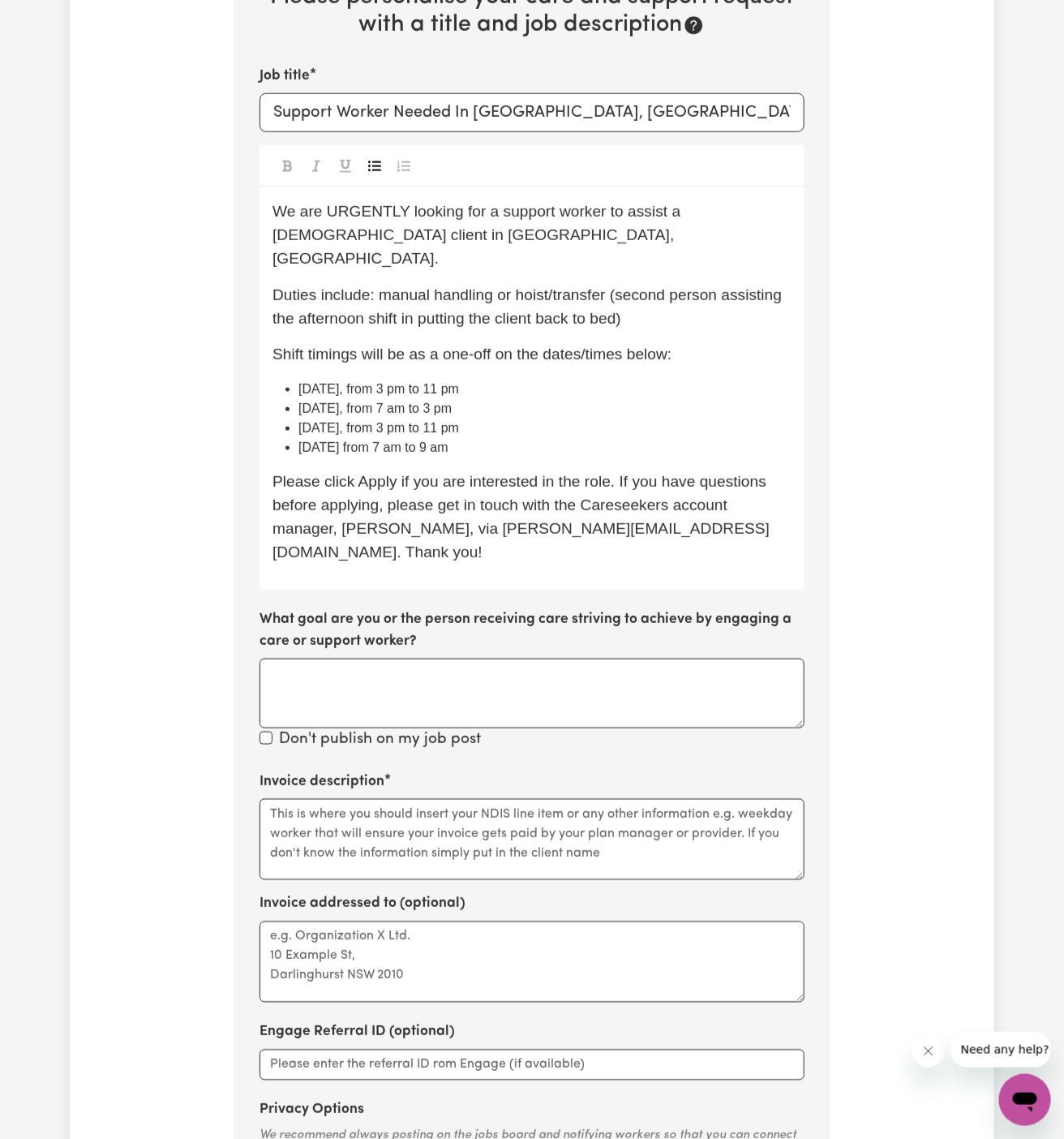
scroll to position [679, 0]
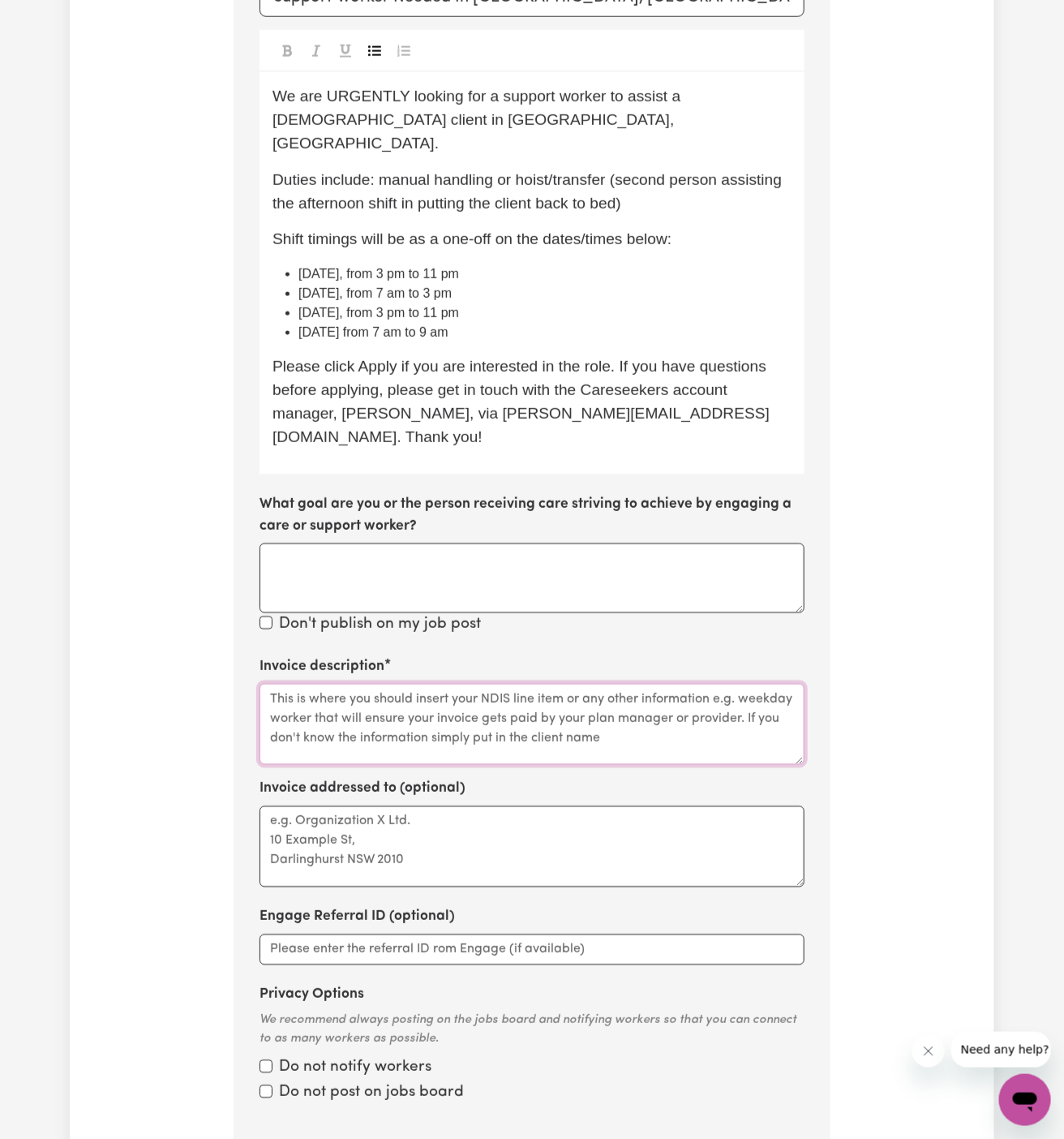
click at [454, 684] on textarea "Invoice description" at bounding box center [531, 724] width 544 height 81
paste textarea "c/o Wholistic Care"
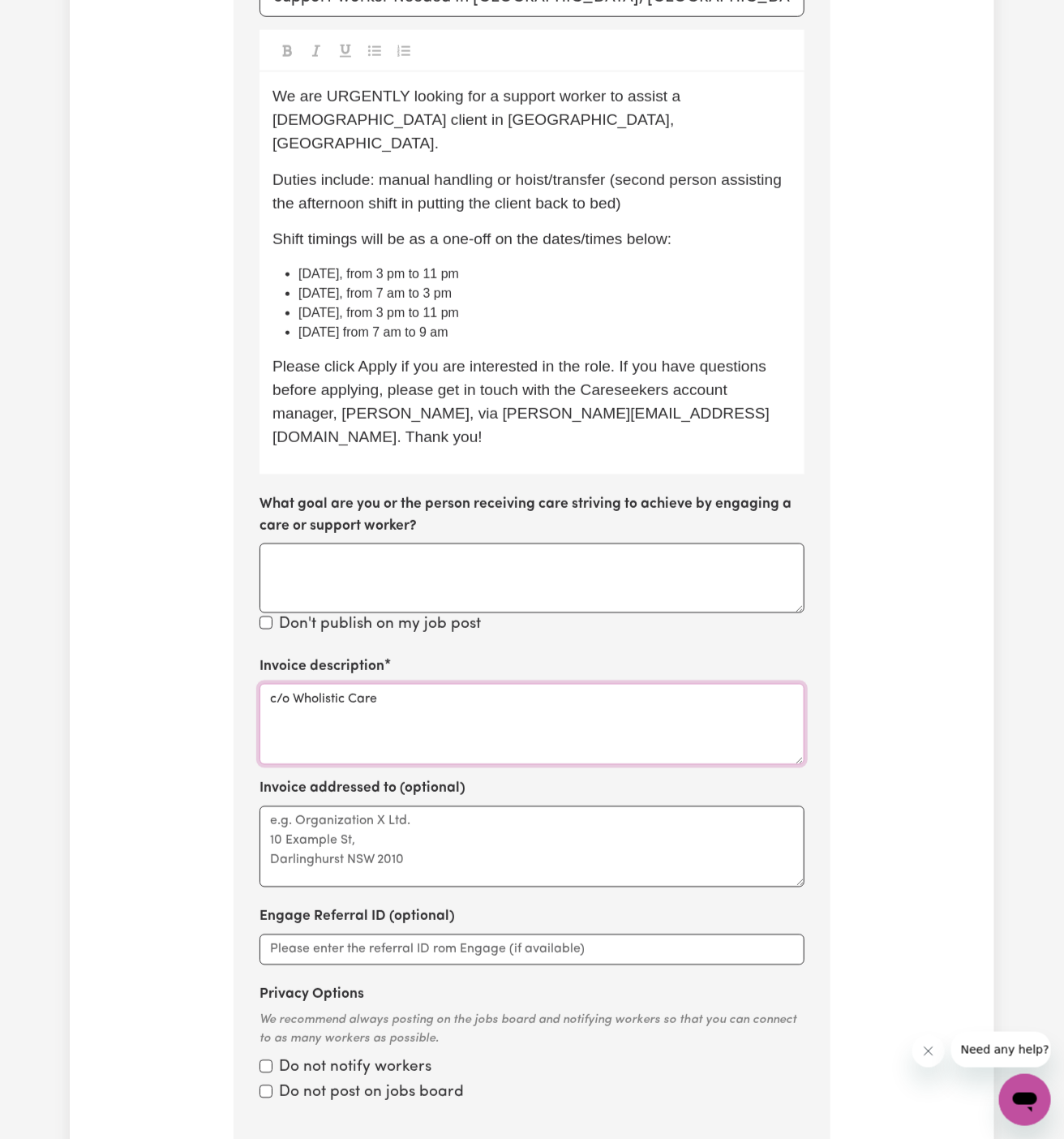
type textarea "c/o Wholistic Care"
click at [445, 806] on textarea "Invoice addressed to (optional)" at bounding box center [531, 846] width 544 height 81
paste textarea "c/o Wholistic Care"
type textarea "c/o Wholistic Care"
drag, startPoint x: 473, startPoint y: 627, endPoint x: 447, endPoint y: 582, distance: 52.0
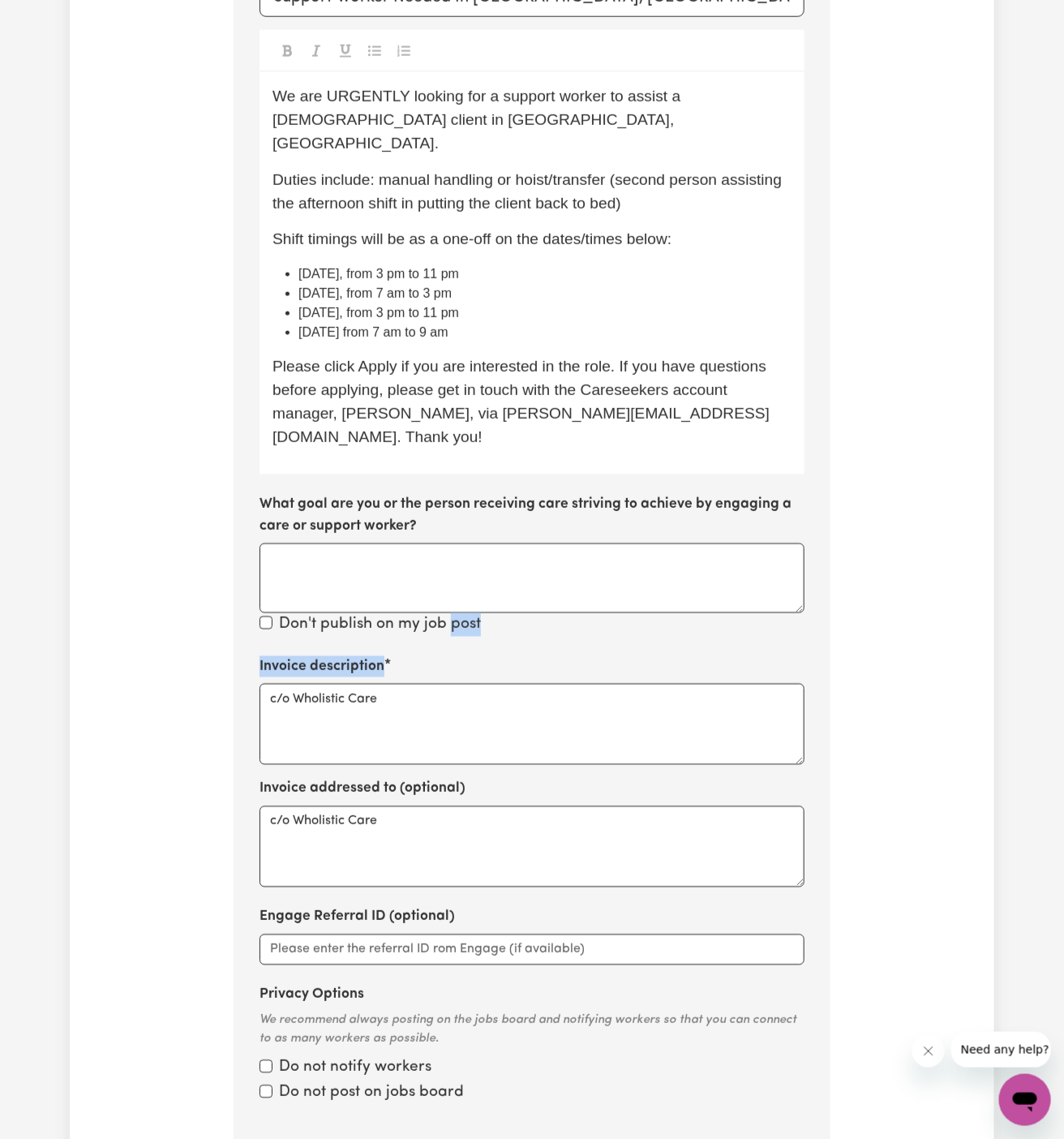
click at [447, 582] on section "Step 10 of 11 Please personalise your care and support request with a title and…" at bounding box center [532, 444] width 597 height 1401
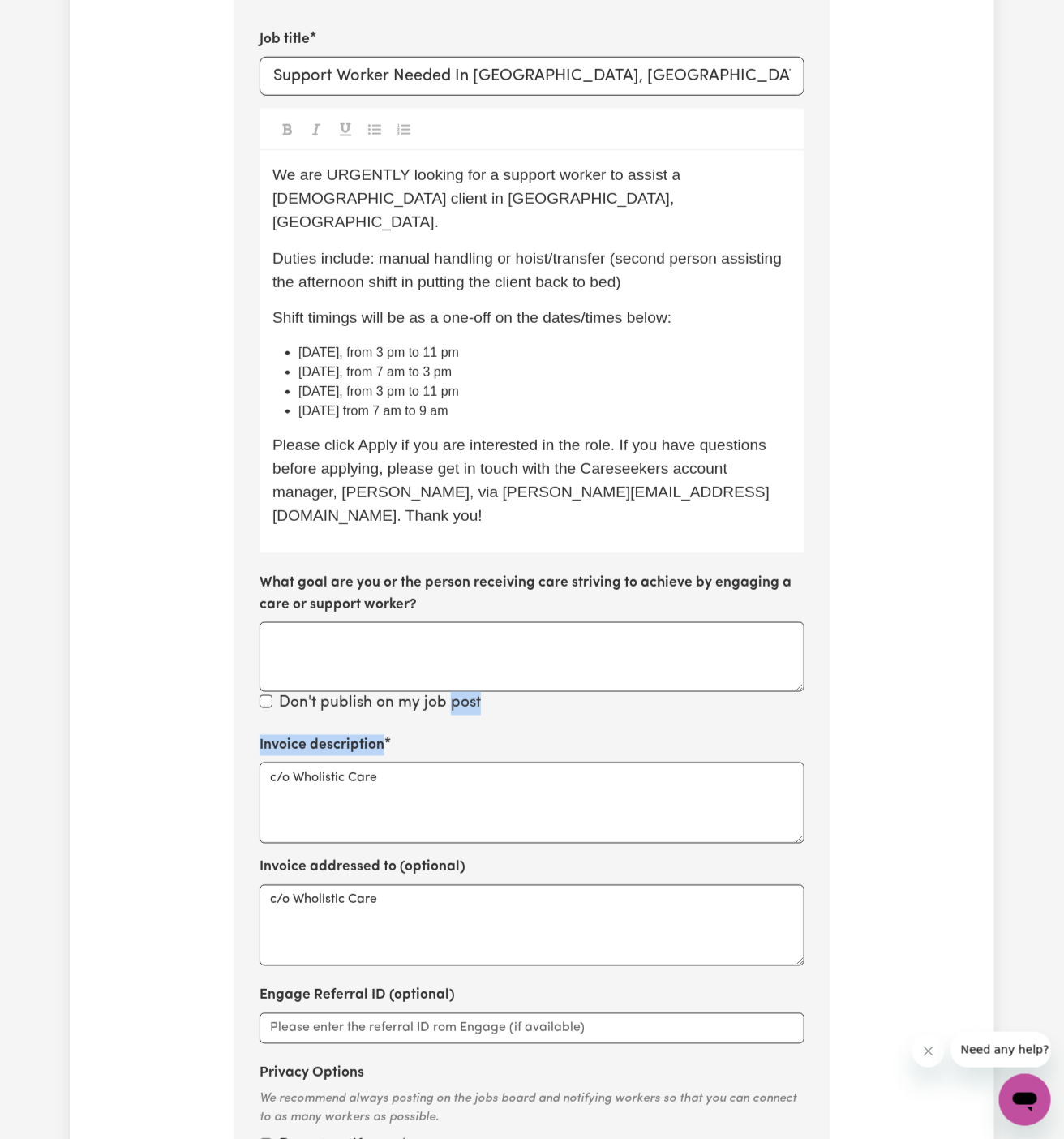
scroll to position [529, 0]
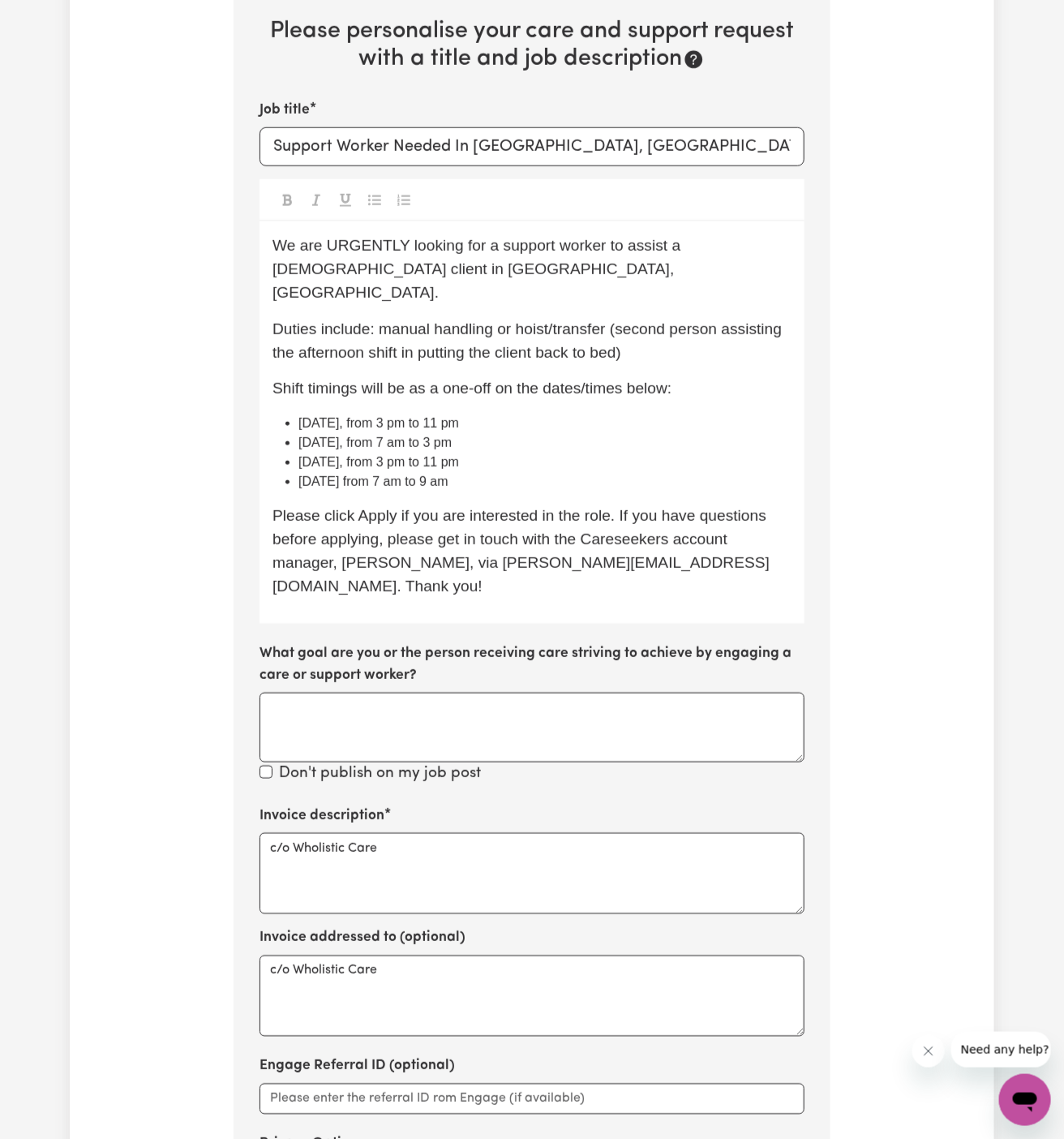
click at [501, 594] on div "Job title Support Worker Needed In [GEOGRAPHIC_DATA], [GEOGRAPHIC_DATA] We are …" at bounding box center [531, 443] width 544 height 686
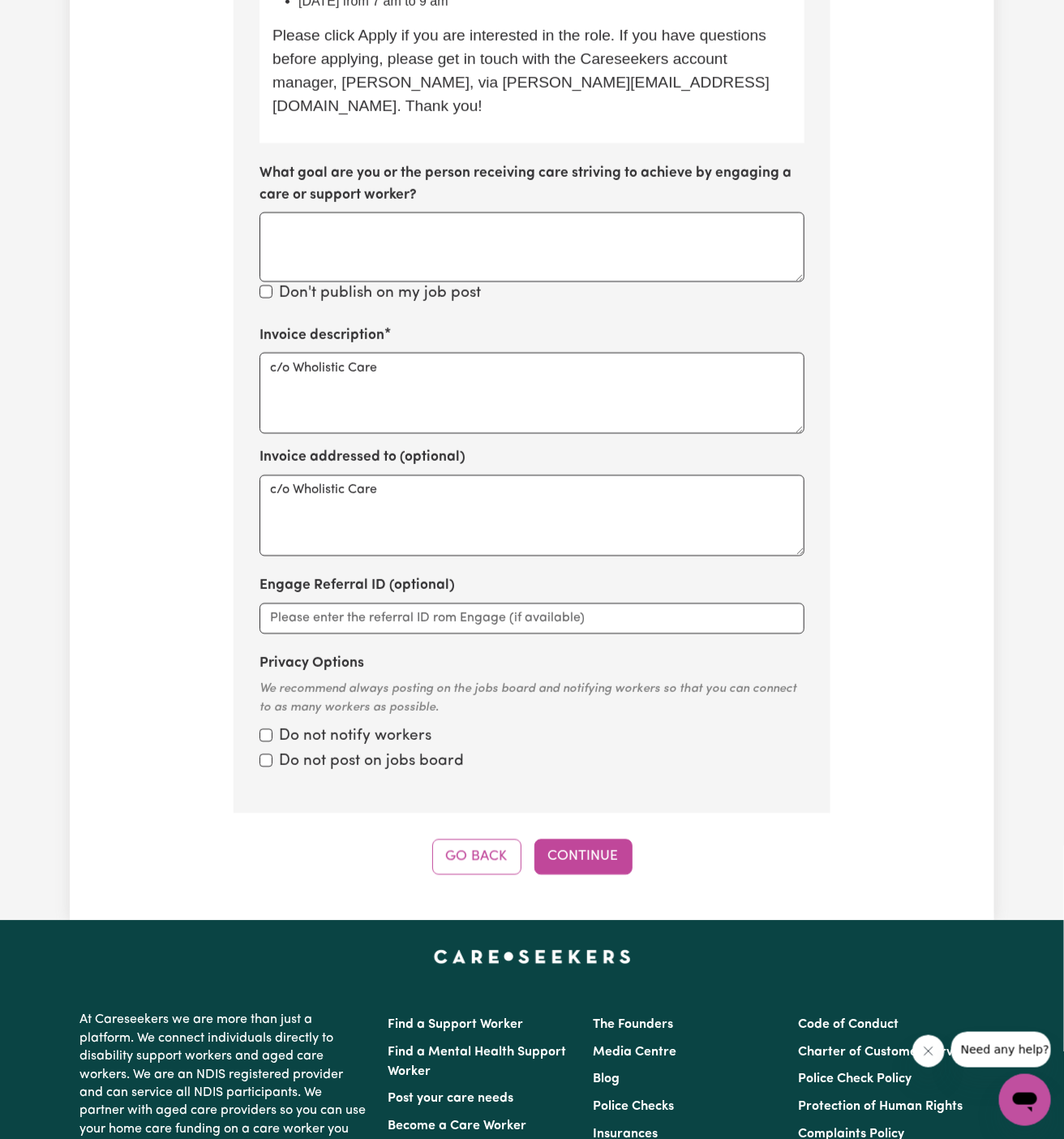
scroll to position [1020, 0]
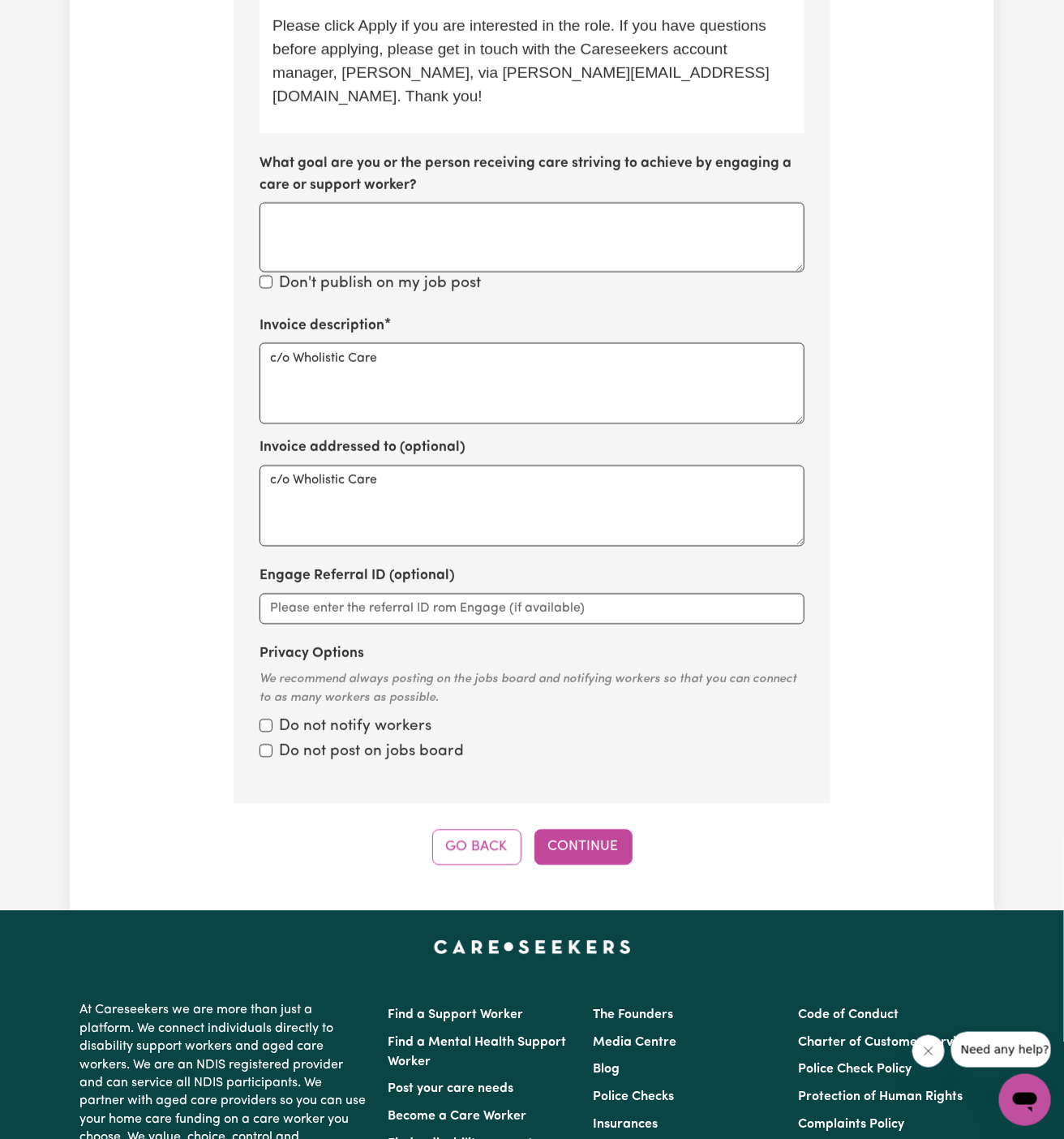
click at [583, 830] on button "Continue" at bounding box center [584, 848] width 98 height 36
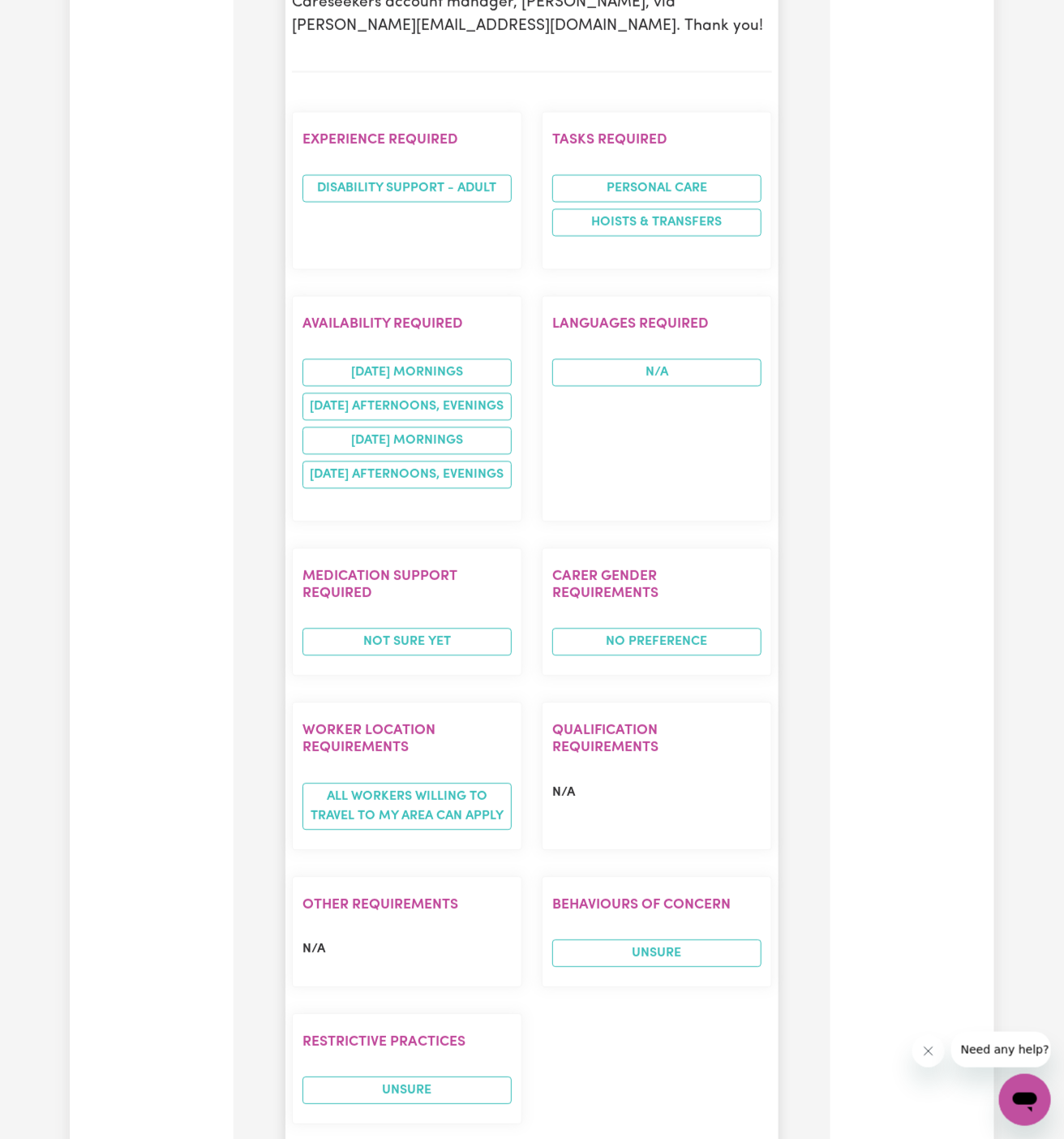
scroll to position [1537, 0]
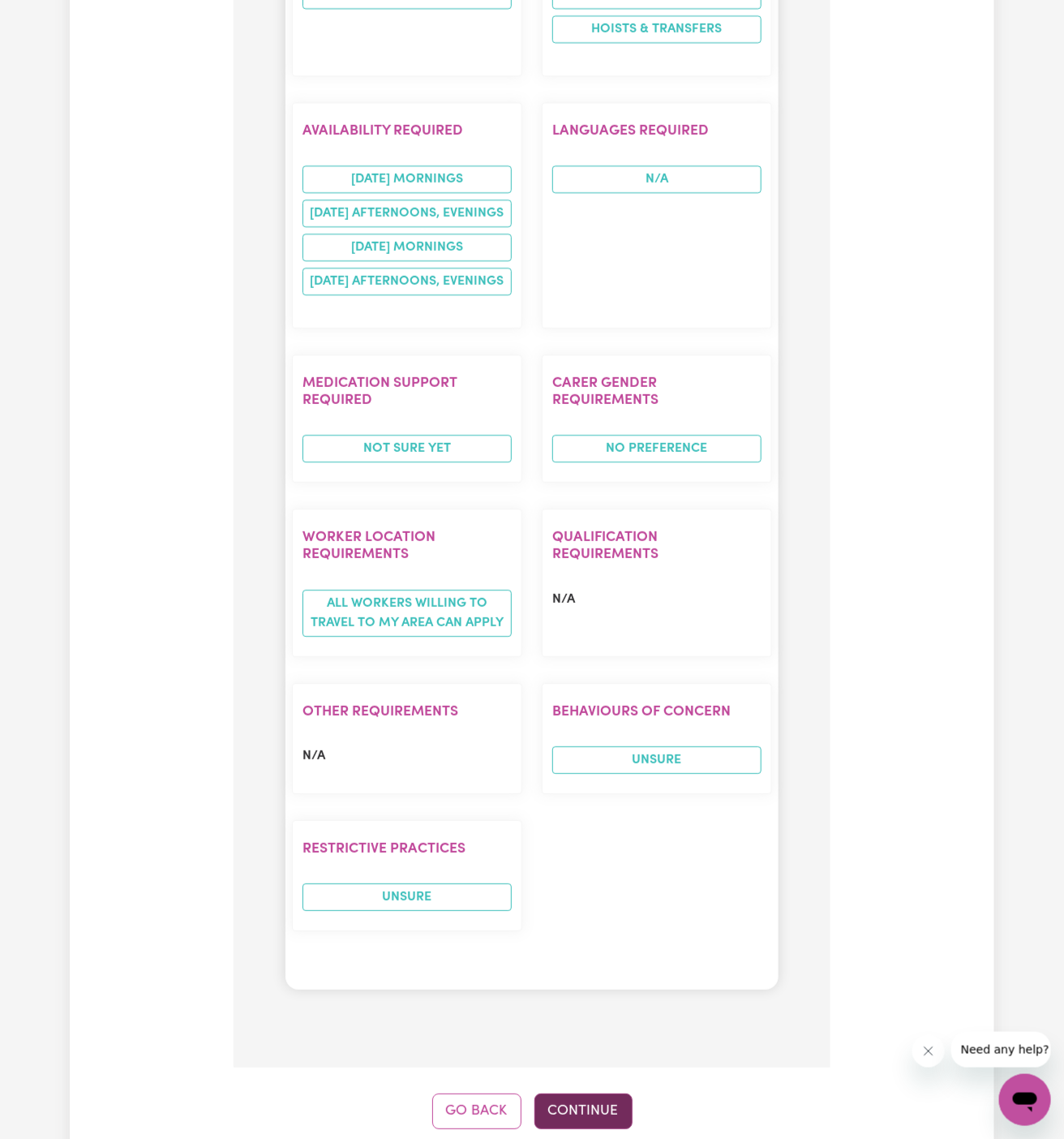
click at [593, 1094] on button "Continue" at bounding box center [584, 1111] width 98 height 36
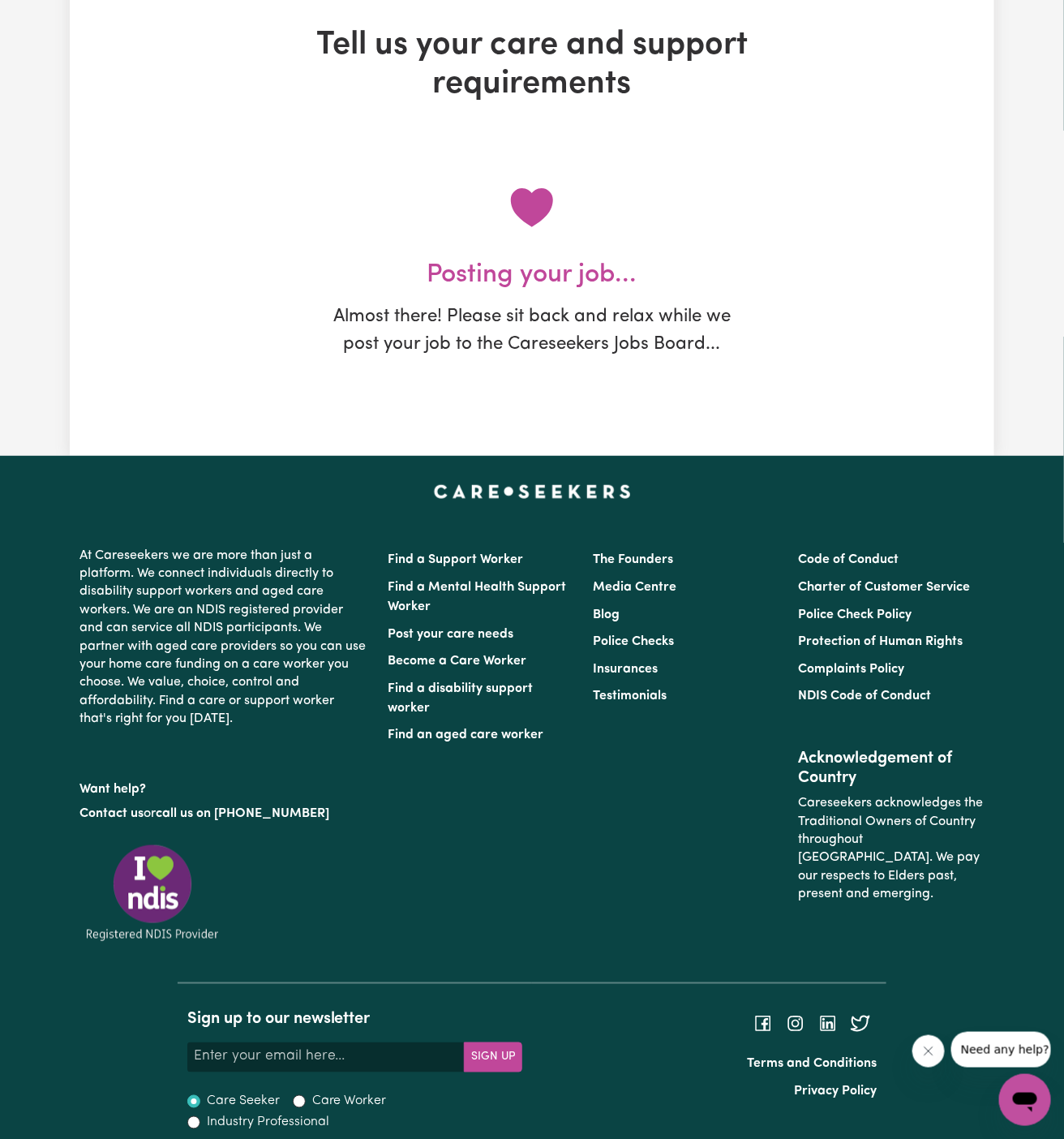
scroll to position [0, 0]
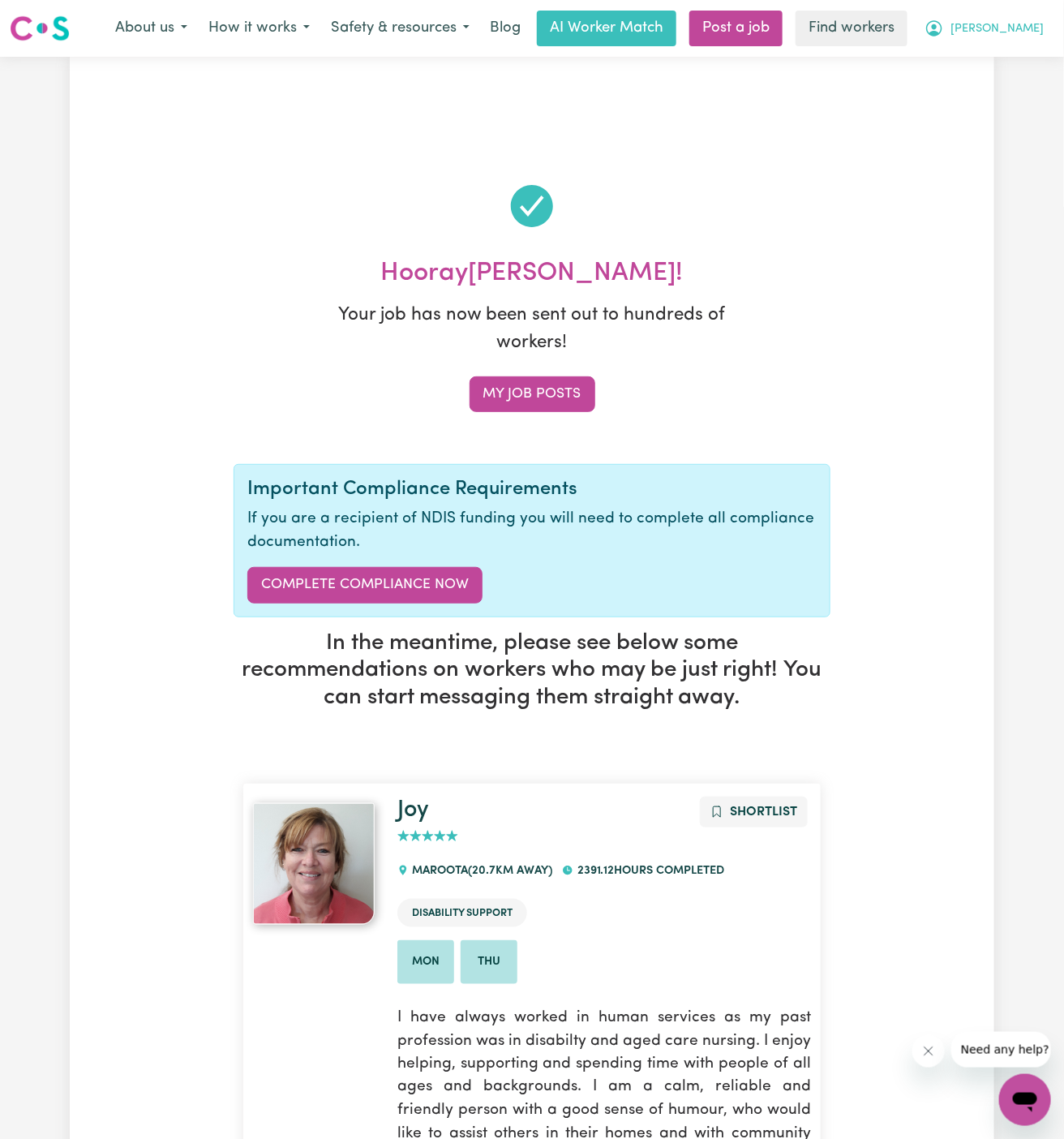
click at [1028, 26] on span "[PERSON_NAME]" at bounding box center [996, 29] width 94 height 18
click at [1024, 53] on link "My Dashboard" at bounding box center [989, 63] width 128 height 31
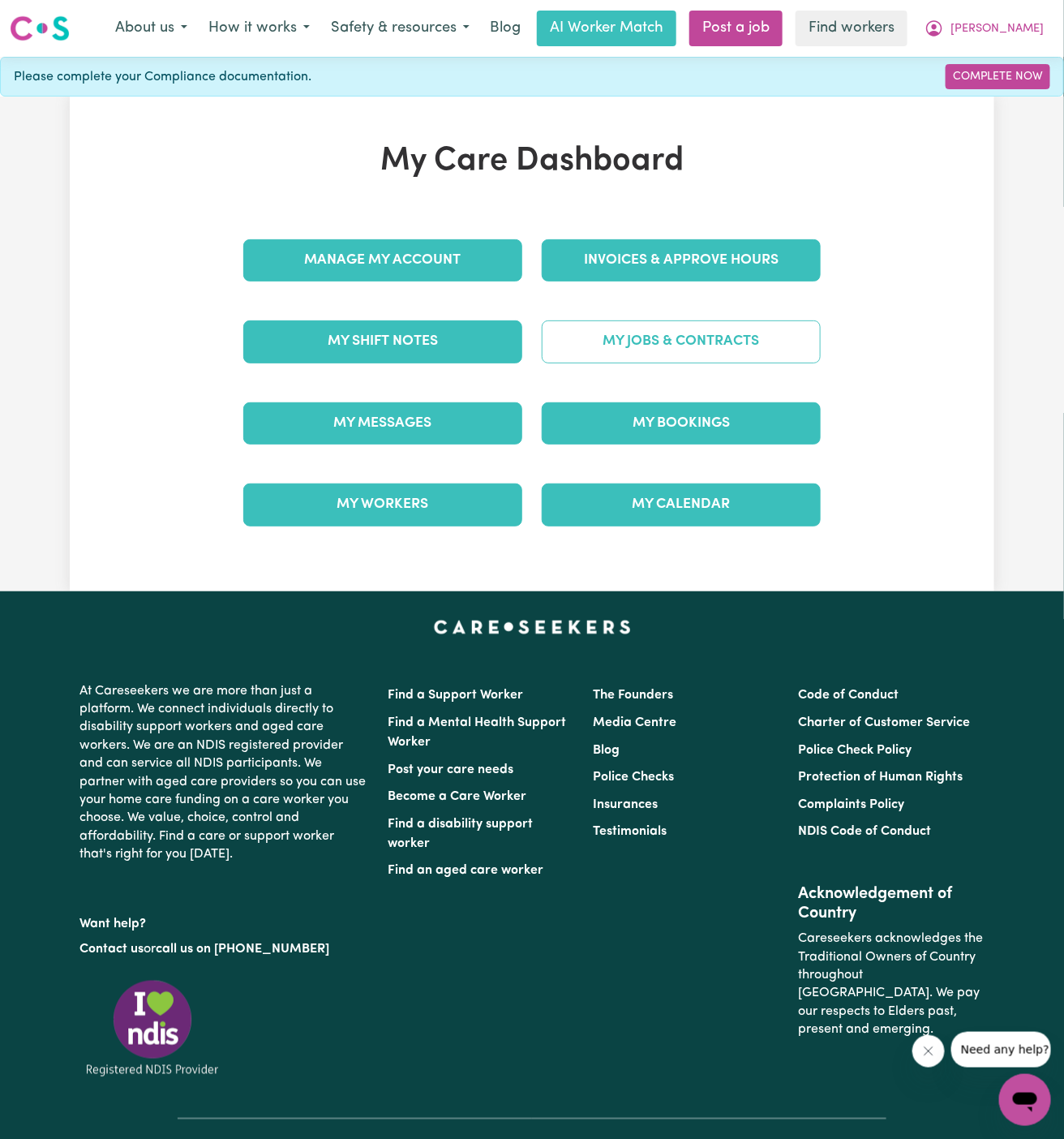
click at [651, 339] on link "My Jobs & Contracts" at bounding box center [681, 340] width 279 height 42
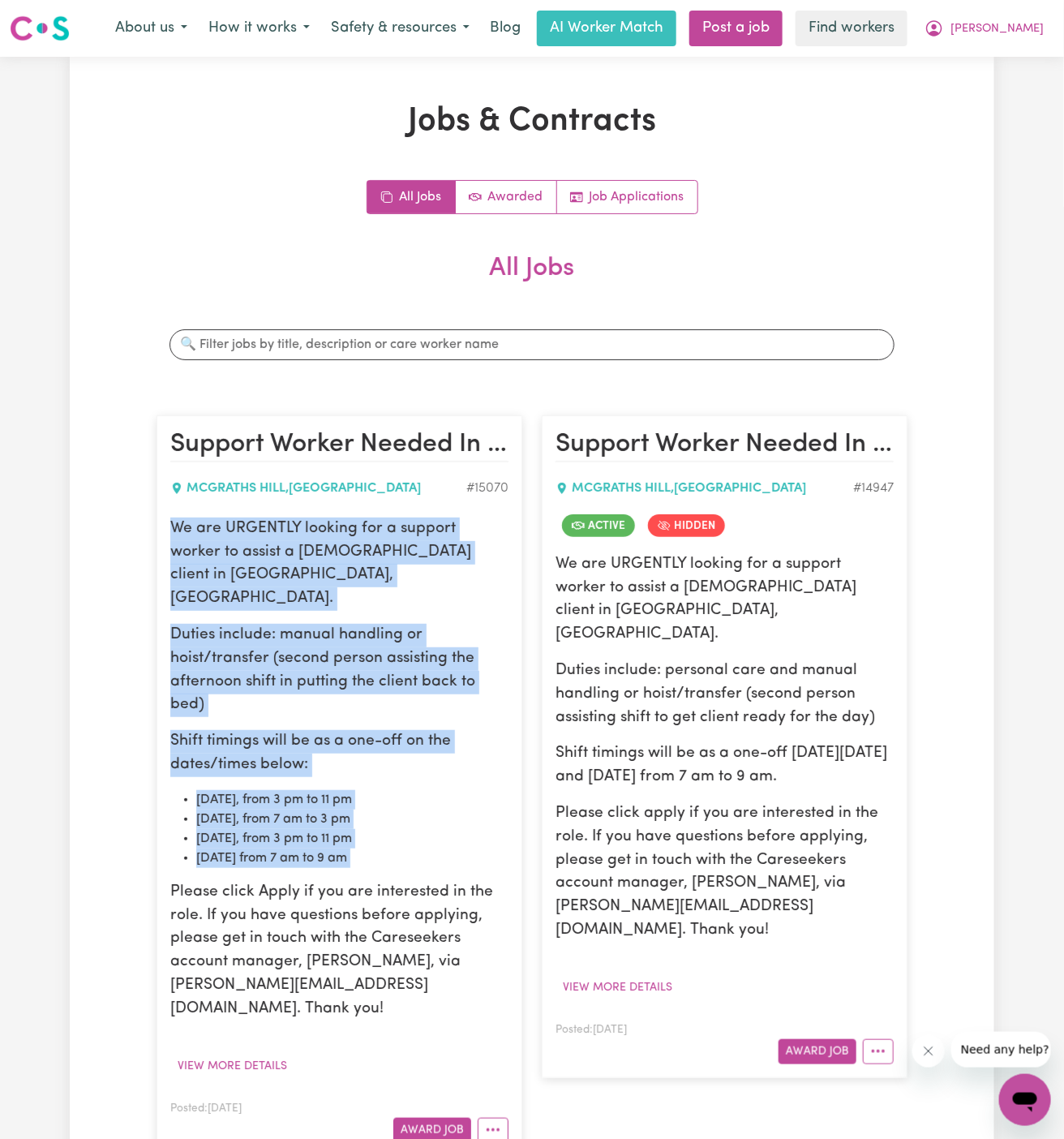
drag, startPoint x: 171, startPoint y: 523, endPoint x: 471, endPoint y: 804, distance: 411.0
click at [471, 804] on div "We are URGENTLY looking for a support worker to assist a [DEMOGRAPHIC_DATA] cli…" at bounding box center [339, 769] width 338 height 504
copy div "We are URGENTLY looking for a support worker to assist a [DEMOGRAPHIC_DATA] cli…"
click at [585, 199] on link "Job Applications" at bounding box center [626, 197] width 140 height 32
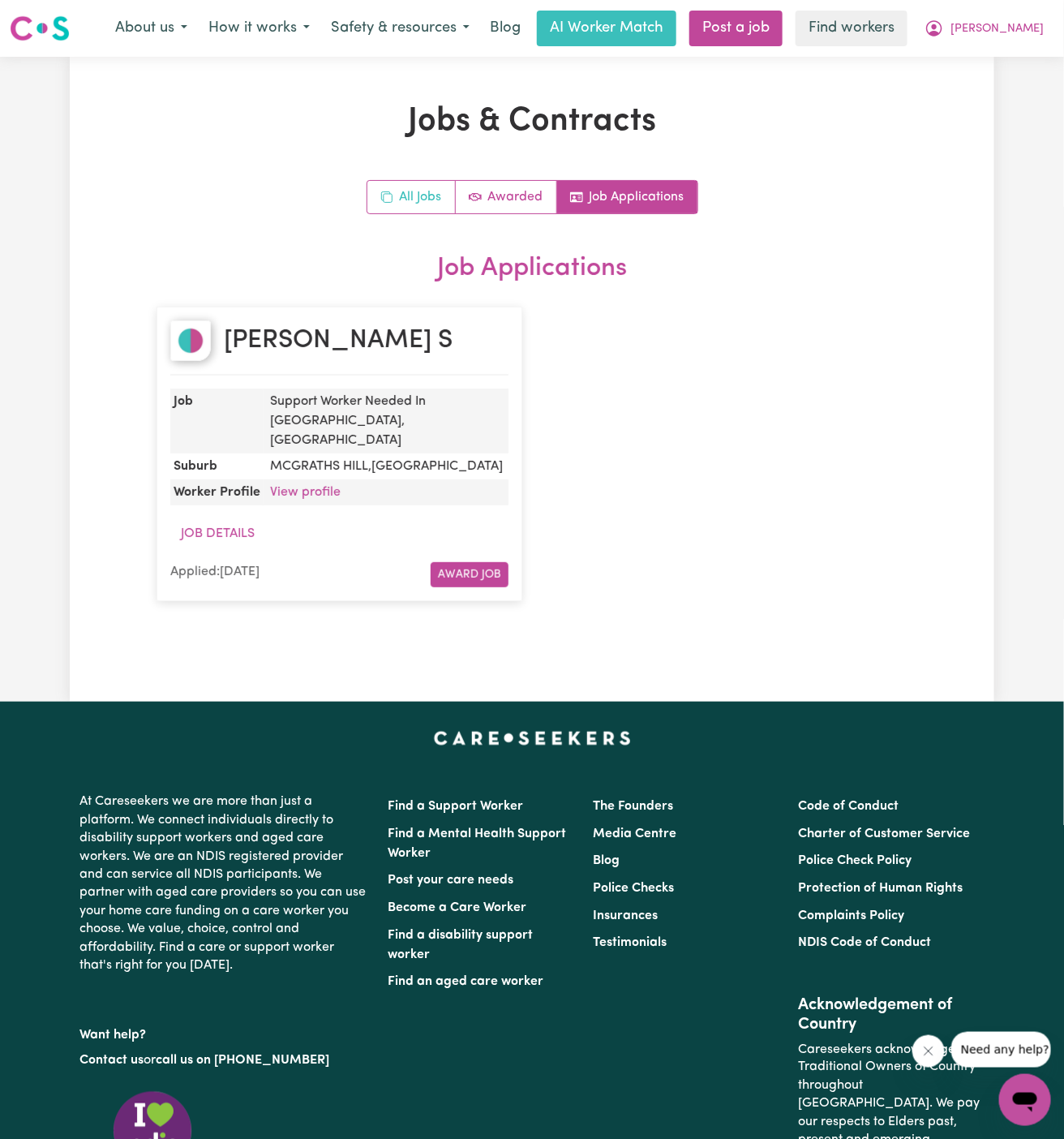
click at [414, 199] on link "All Jobs" at bounding box center [411, 197] width 88 height 32
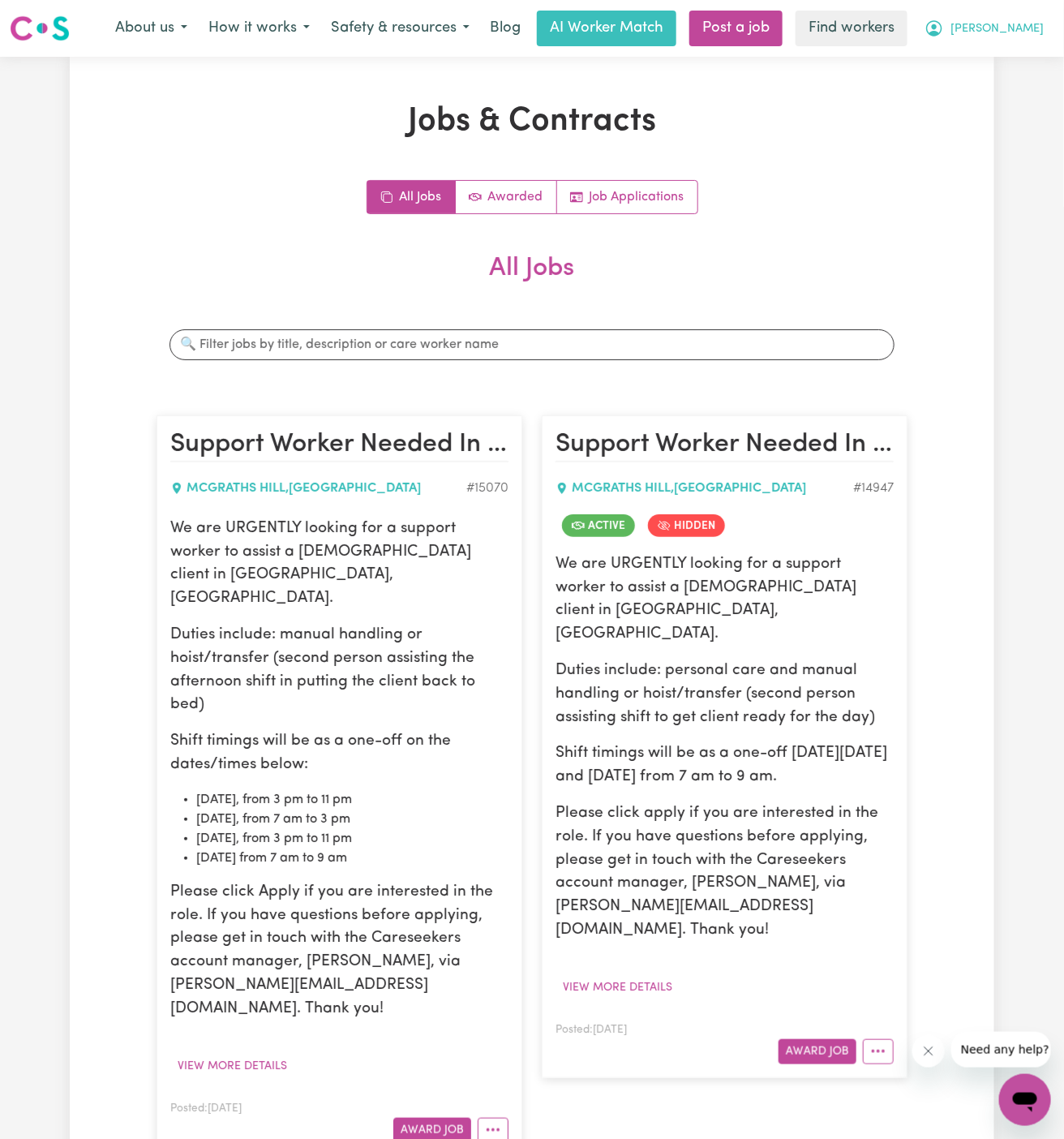
click at [1031, 25] on span "[PERSON_NAME]" at bounding box center [996, 29] width 94 height 18
click at [1029, 51] on link "My Dashboard" at bounding box center [989, 63] width 128 height 31
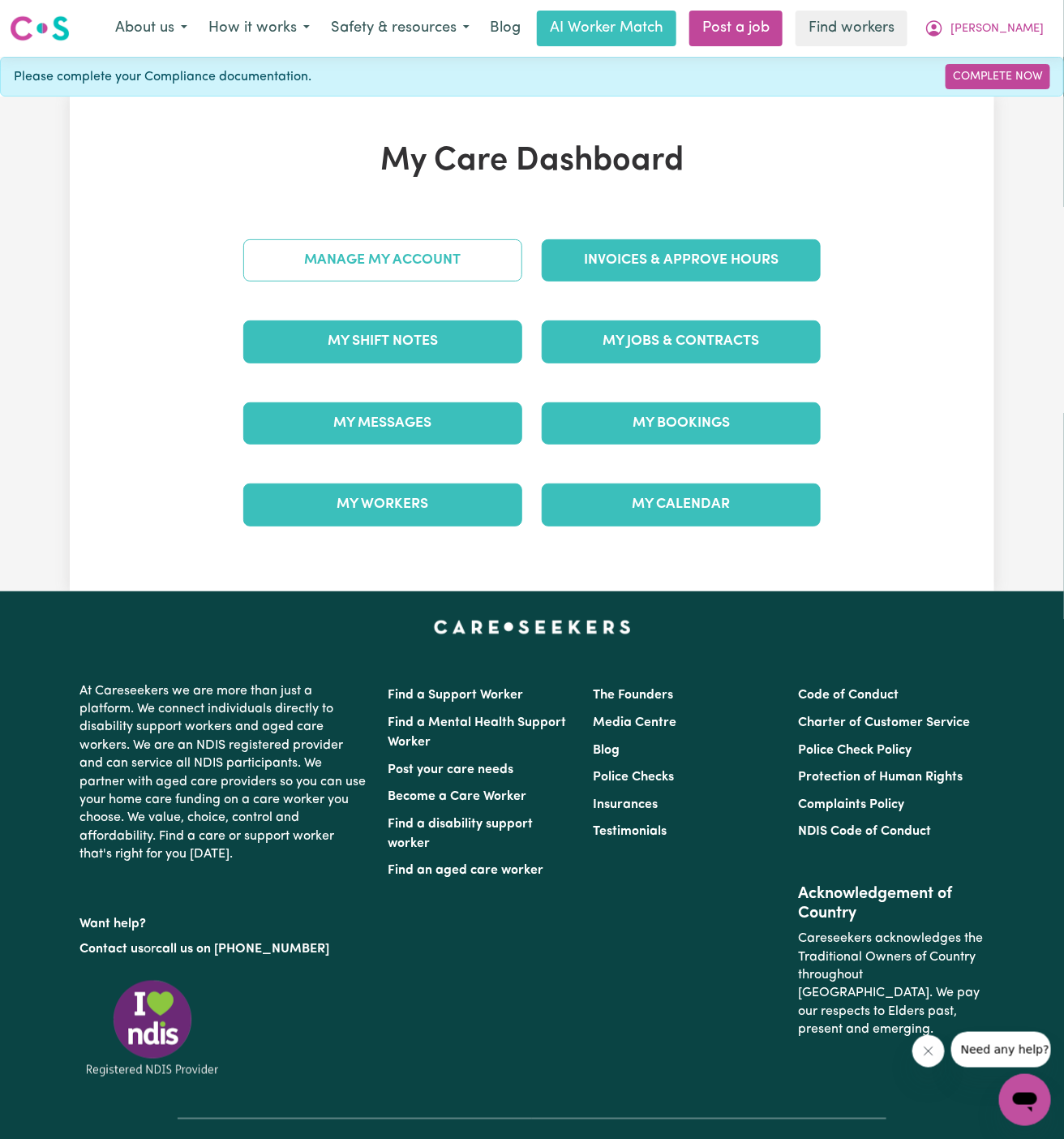
click at [483, 253] on link "Manage My Account" at bounding box center [382, 259] width 279 height 42
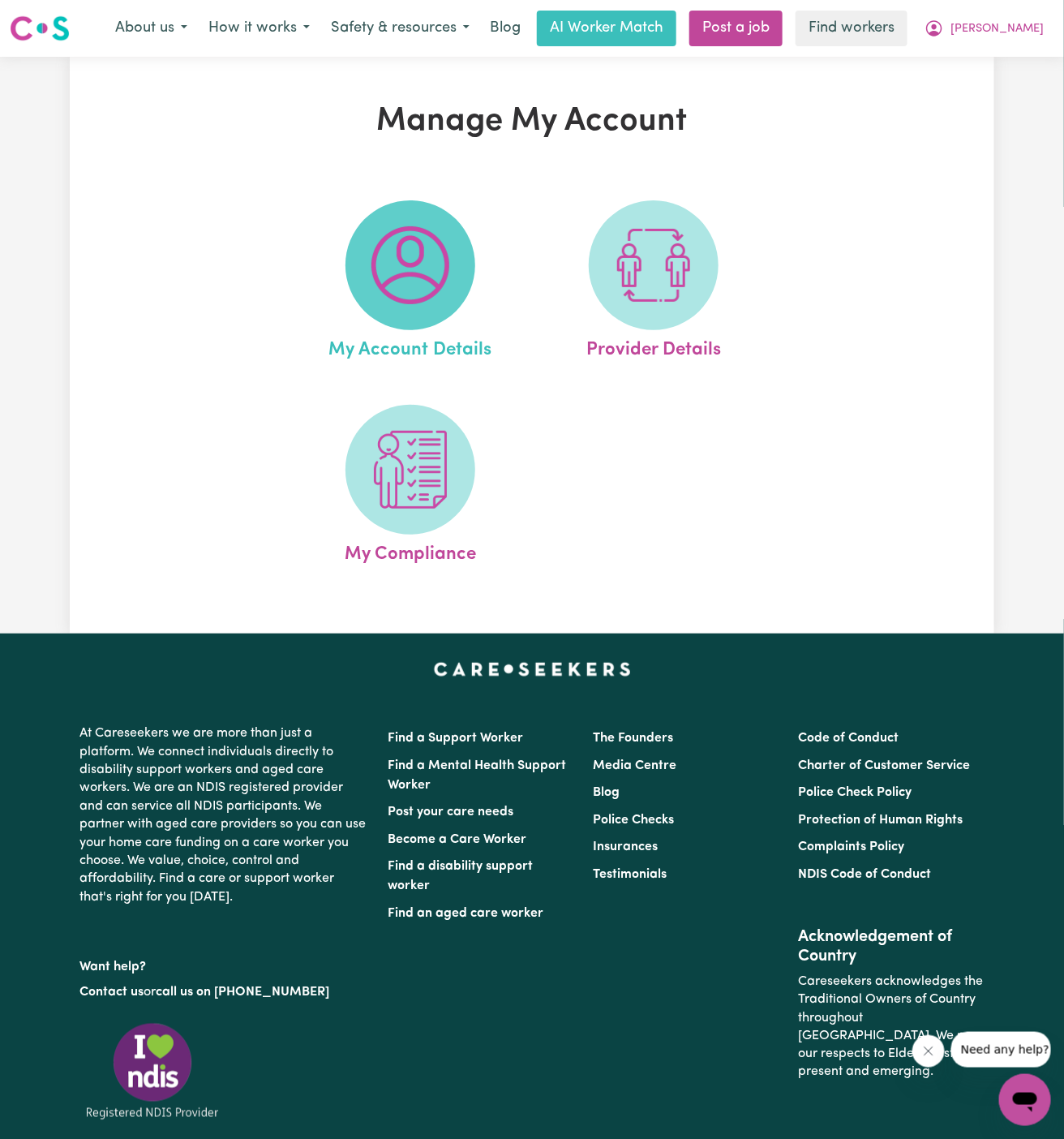
click at [454, 259] on span at bounding box center [411, 266] width 130 height 130
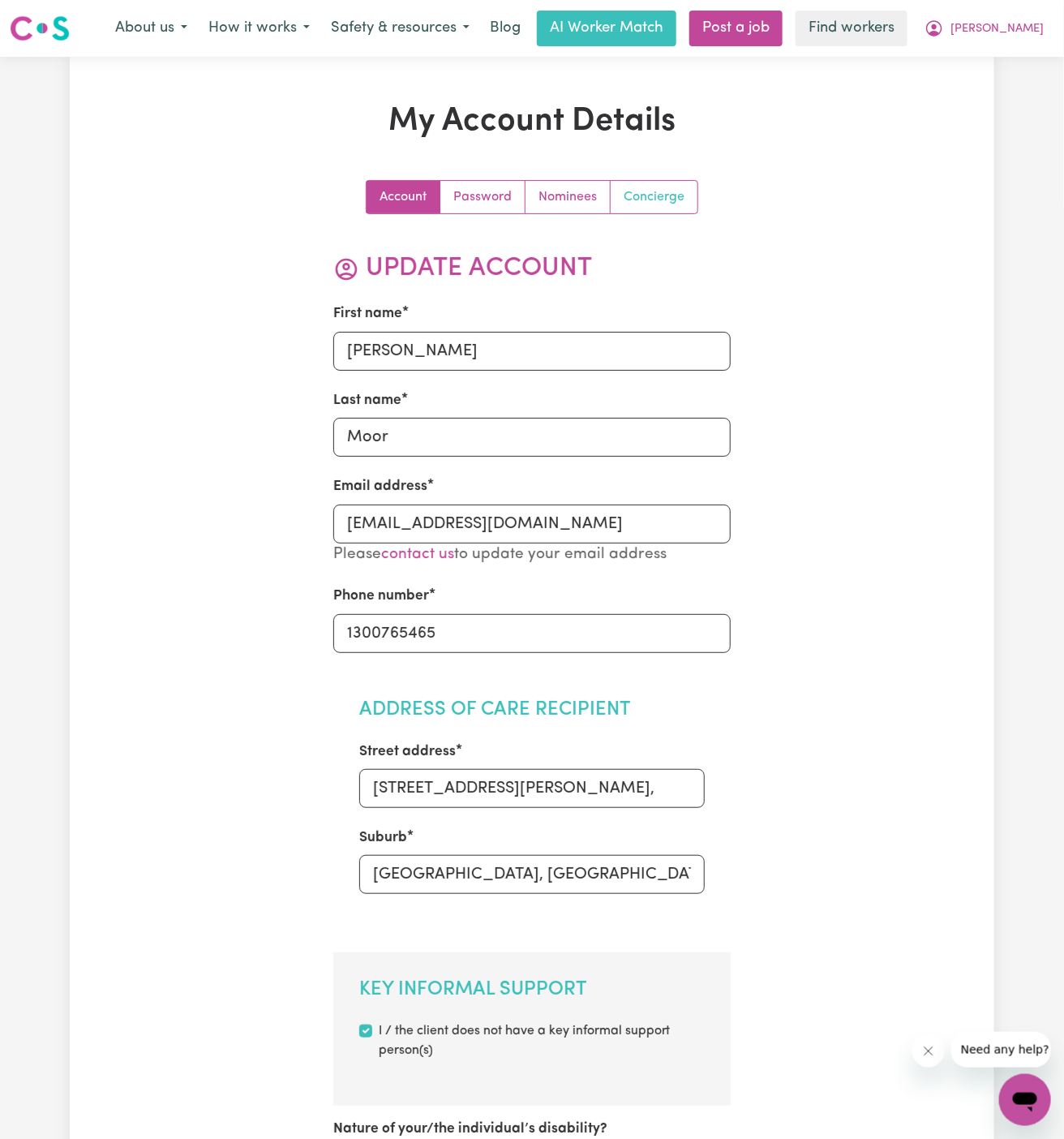
click at [663, 190] on link "Concierge" at bounding box center [653, 197] width 86 height 32
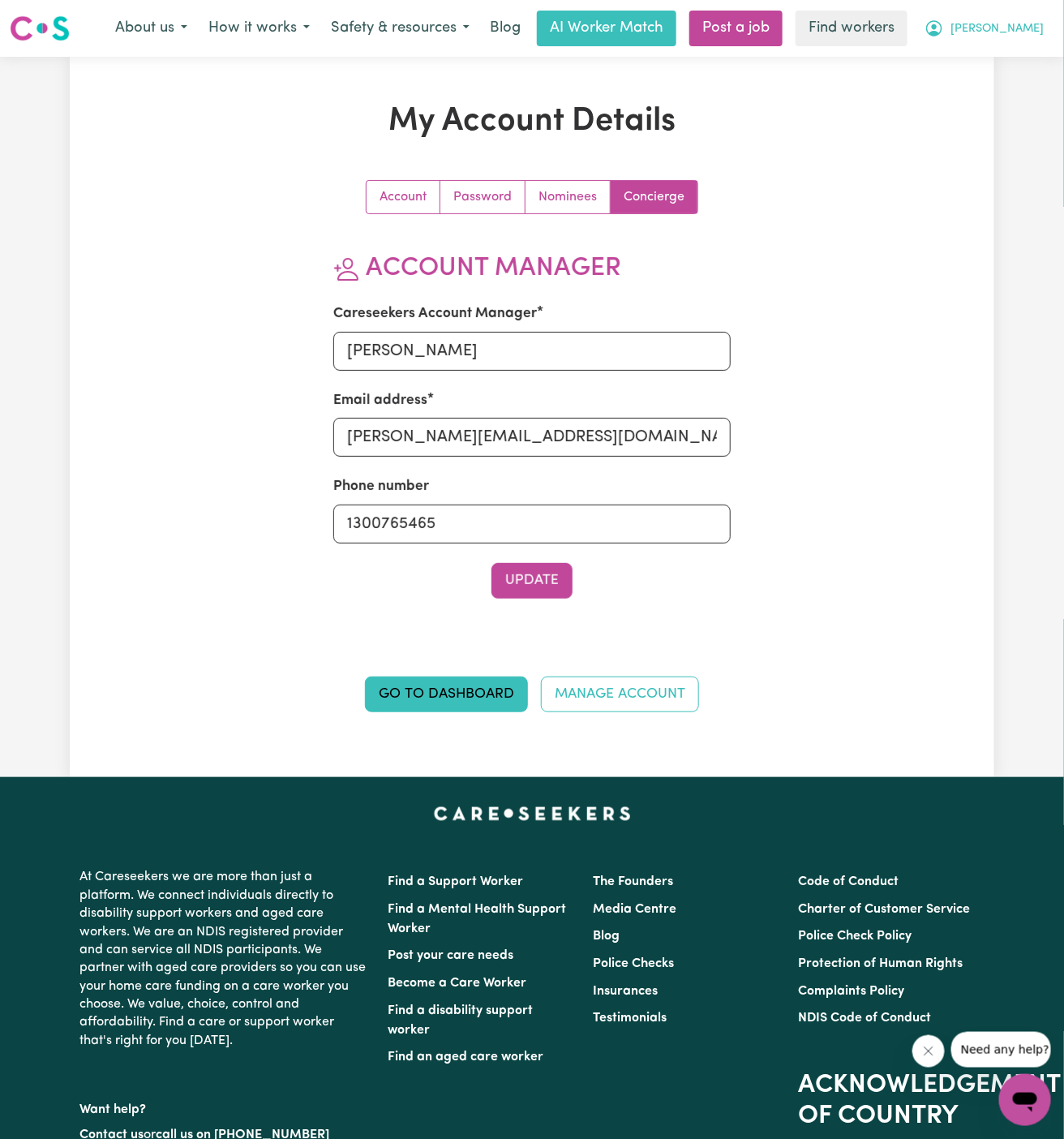
click at [1027, 31] on span "[PERSON_NAME]" at bounding box center [996, 29] width 94 height 18
click at [1027, 90] on link "Logout" at bounding box center [989, 93] width 128 height 31
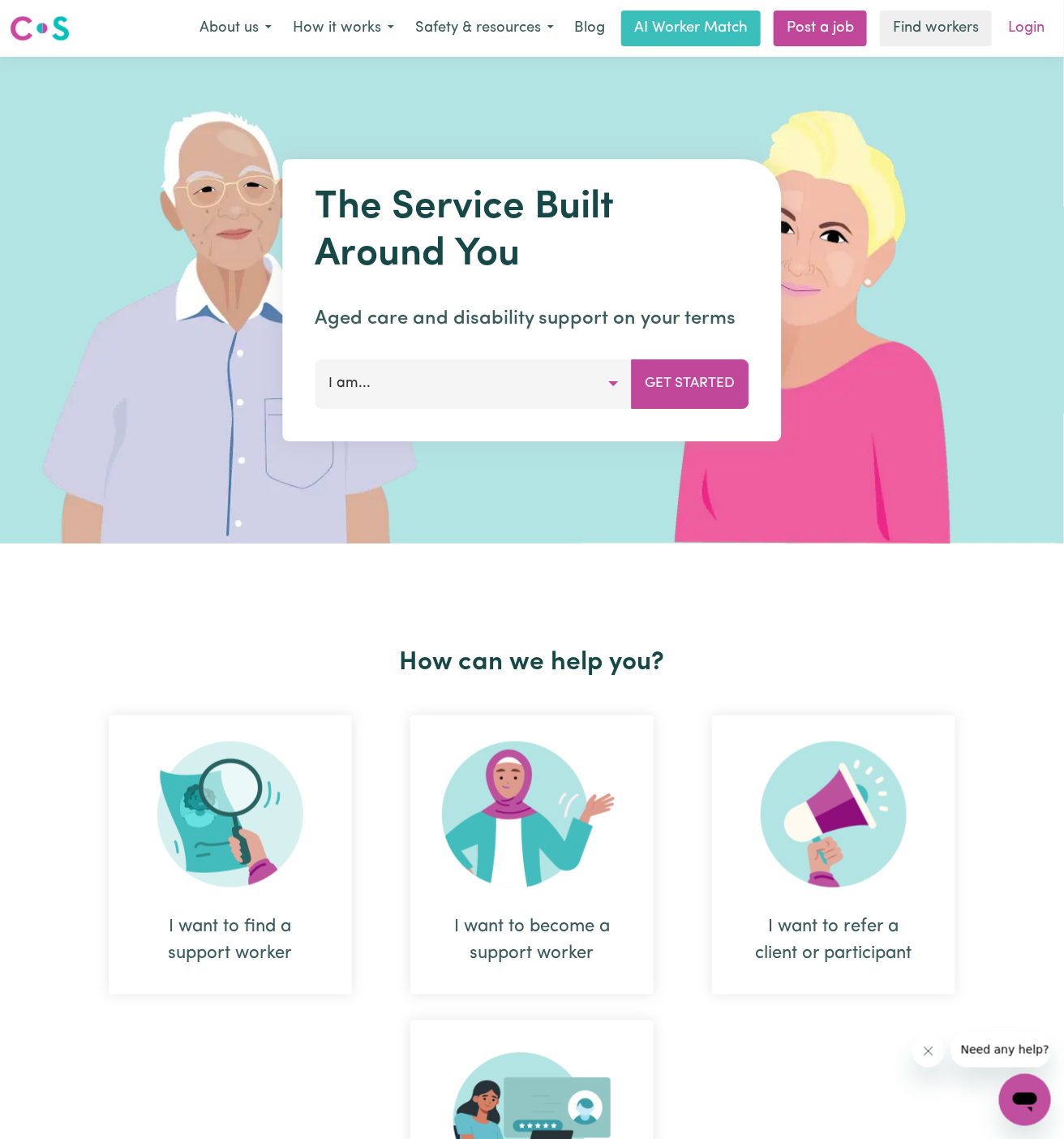
click at [1040, 28] on link "Login" at bounding box center [1026, 29] width 56 height 36
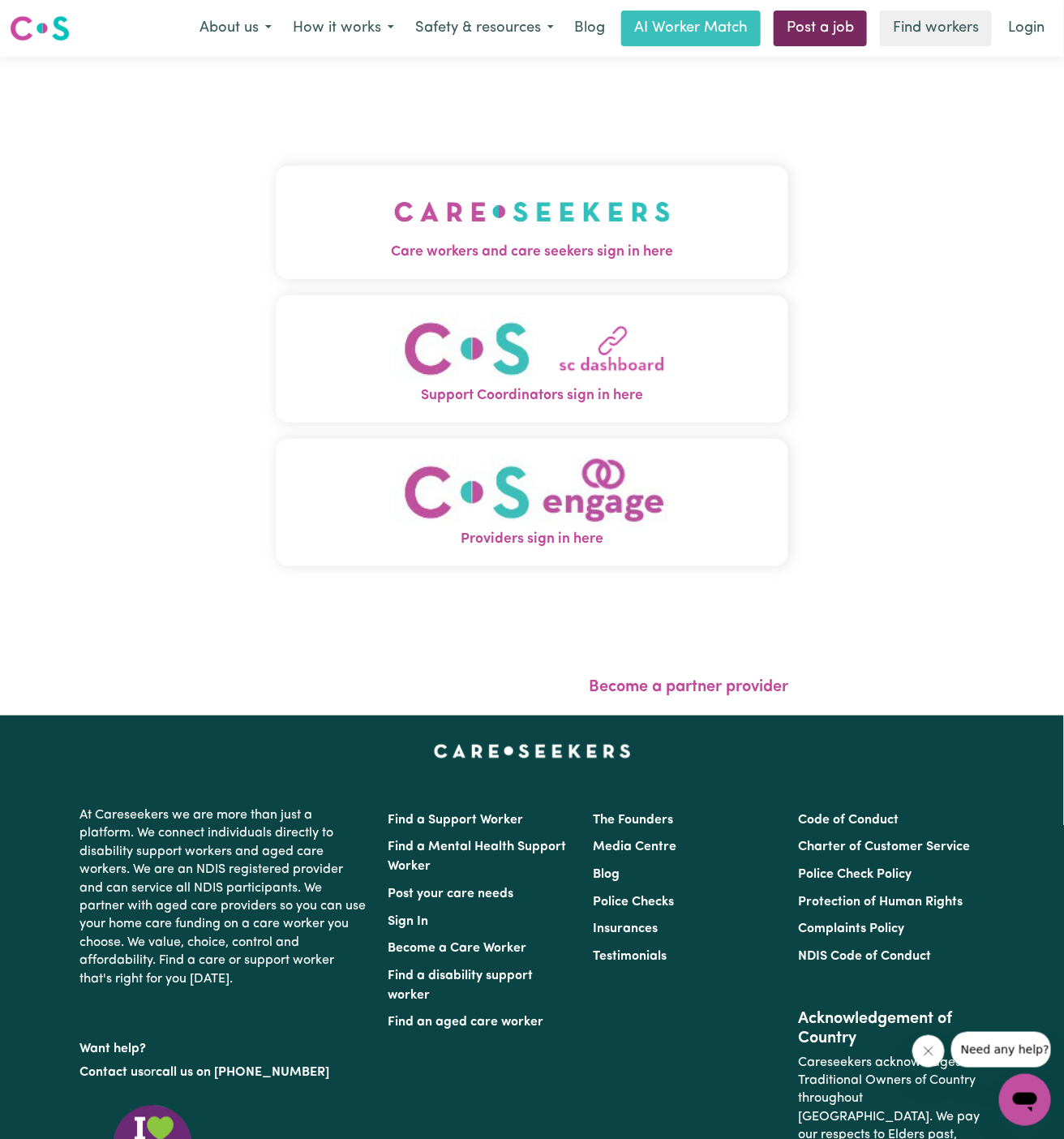
click at [818, 23] on link "Post a job" at bounding box center [820, 29] width 94 height 36
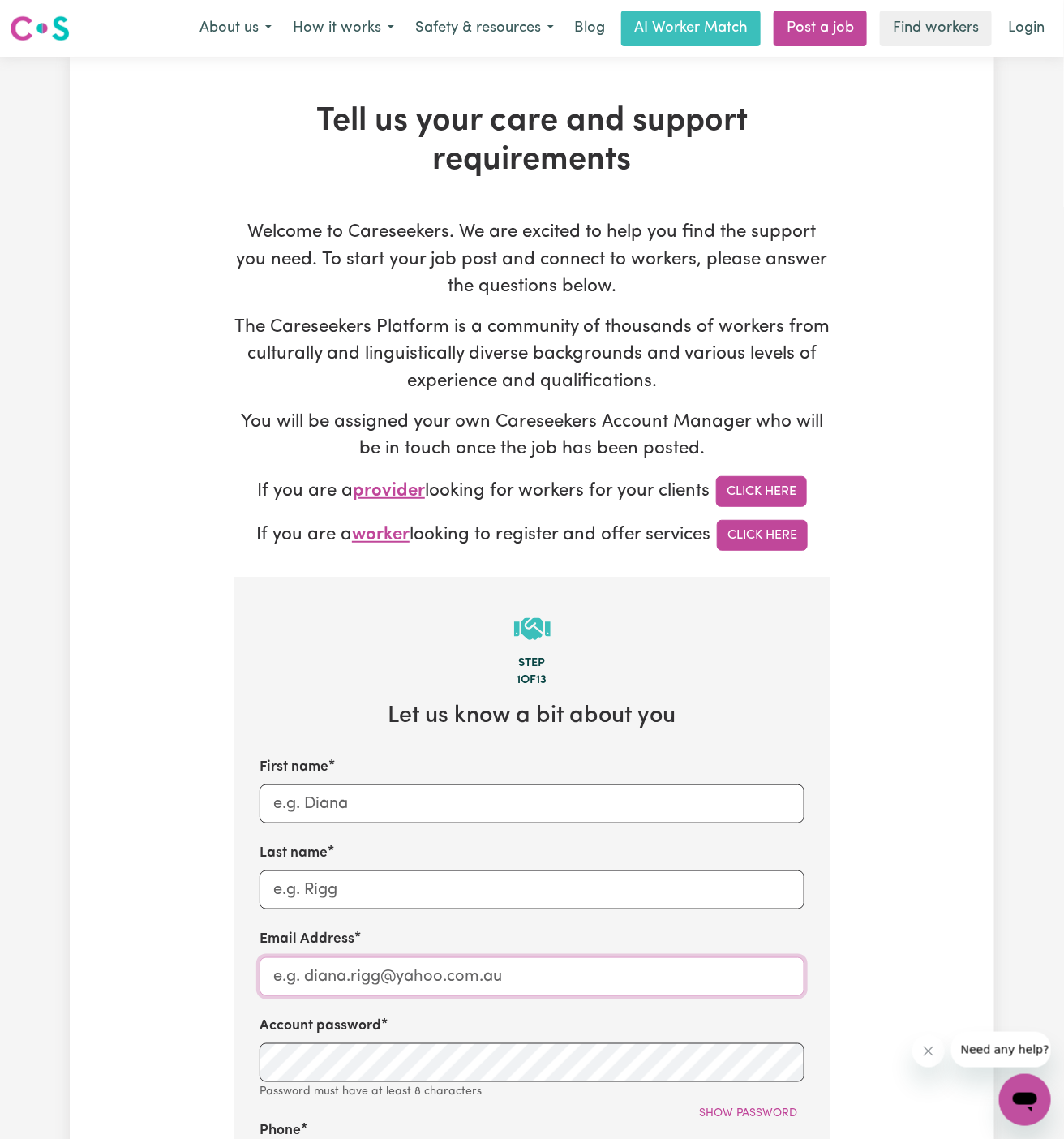
type input "[EMAIL_ADDRESS][DOMAIN_NAME]"
click at [472, 791] on input "First name" at bounding box center [531, 804] width 544 height 39
paste input "[PERSON_NAME]"
click at [323, 807] on input "[PERSON_NAME]" at bounding box center [531, 804] width 544 height 39
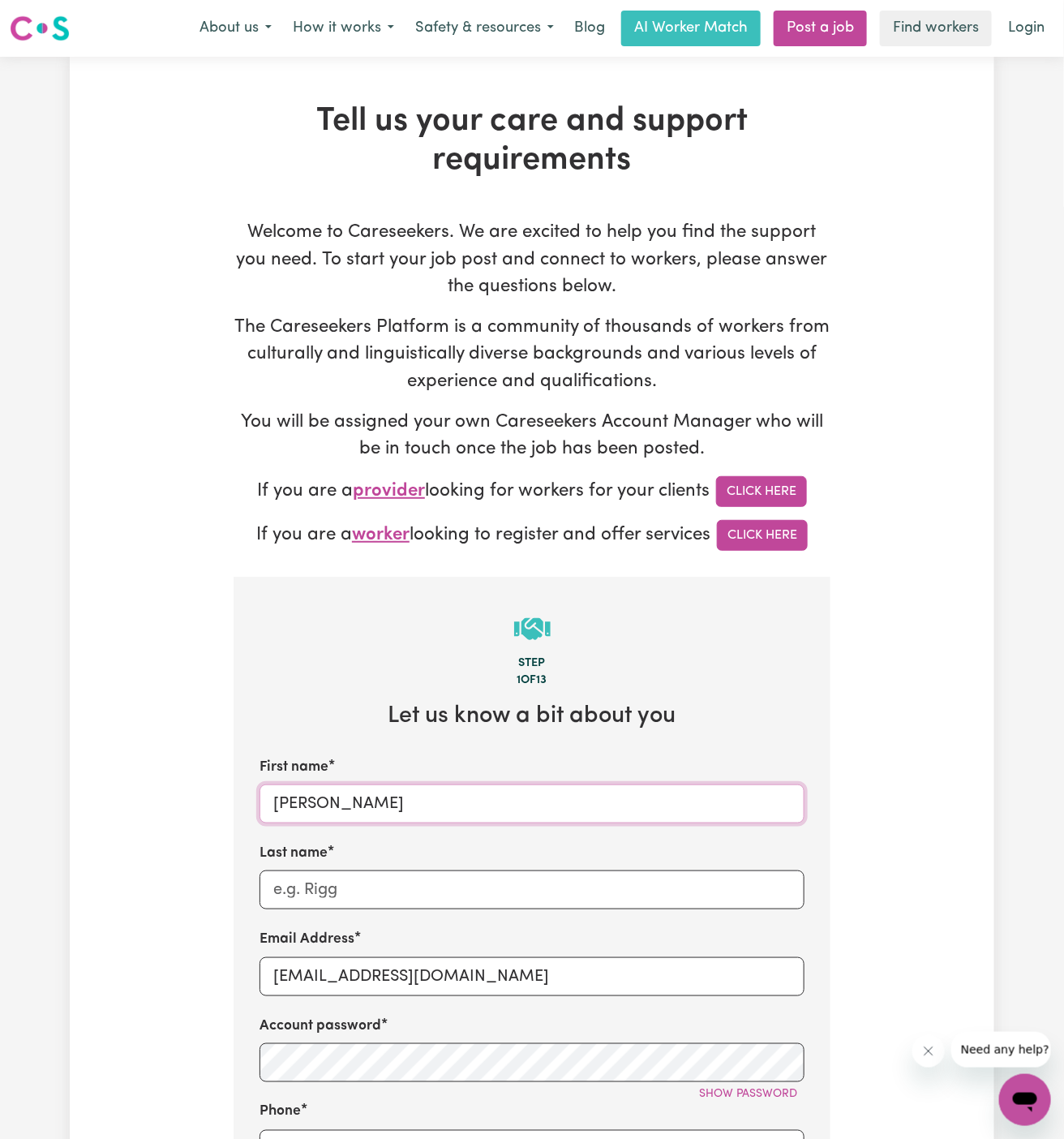
click at [323, 807] on input "[PERSON_NAME]" at bounding box center [531, 804] width 544 height 39
type input "Jan"
click at [332, 873] on input "Last name" at bounding box center [531, 889] width 544 height 39
paste input "[PERSON_NAME]"
type input "[PERSON_NAME]"
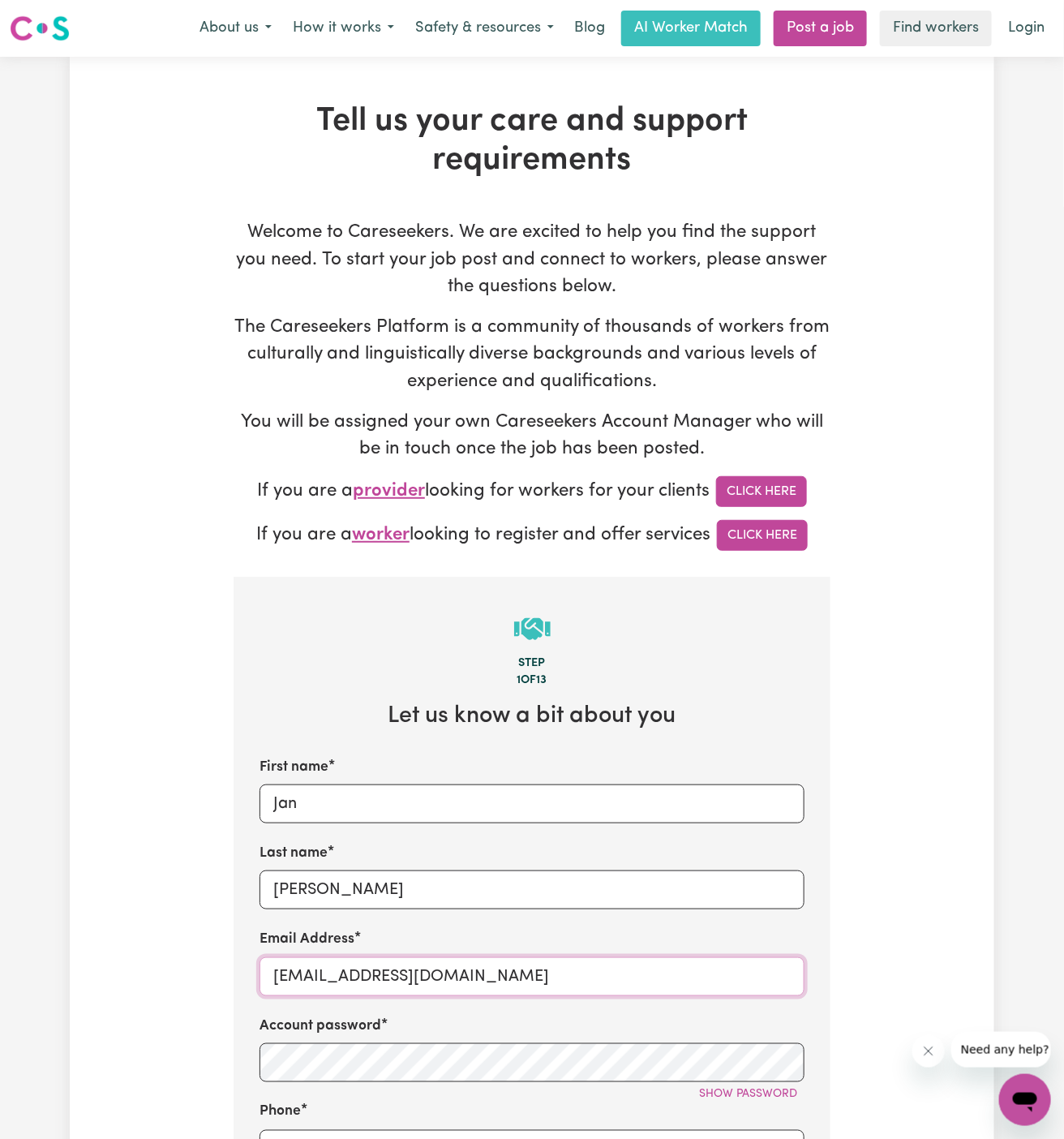
drag, startPoint x: 488, startPoint y: 977, endPoint x: 847, endPoint y: 962, distance: 359.3
click at [847, 962] on div "Tell us your care and support requirements Welcome to Careseekers. We are excit…" at bounding box center [531, 979] width 924 height 1755
click at [553, 986] on input "[EMAIL_ADDRESS][DOMAIN_NAME]" at bounding box center [531, 977] width 544 height 39
drag, startPoint x: 541, startPoint y: 978, endPoint x: 758, endPoint y: 974, distance: 217.0
click at [758, 974] on input "[EMAIL_ADDRESS][DOMAIN_NAME]" at bounding box center [531, 977] width 544 height 39
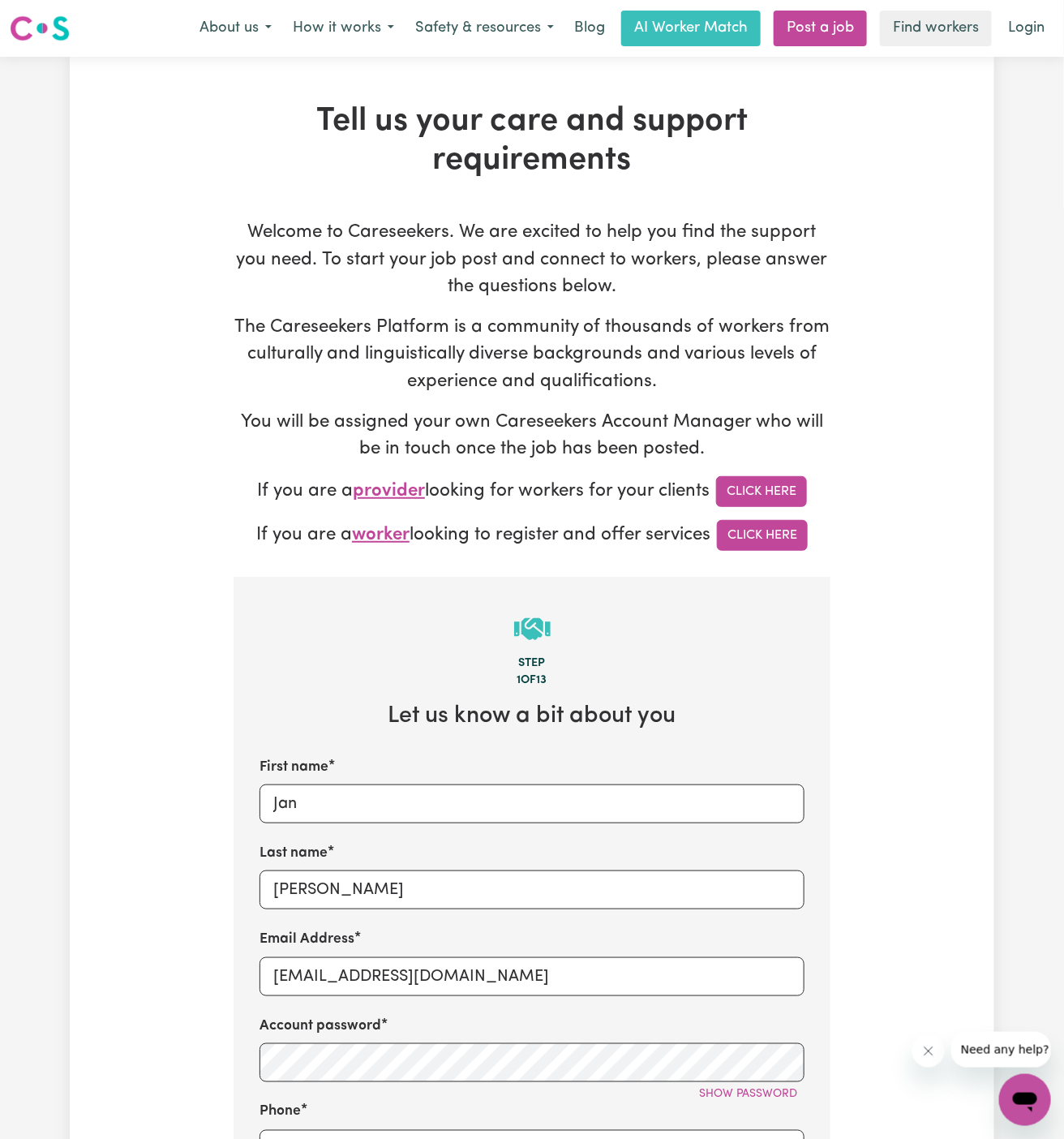
click at [333, 950] on div "Email Address [EMAIL_ADDRESS][DOMAIN_NAME]" at bounding box center [531, 962] width 544 height 67
click at [333, 969] on input "[EMAIL_ADDRESS][DOMAIN_NAME]" at bounding box center [531, 977] width 544 height 39
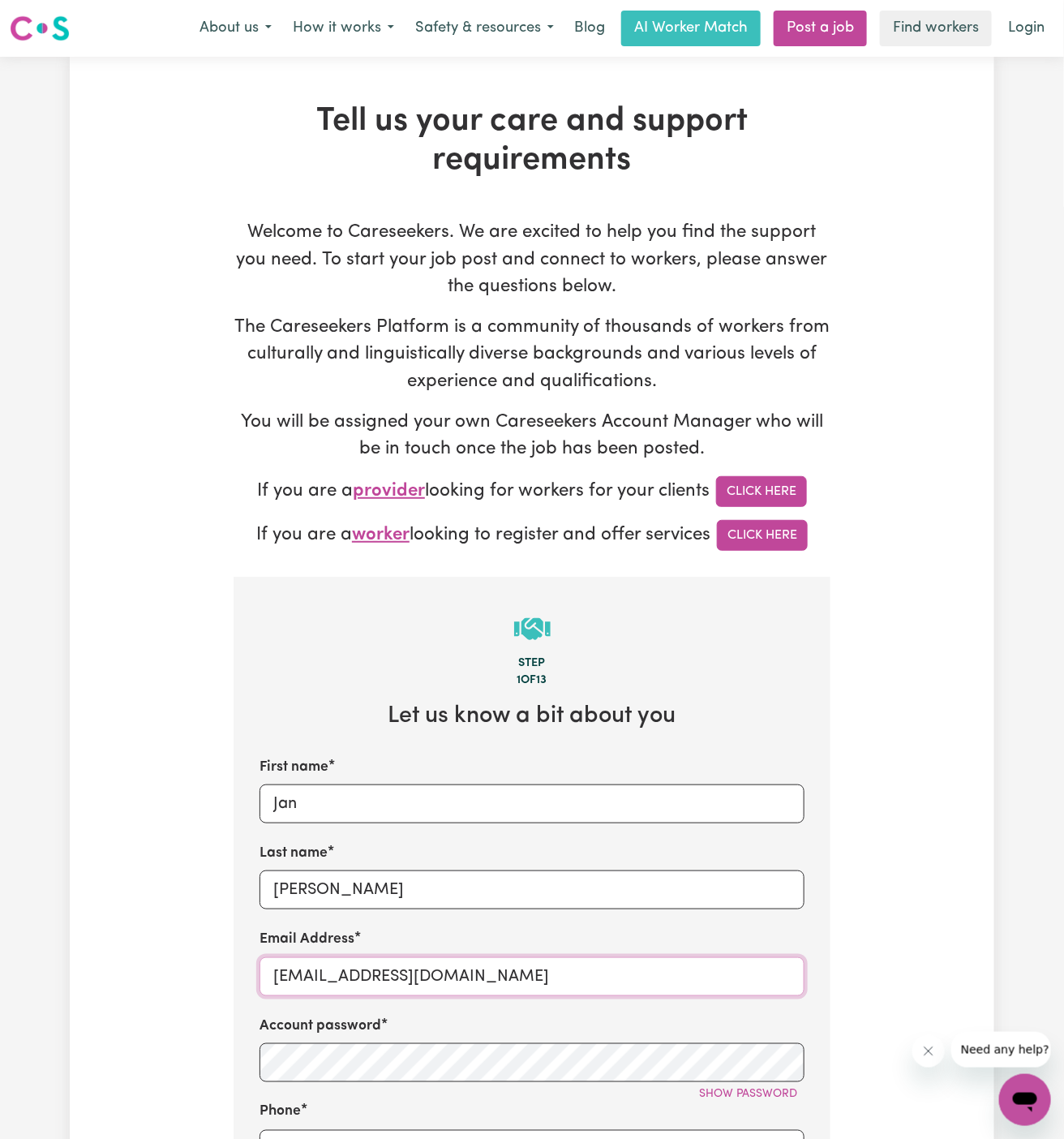
click at [333, 969] on input "[EMAIL_ADDRESS][DOMAIN_NAME]" at bounding box center [531, 977] width 544 height 39
paste input "JanNeilV"
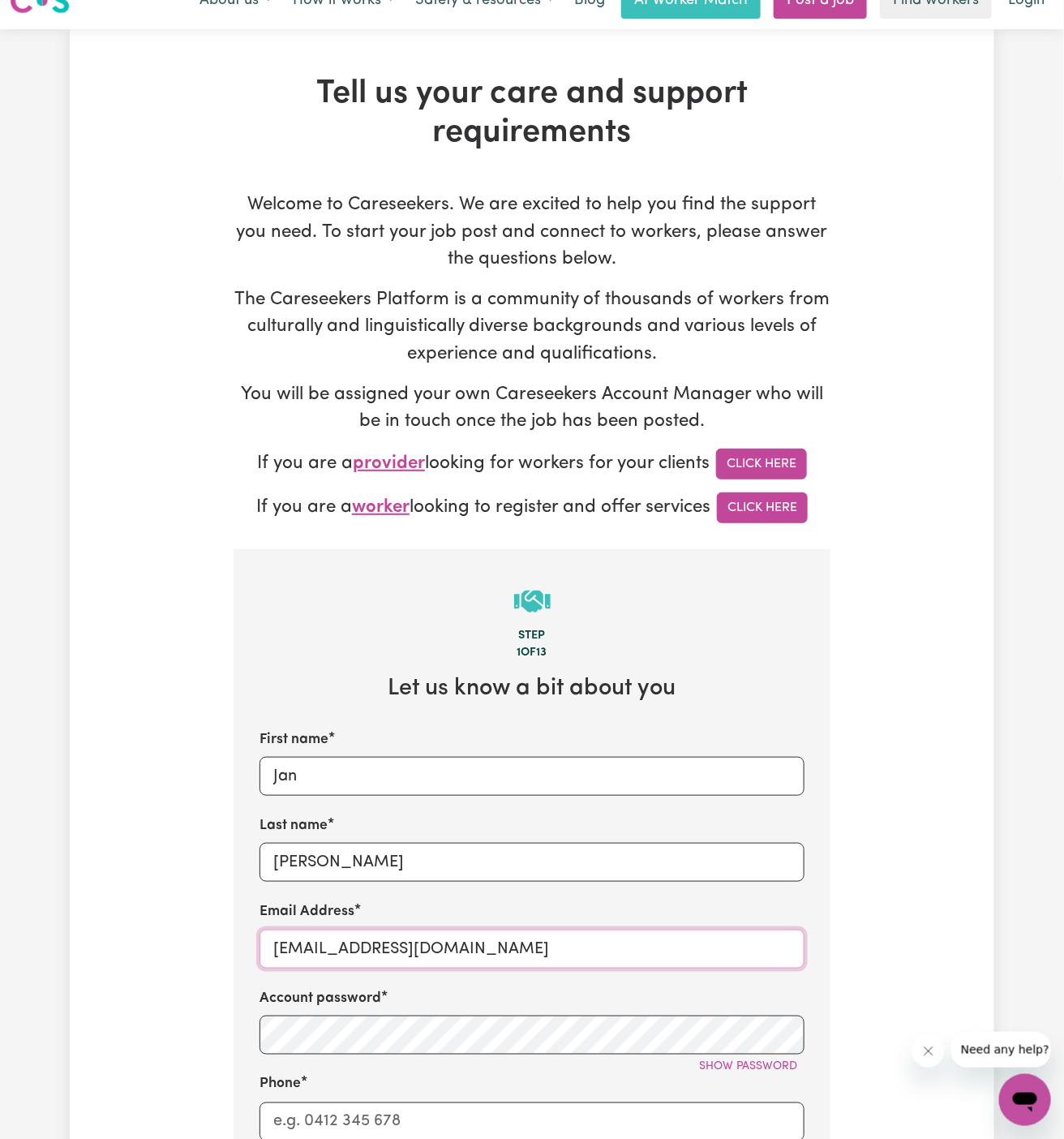
scroll to position [52, 0]
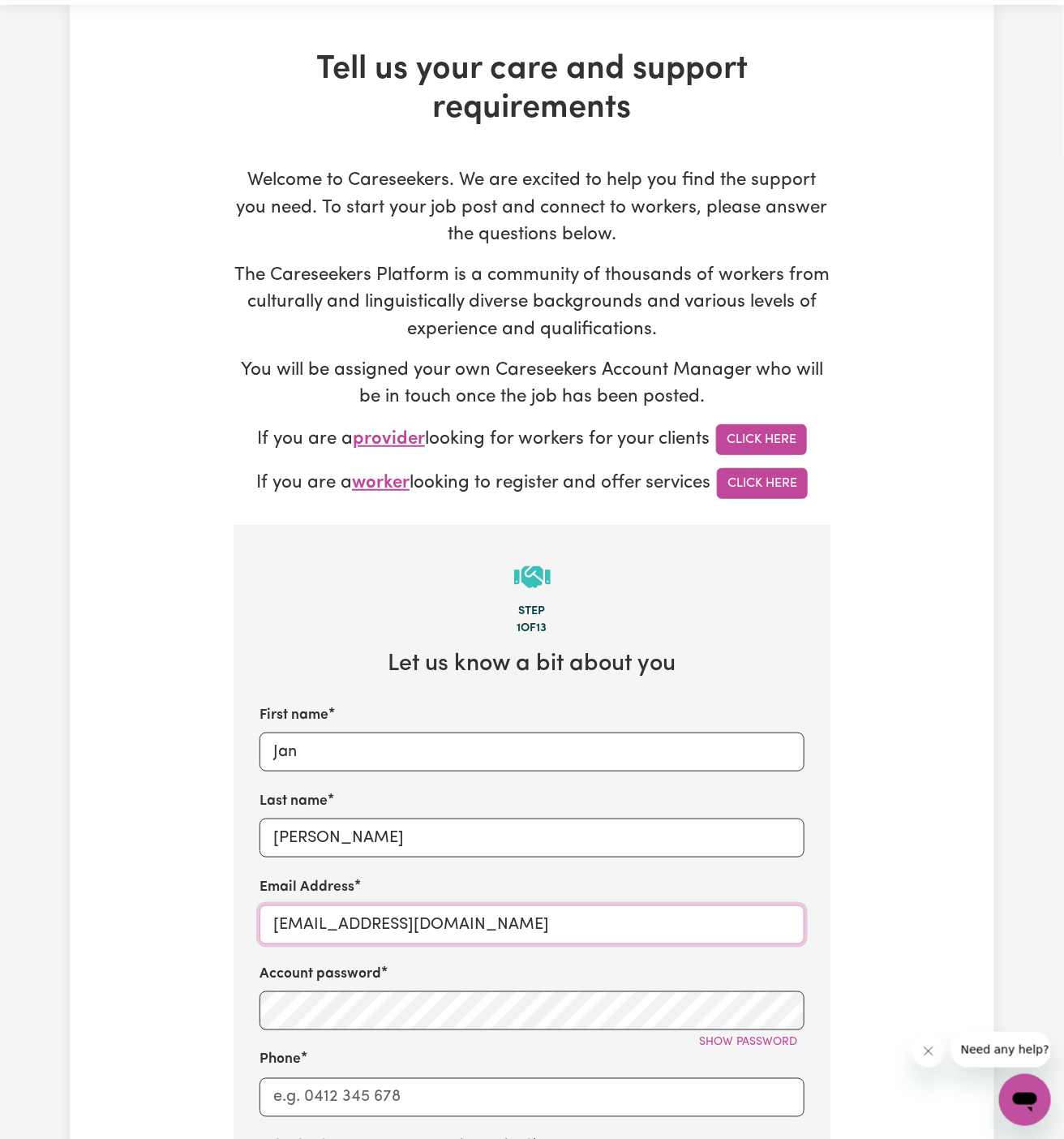
type input "[EMAIL_ADDRESS][DOMAIN_NAME]"
click at [749, 1030] on button "Show password" at bounding box center [748, 1043] width 112 height 25
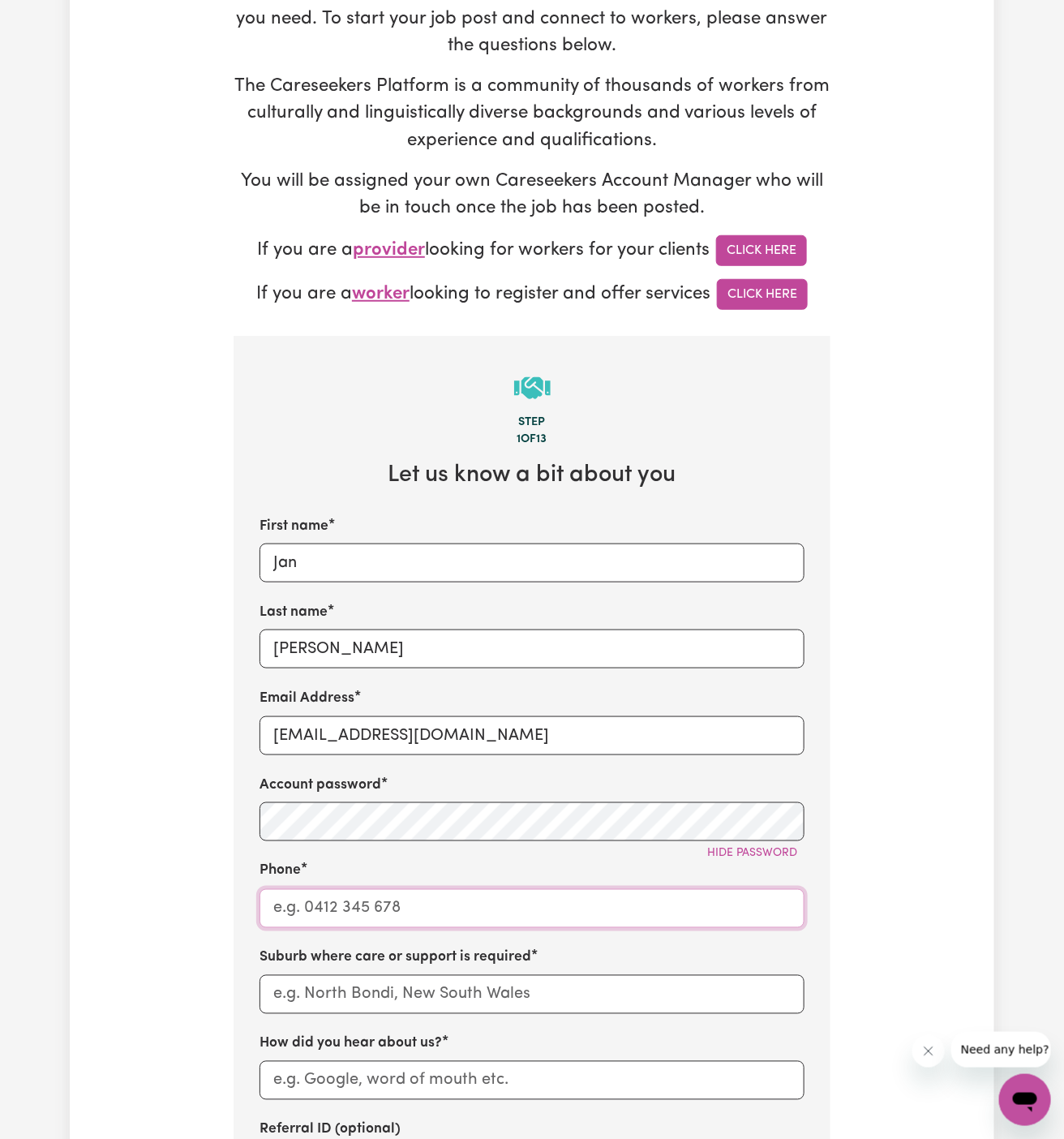
click at [395, 897] on input "Phone" at bounding box center [531, 908] width 544 height 39
type input "1300765465"
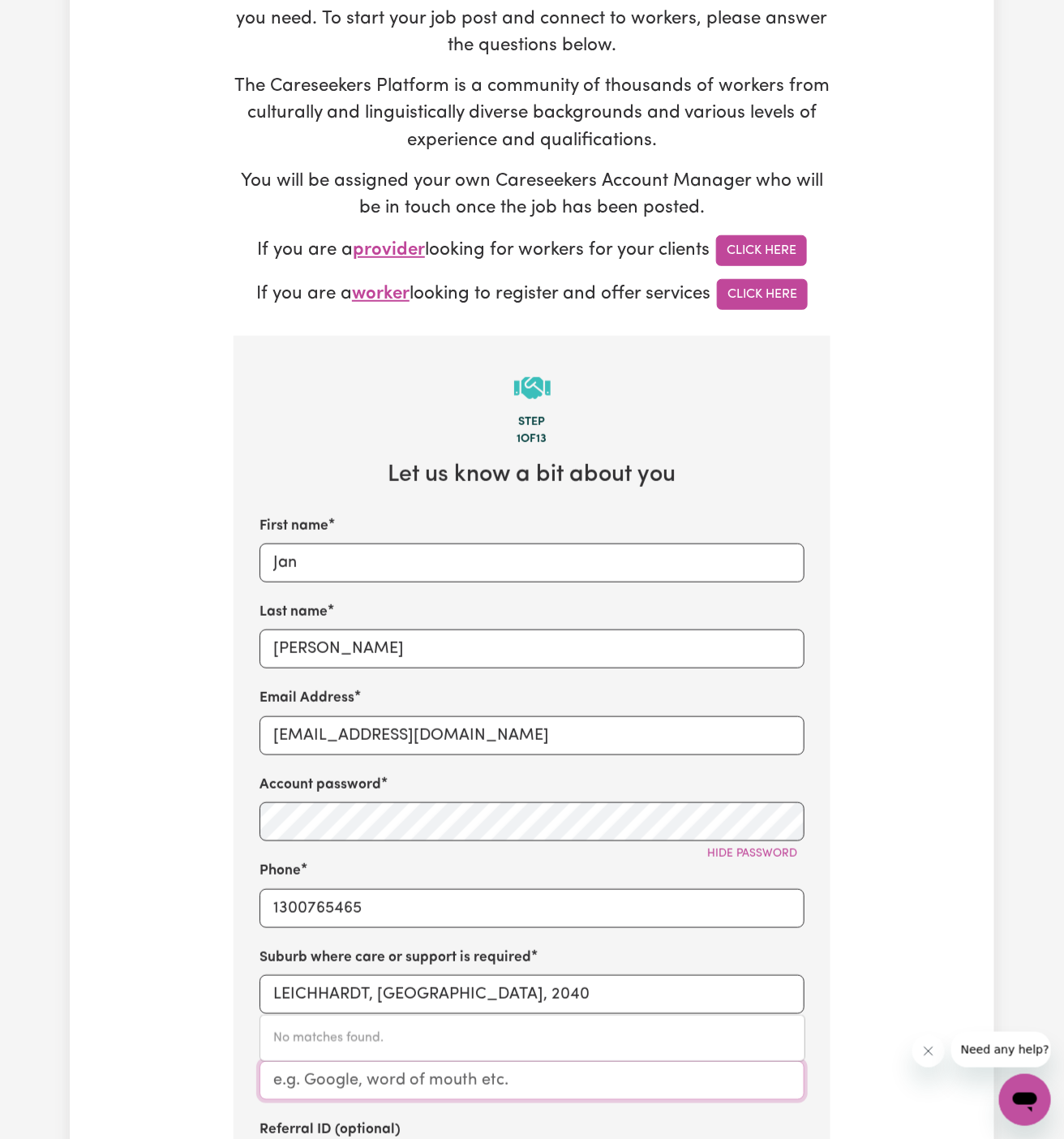
click at [529, 1069] on input "How did you hear about us?" at bounding box center [531, 1080] width 544 height 39
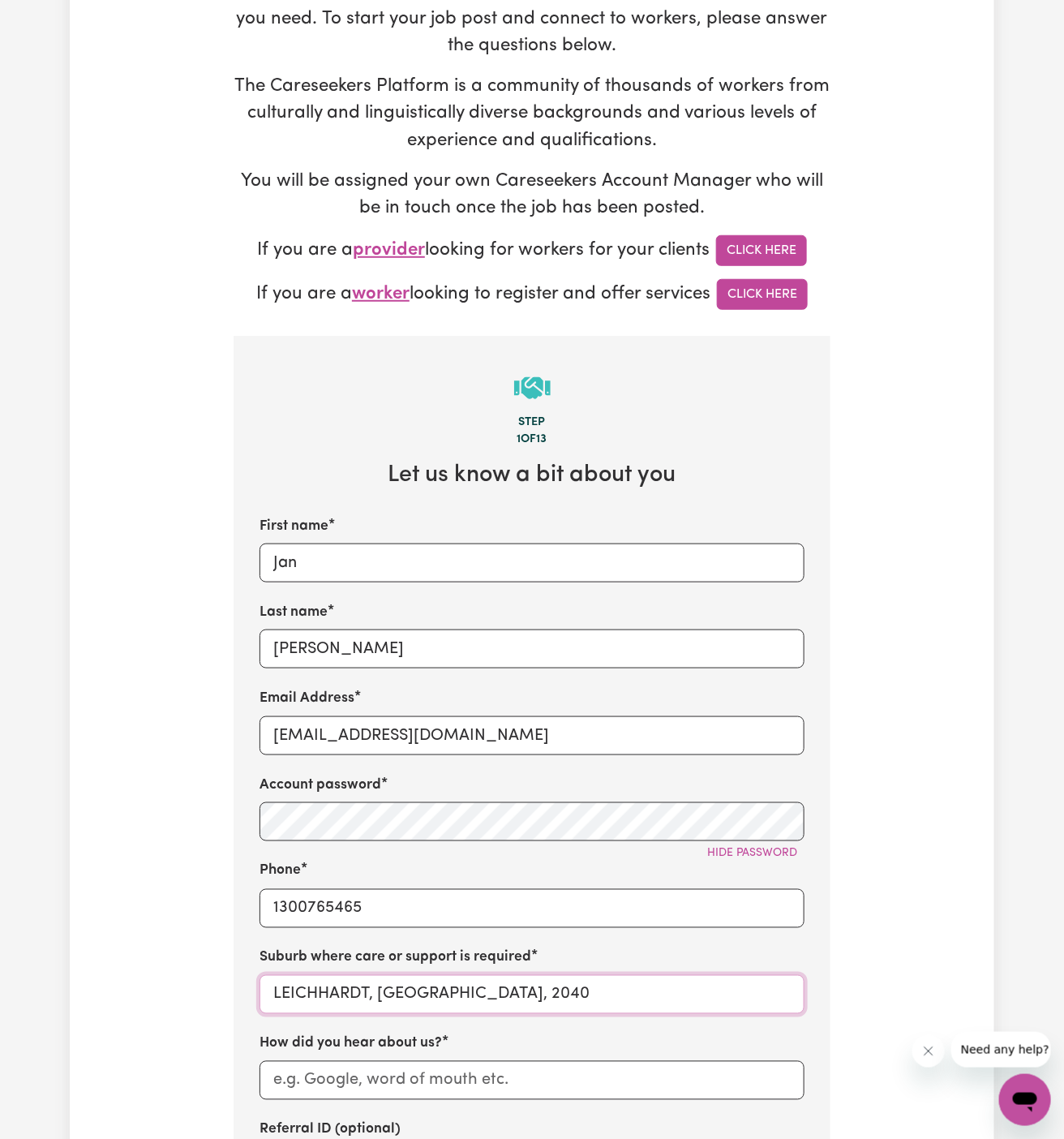
click at [561, 987] on input "LEICHHARDT, [GEOGRAPHIC_DATA], 2040" at bounding box center [531, 995] width 544 height 39
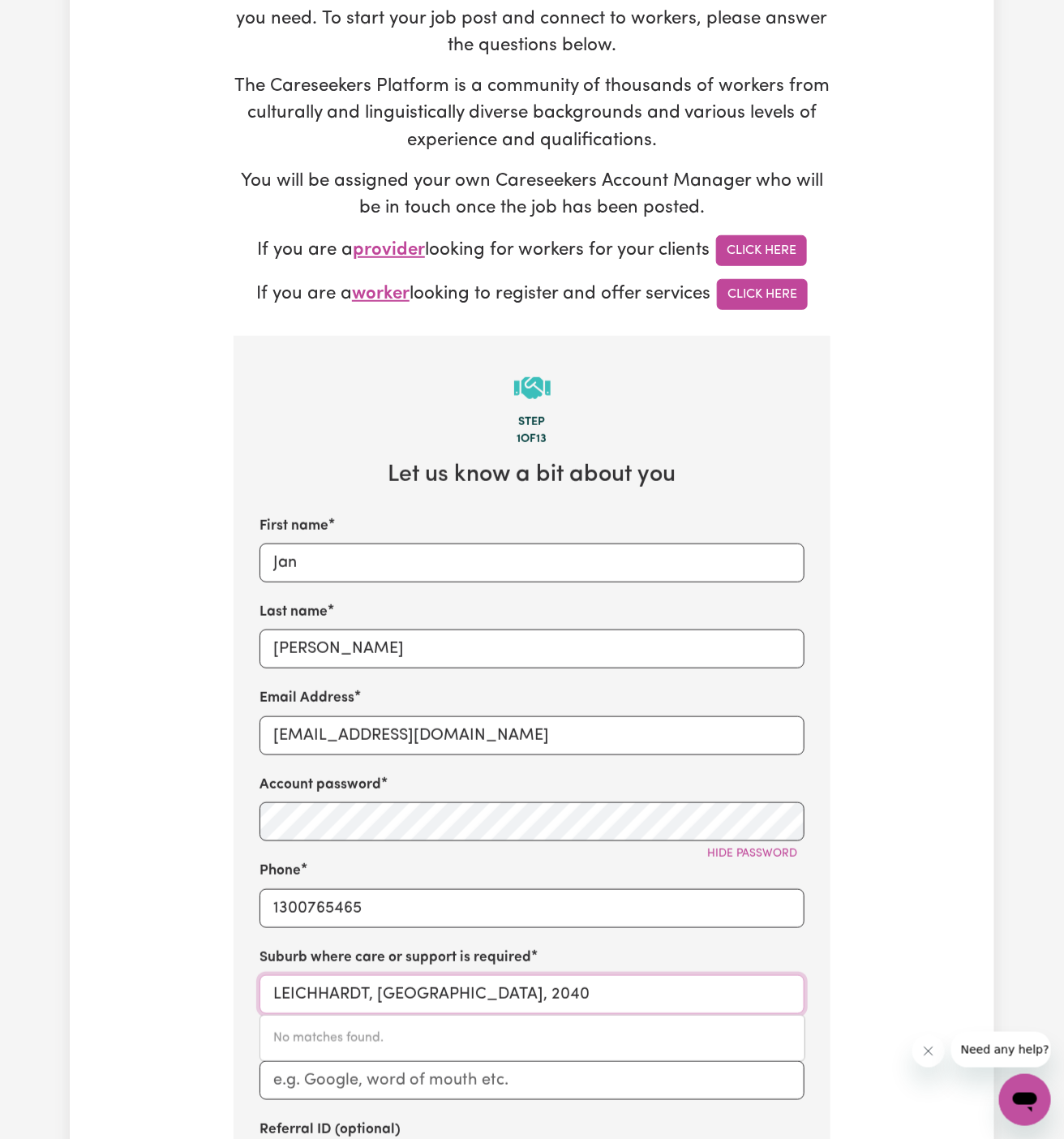
click at [561, 987] on input "LEICHHARDT, [GEOGRAPHIC_DATA], 2040" at bounding box center [531, 995] width 544 height 39
paste input "North Rocks"
type input "North Rocks"
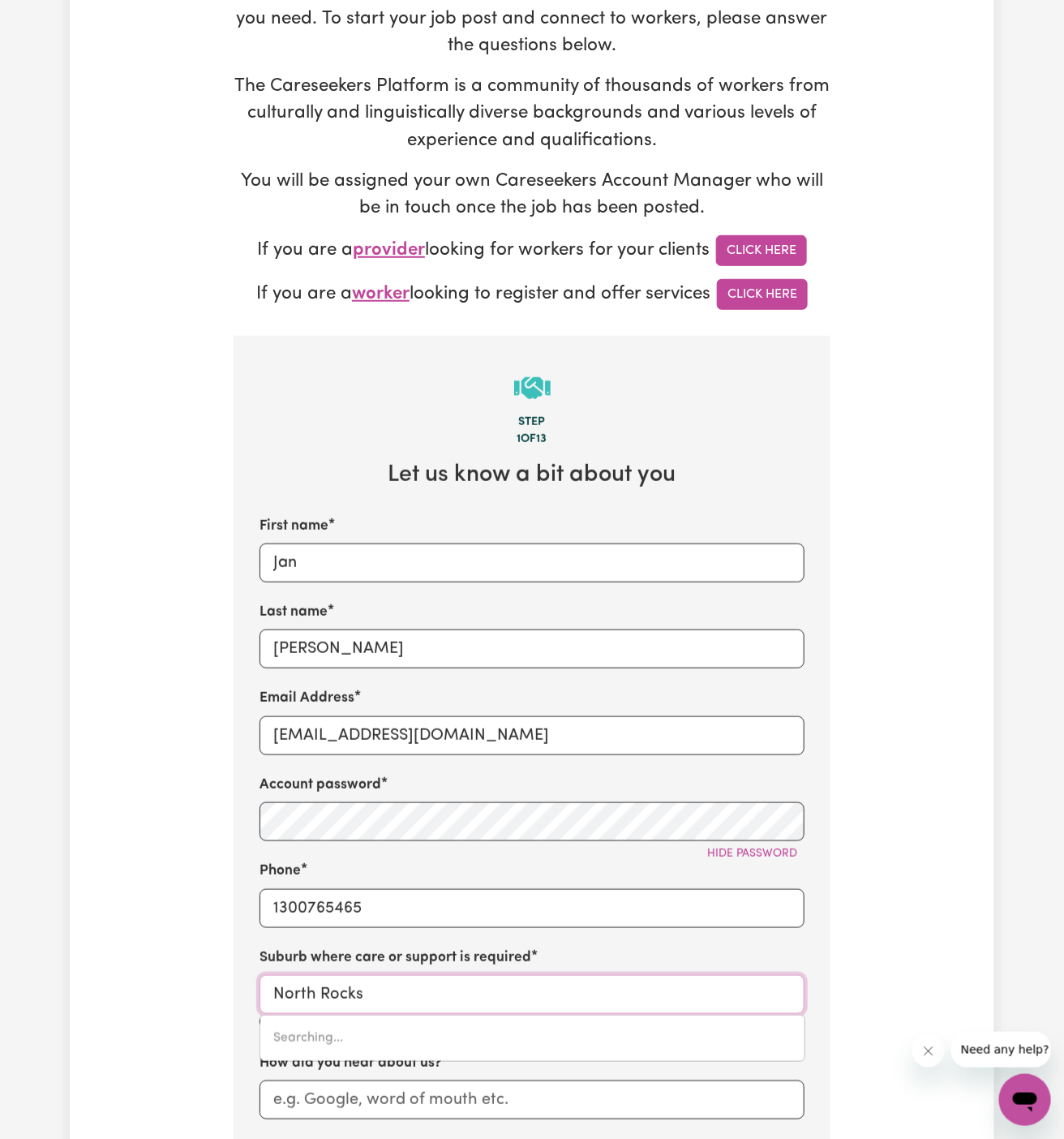
type input "[GEOGRAPHIC_DATA], [GEOGRAPHIC_DATA], 2151"
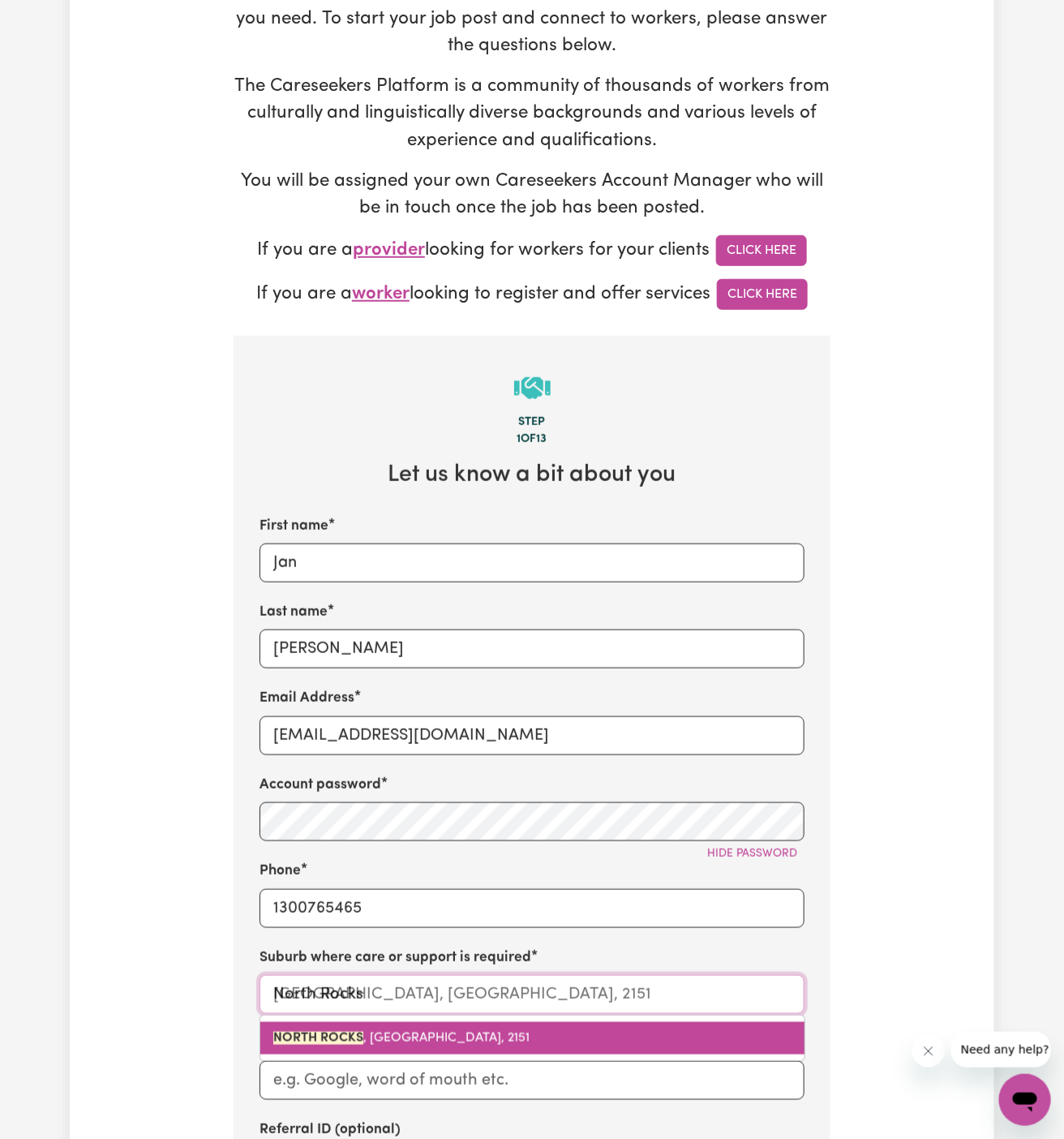
click at [451, 1031] on span "[GEOGRAPHIC_DATA] , [GEOGRAPHIC_DATA], 2151" at bounding box center [402, 1037] width 257 height 13
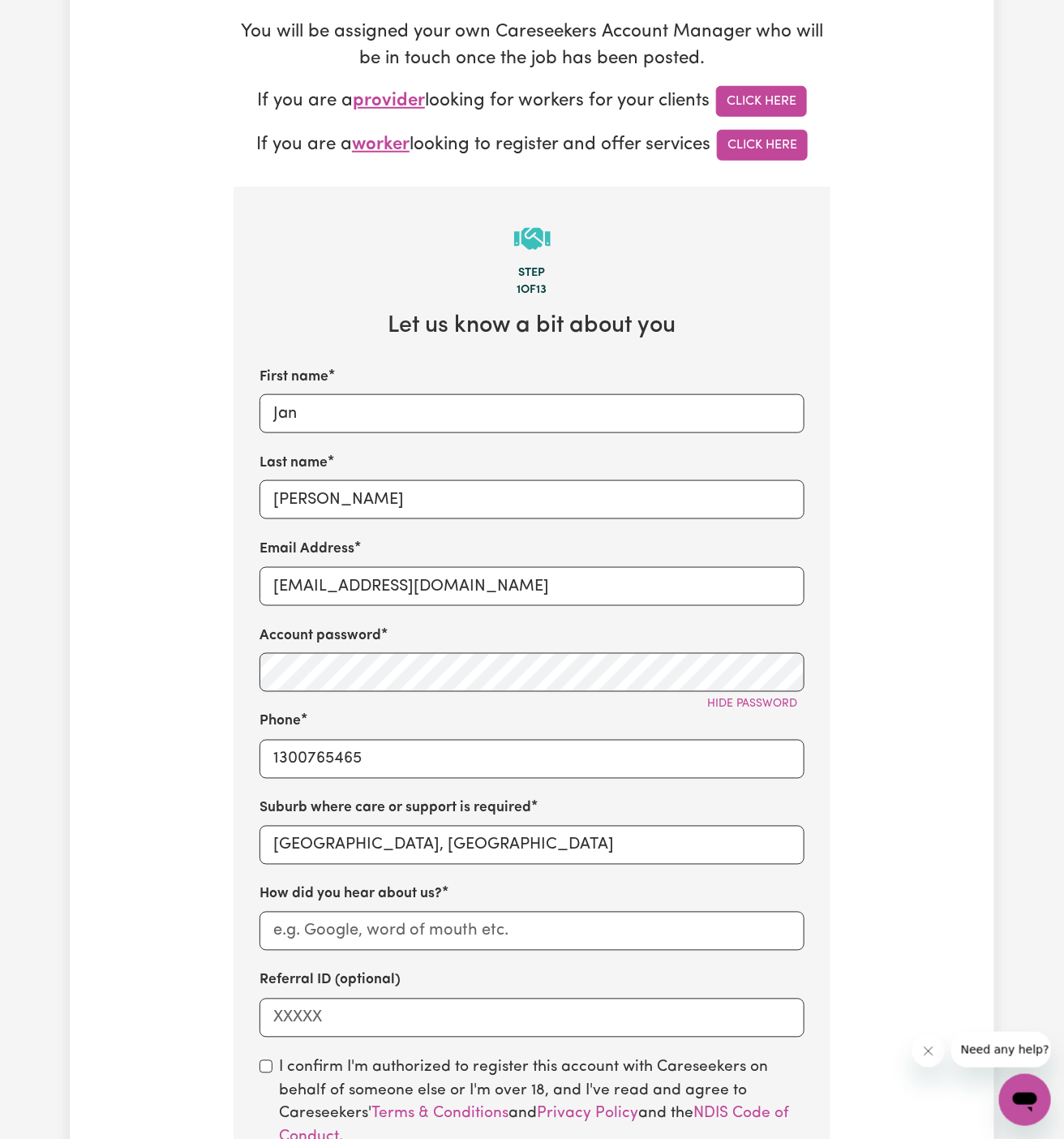
scroll to position [494, 0]
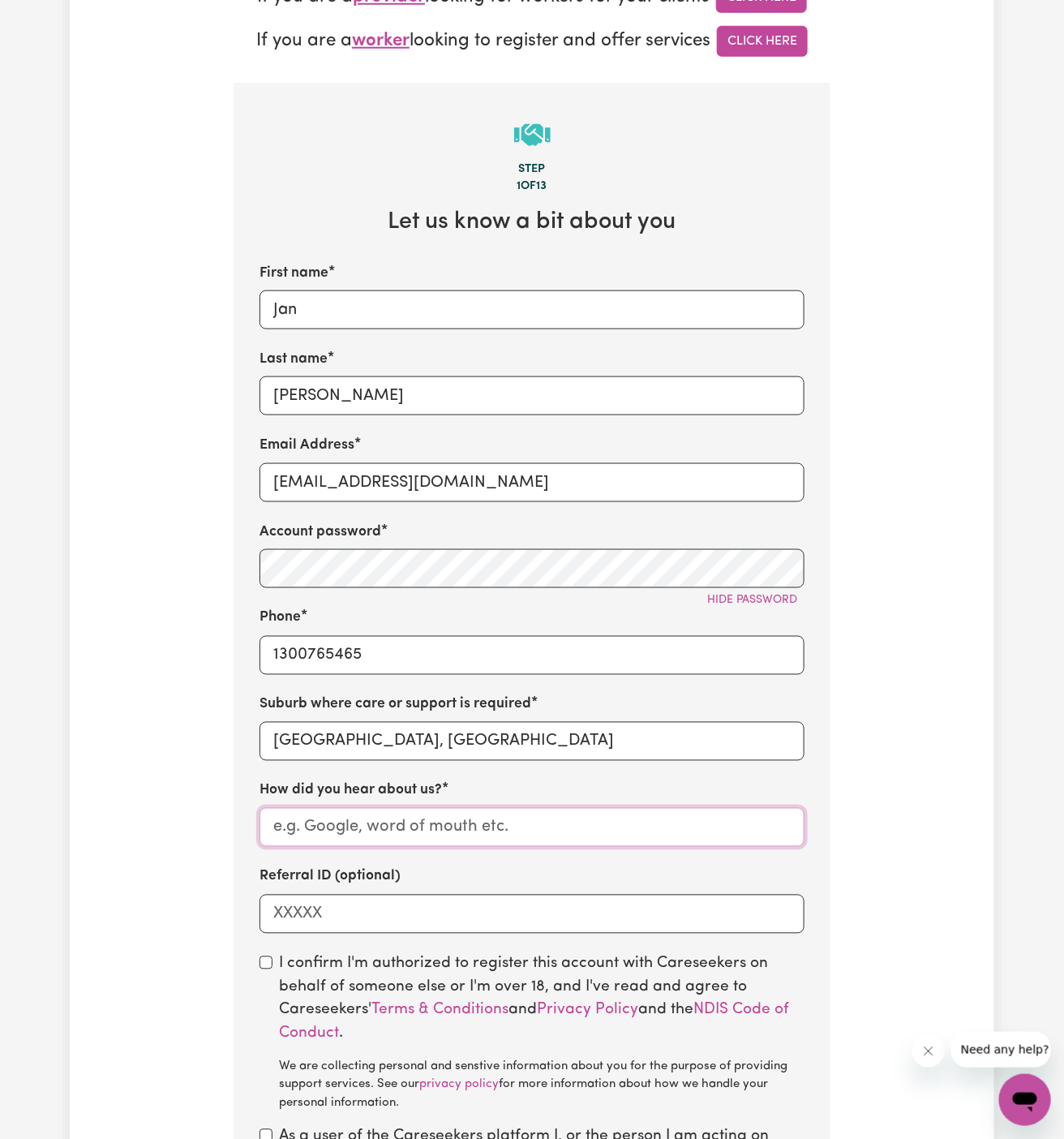
click at [464, 817] on input "How did you hear about us?" at bounding box center [531, 827] width 544 height 39
paste input "Vitality Club"
click at [279, 820] on input "Vitality Club" at bounding box center [531, 827] width 544 height 39
click at [277, 821] on input "Vitality Club" at bounding box center [531, 827] width 544 height 39
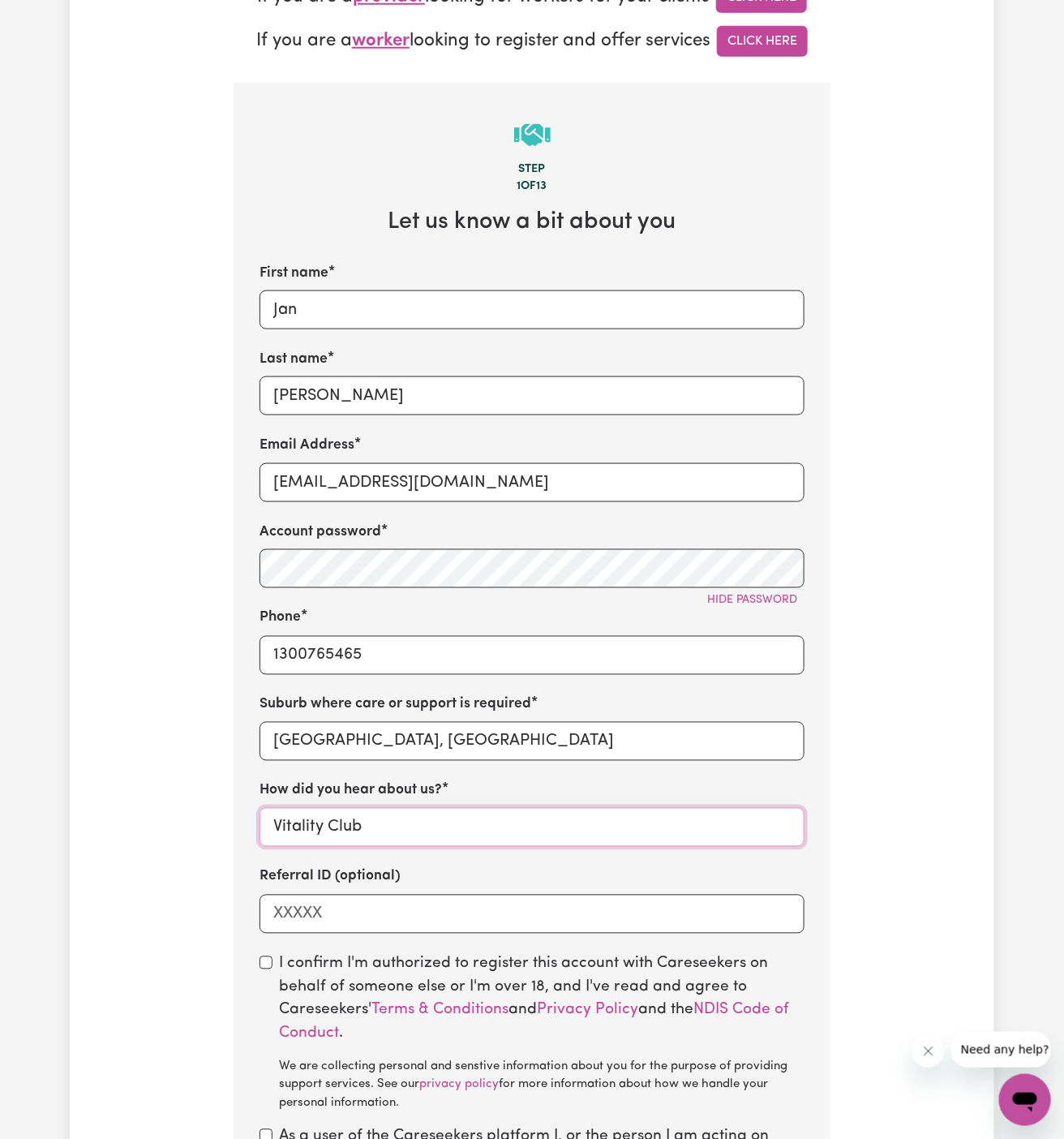
type input "Vitality Club"
click at [274, 967] on div "I confirm I'm authorized to register this account with Careseekers on behalf of…" at bounding box center [531, 1033] width 544 height 160
click at [272, 963] on input "checkbox" at bounding box center [266, 963] width 13 height 13
checkbox input "true"
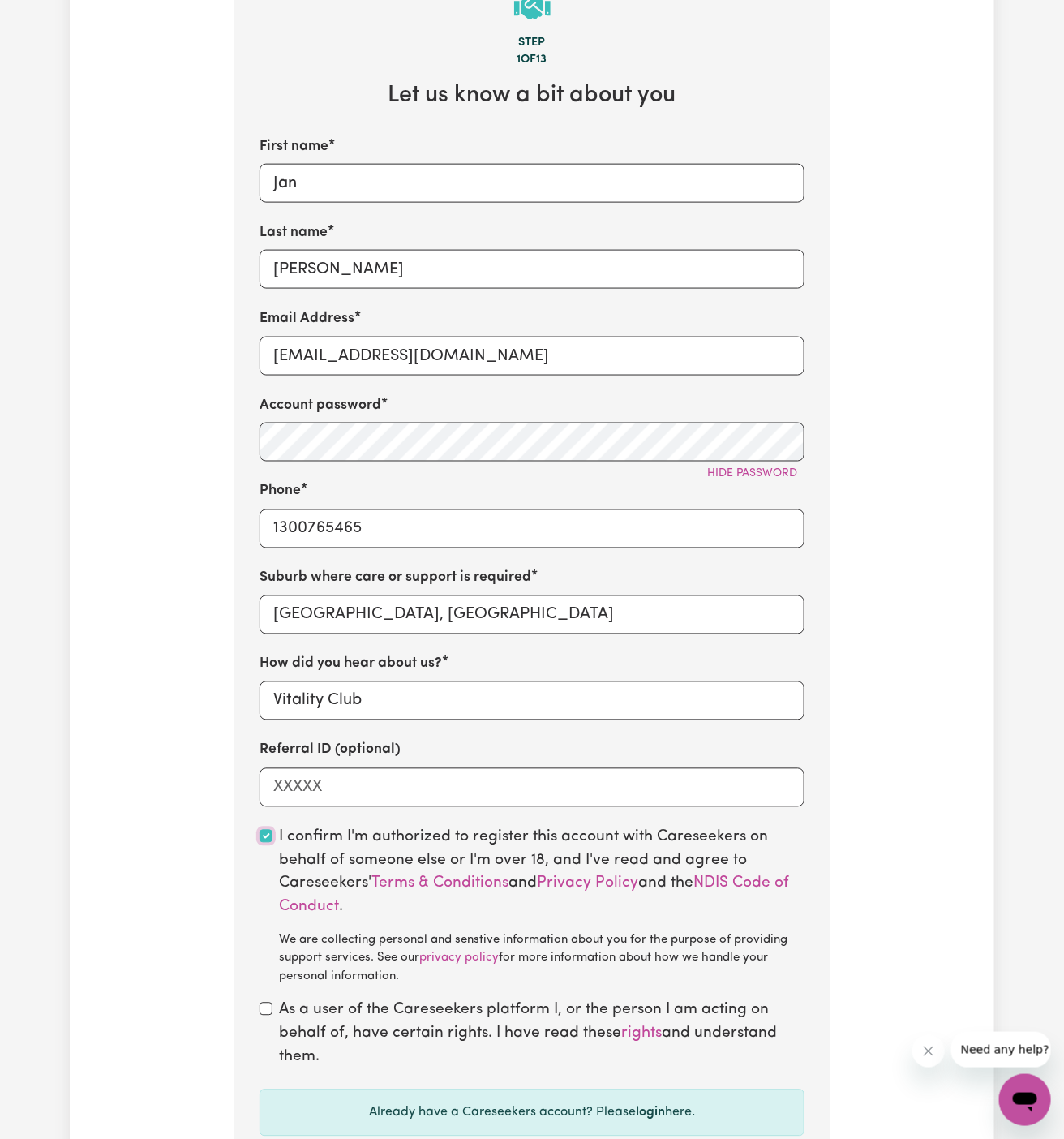
scroll to position [774, 0]
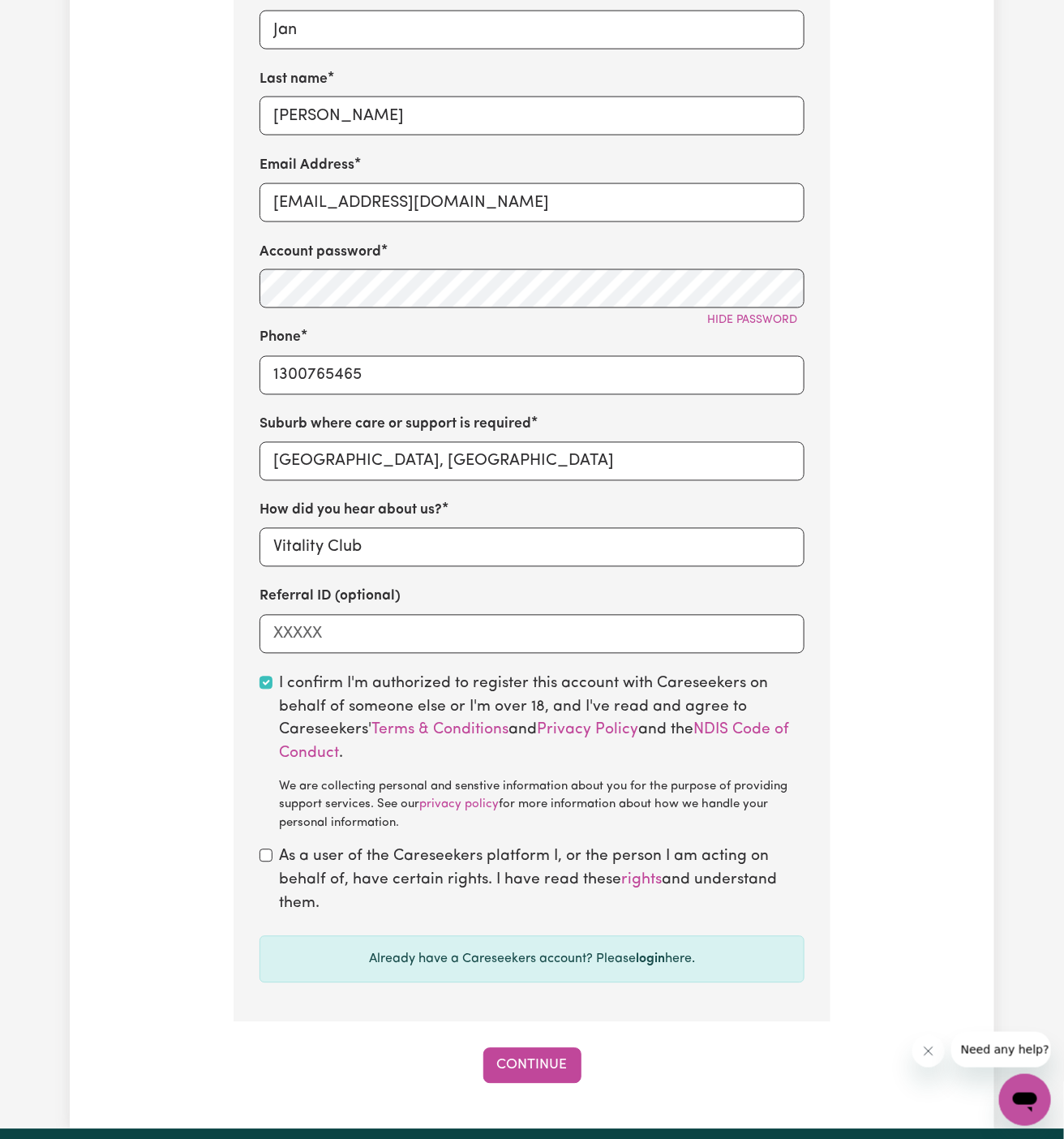
click at [263, 846] on div "As a user of the Careseekers platform I, or the person I am acting on behalf of…" at bounding box center [531, 881] width 544 height 70
click at [268, 855] on input "checkbox" at bounding box center [266, 856] width 13 height 13
checkbox input "true"
click at [531, 1053] on button "Continue" at bounding box center [532, 1066] width 98 height 36
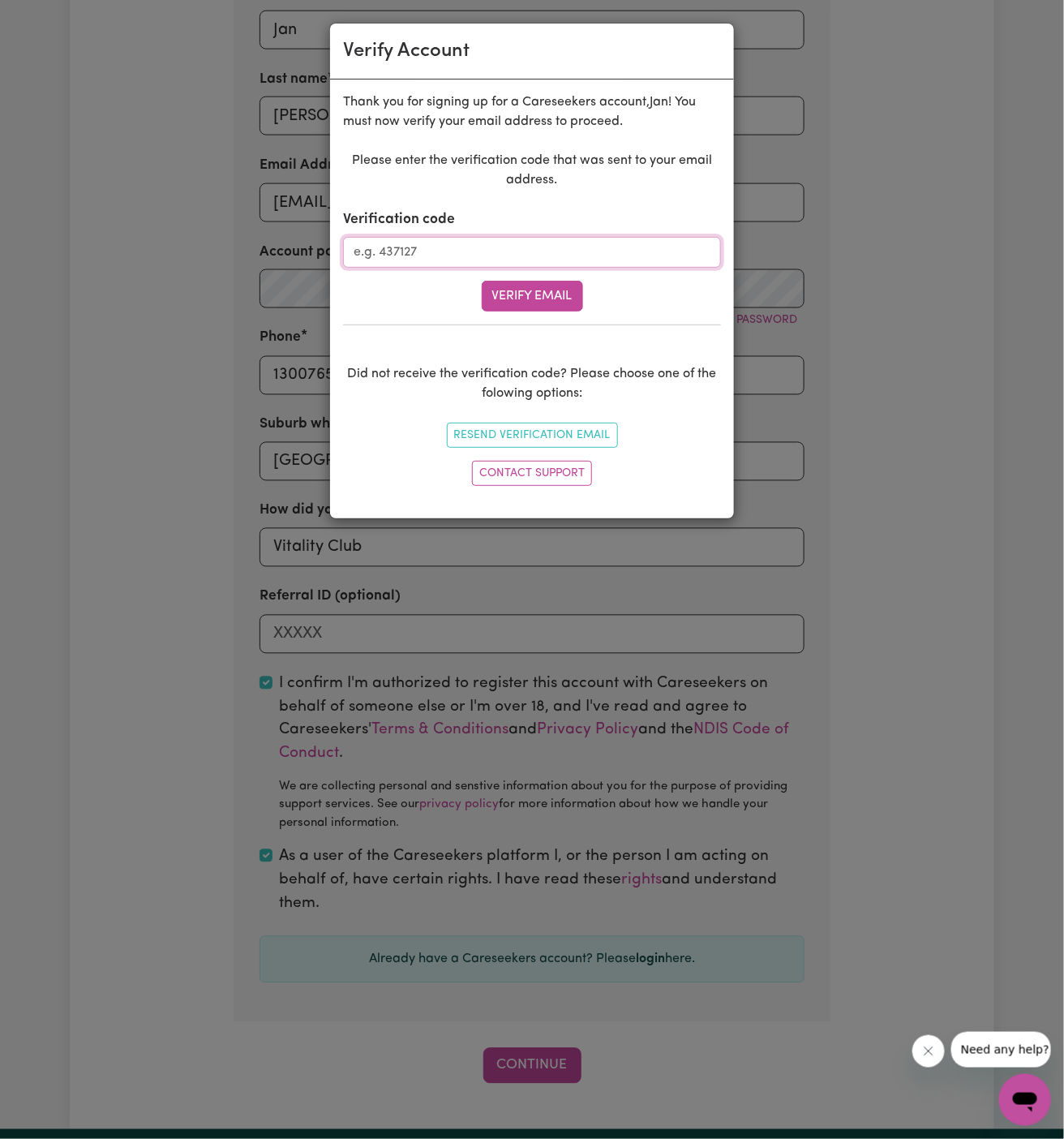
click at [527, 239] on input "Verification code" at bounding box center [532, 252] width 378 height 31
paste input "151433"
type input "151433"
click at [542, 281] on button "Verify Email" at bounding box center [533, 296] width 102 height 31
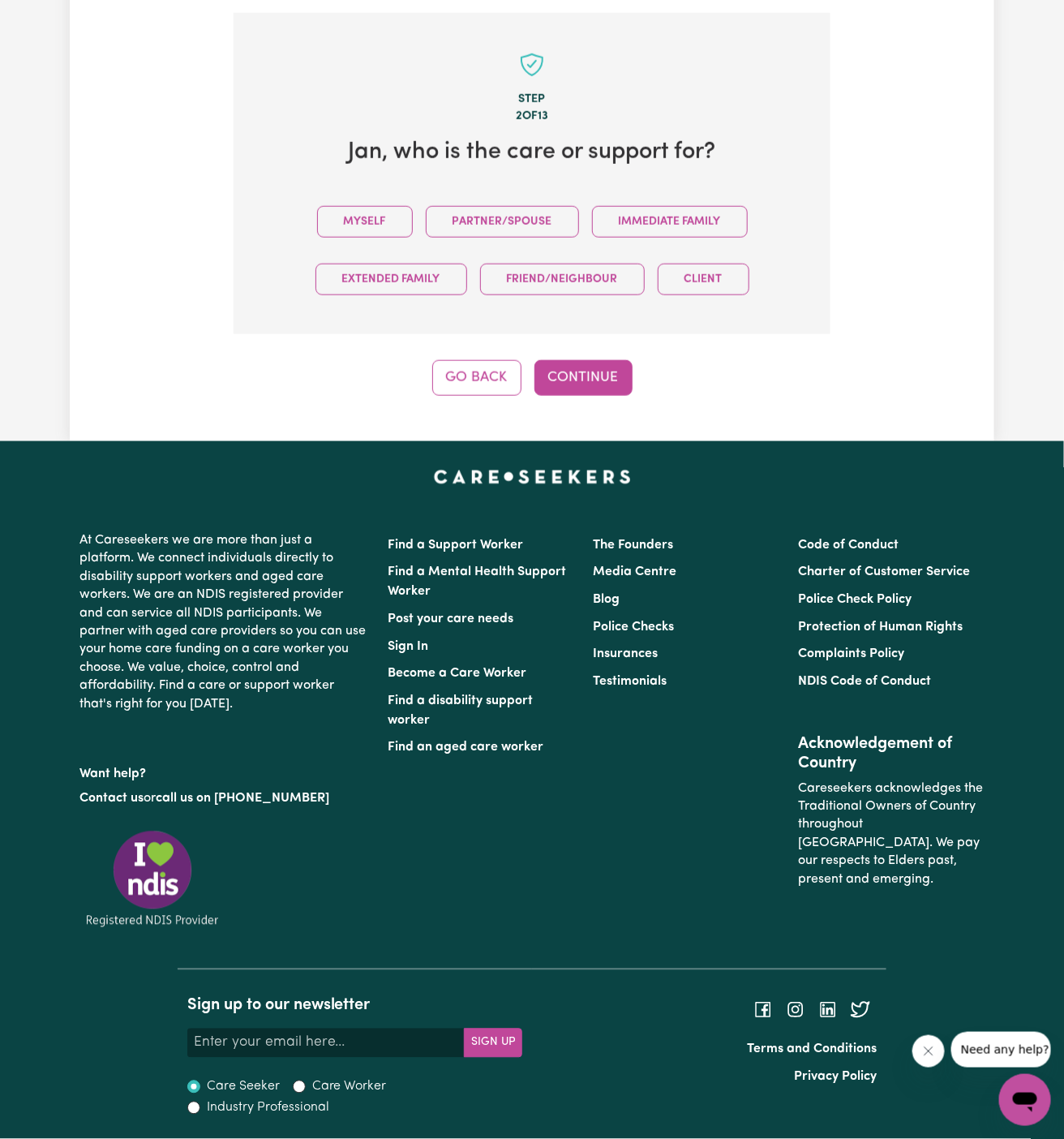
scroll to position [561, 0]
